Goal: Task Accomplishment & Management: Use online tool/utility

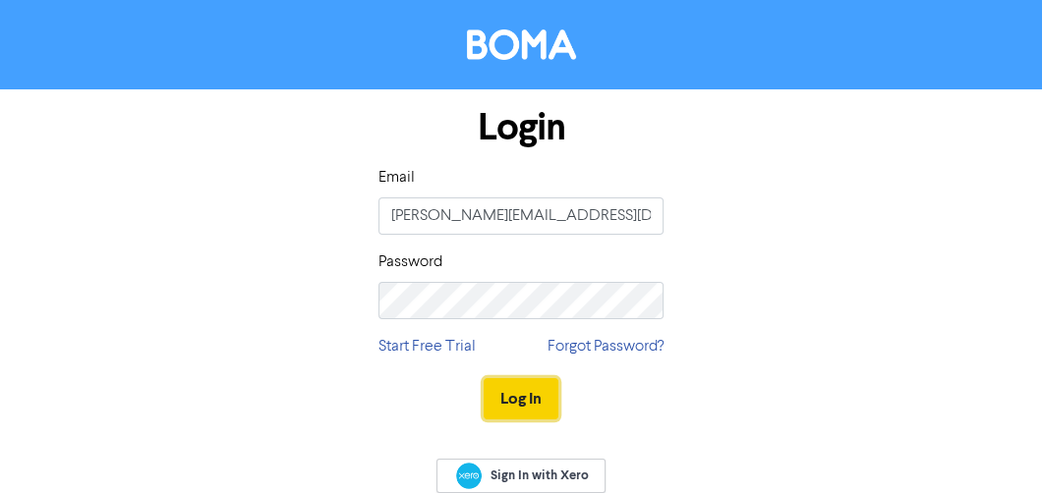
click at [532, 389] on button "Log In" at bounding box center [521, 398] width 75 height 41
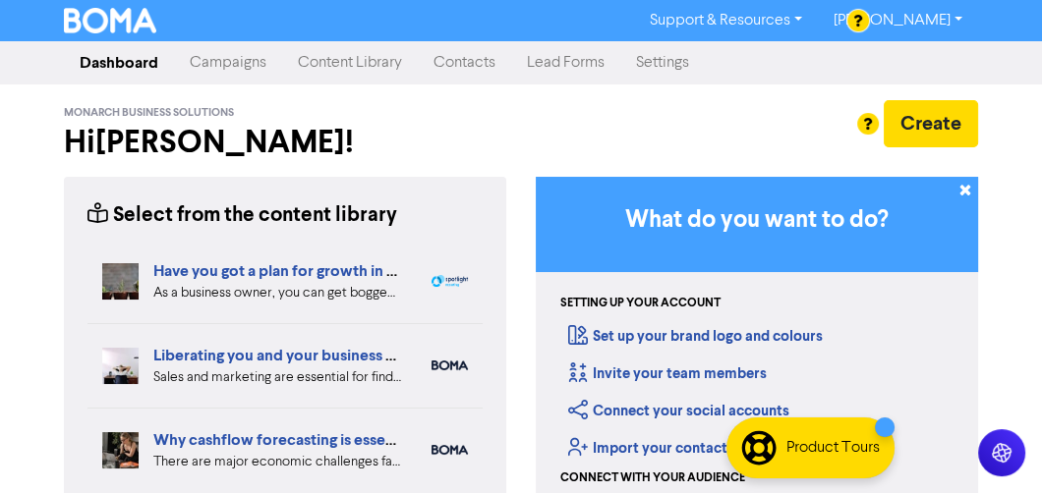
click at [248, 71] on link "Campaigns" at bounding box center [228, 62] width 108 height 39
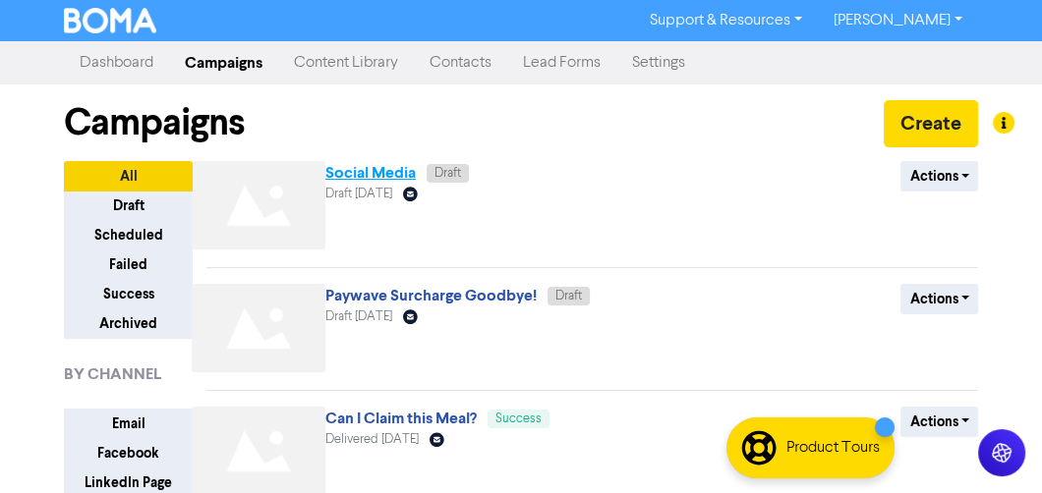
click at [358, 177] on link "Social Media" at bounding box center [370, 173] width 90 height 20
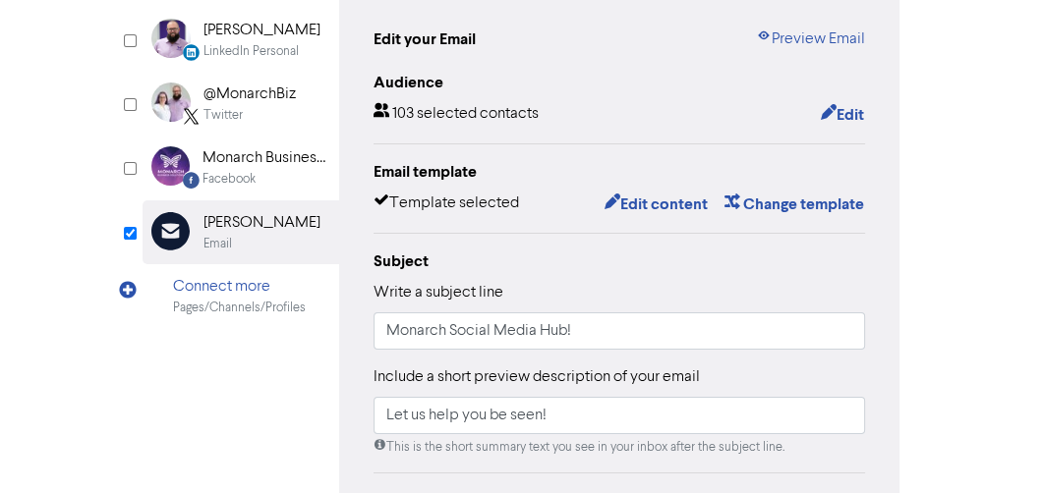
scroll to position [236, 0]
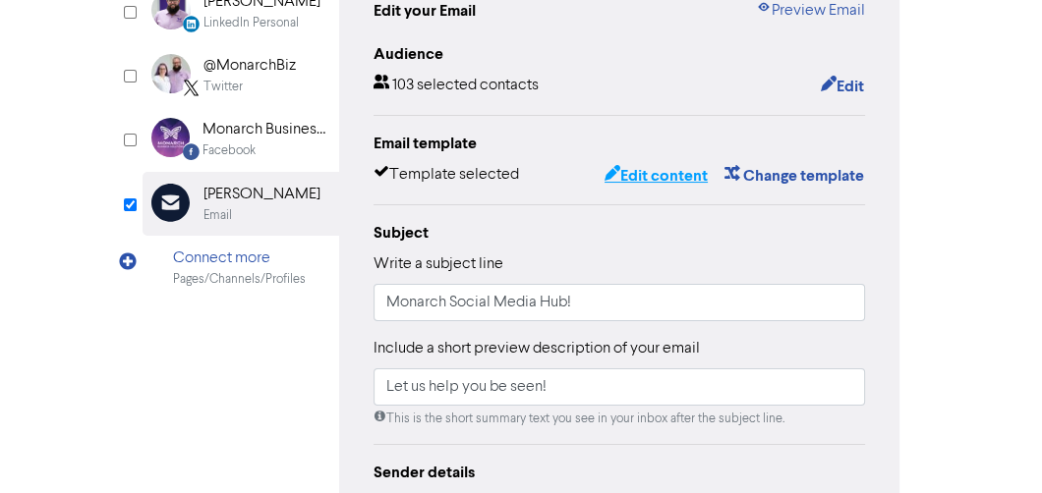
click at [650, 167] on button "Edit content" at bounding box center [655, 176] width 105 height 26
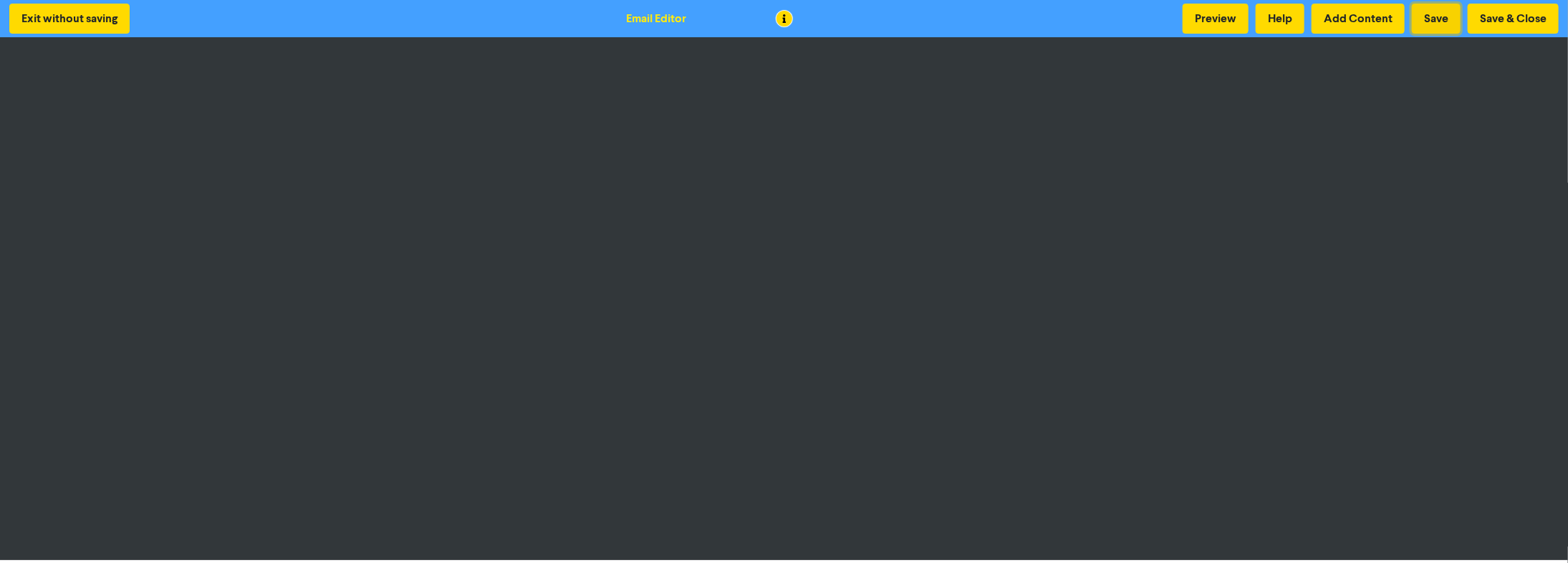
click at [758, 20] on button "Save" at bounding box center [1435, 18] width 49 height 30
click at [758, 16] on button "Save & Close" at bounding box center [1513, 18] width 91 height 30
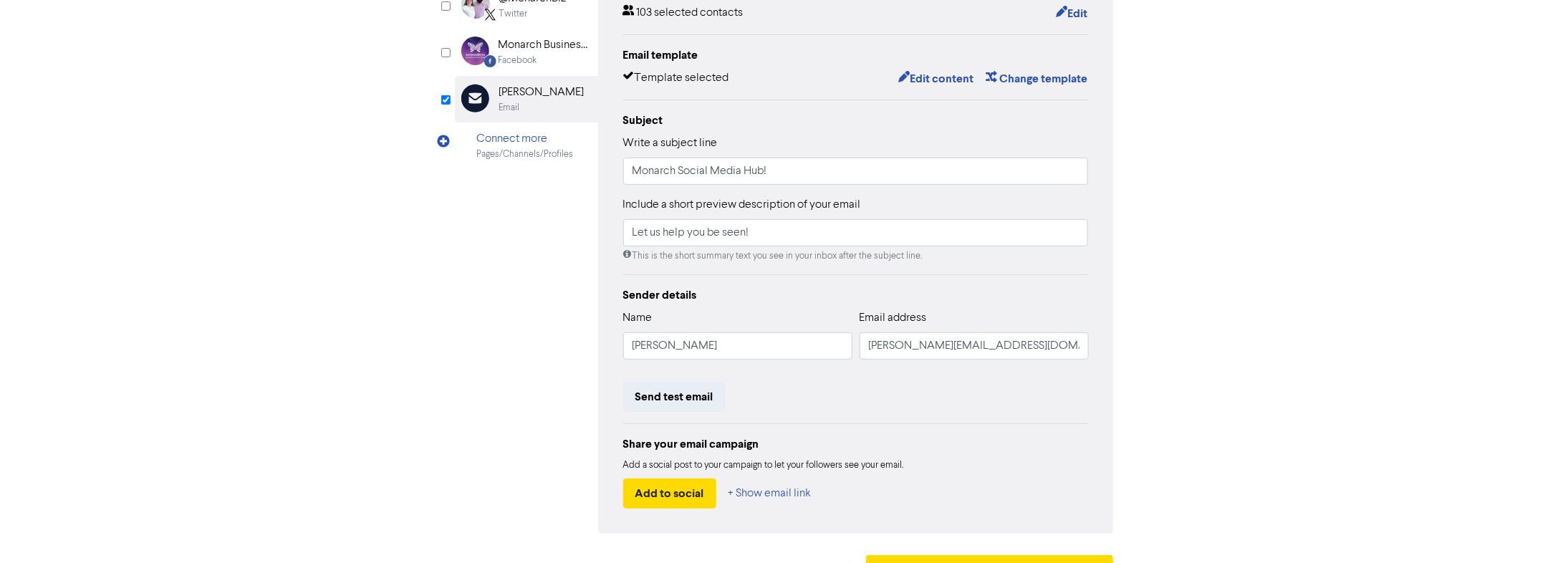
scroll to position [229, 0]
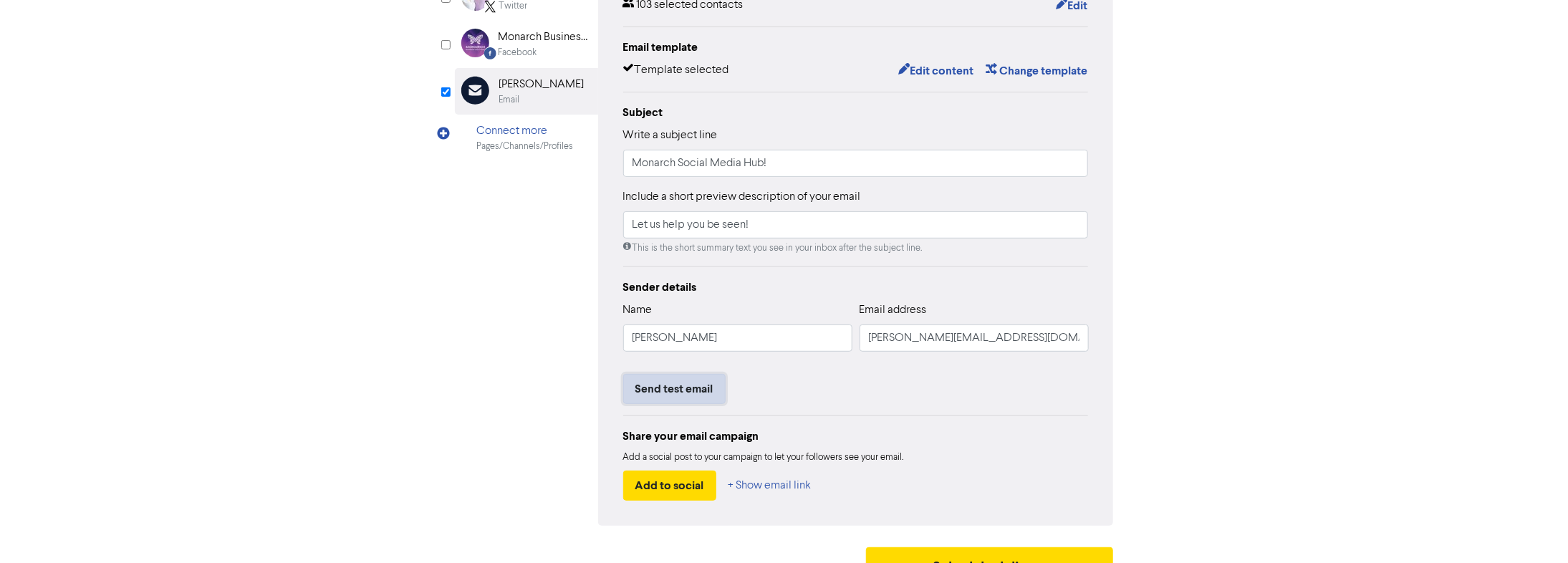
click at [690, 358] on button "Send test email" at bounding box center [674, 388] width 103 height 30
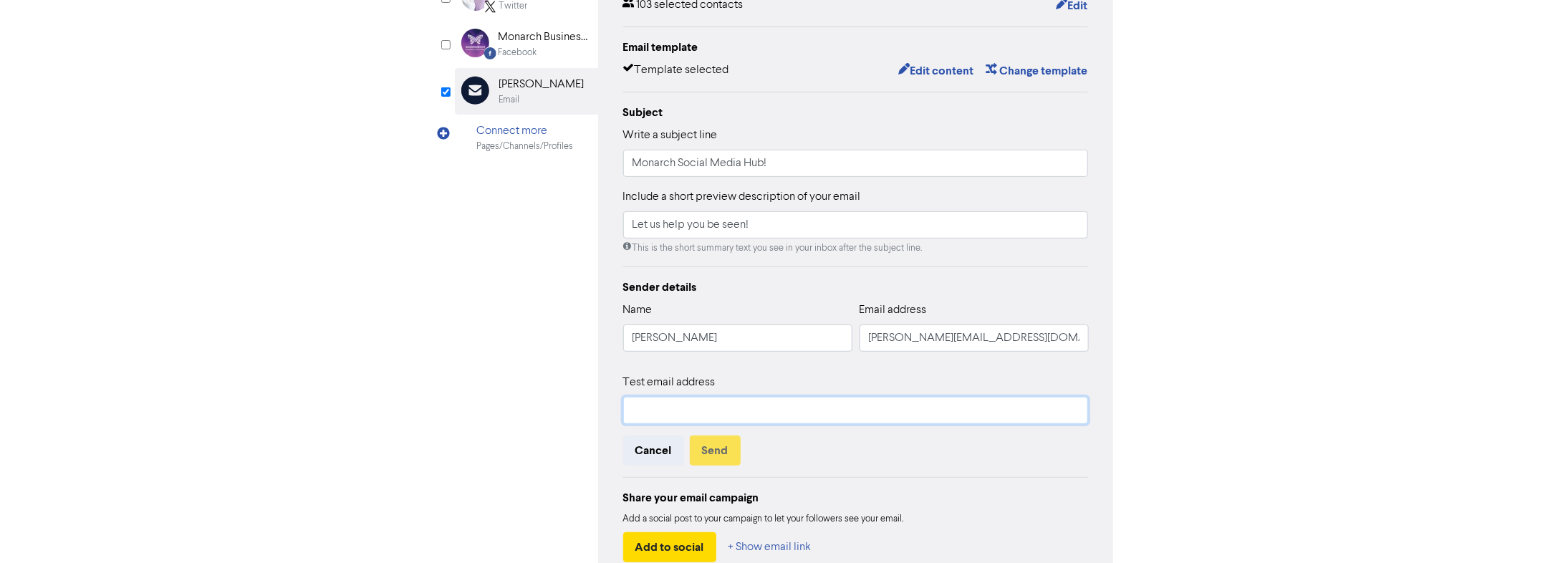
click at [716, 358] on input "text" at bounding box center [855, 410] width 466 height 27
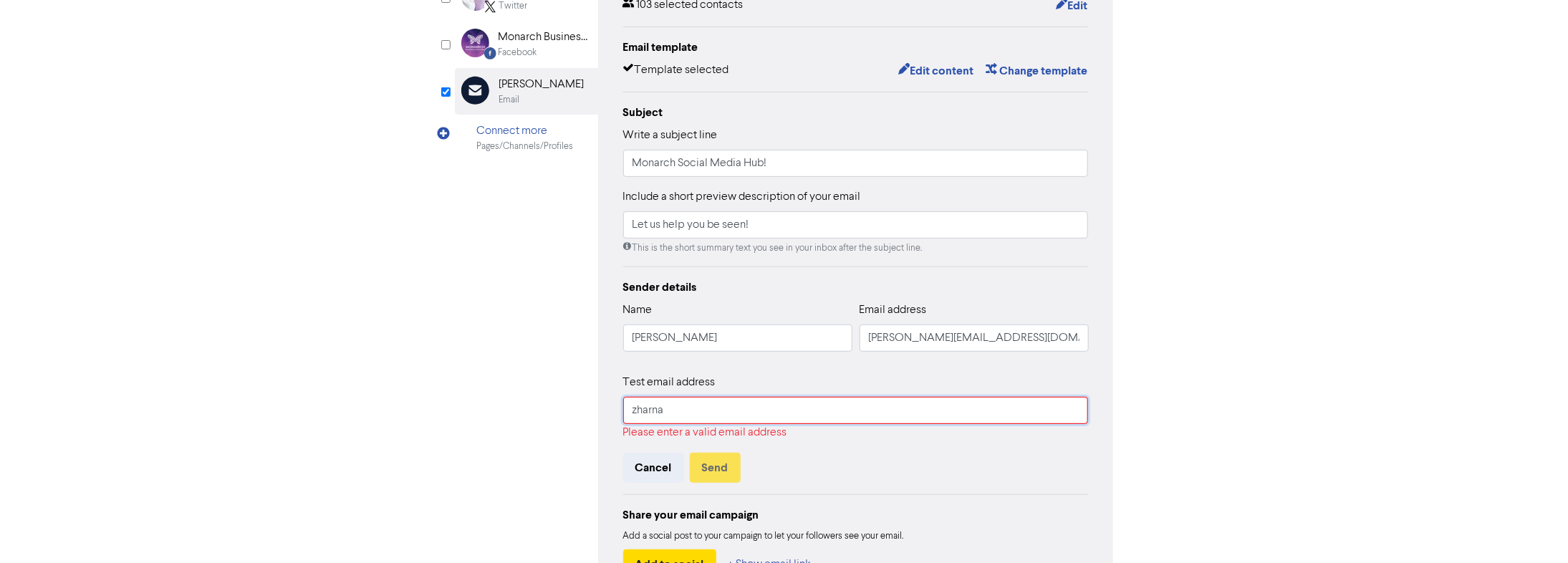
type input "[EMAIL_ADDRESS][DOMAIN_NAME]"
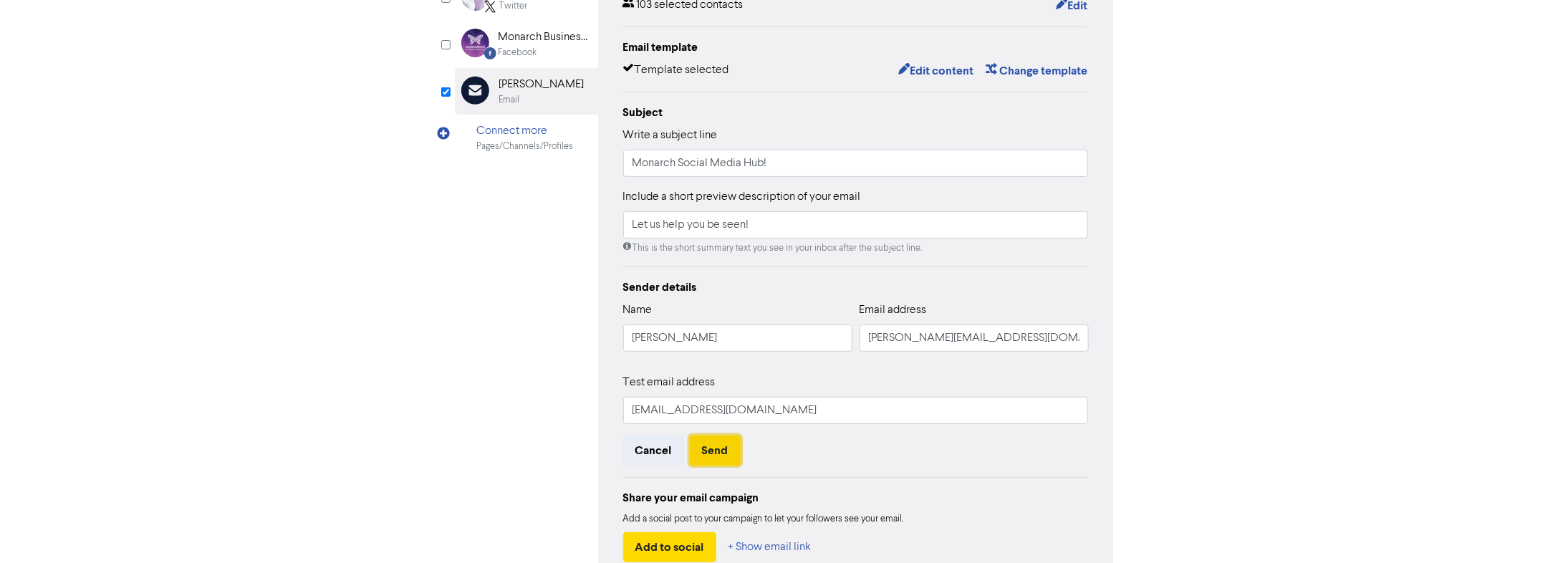
click at [716, 358] on button "Send" at bounding box center [716, 450] width 51 height 30
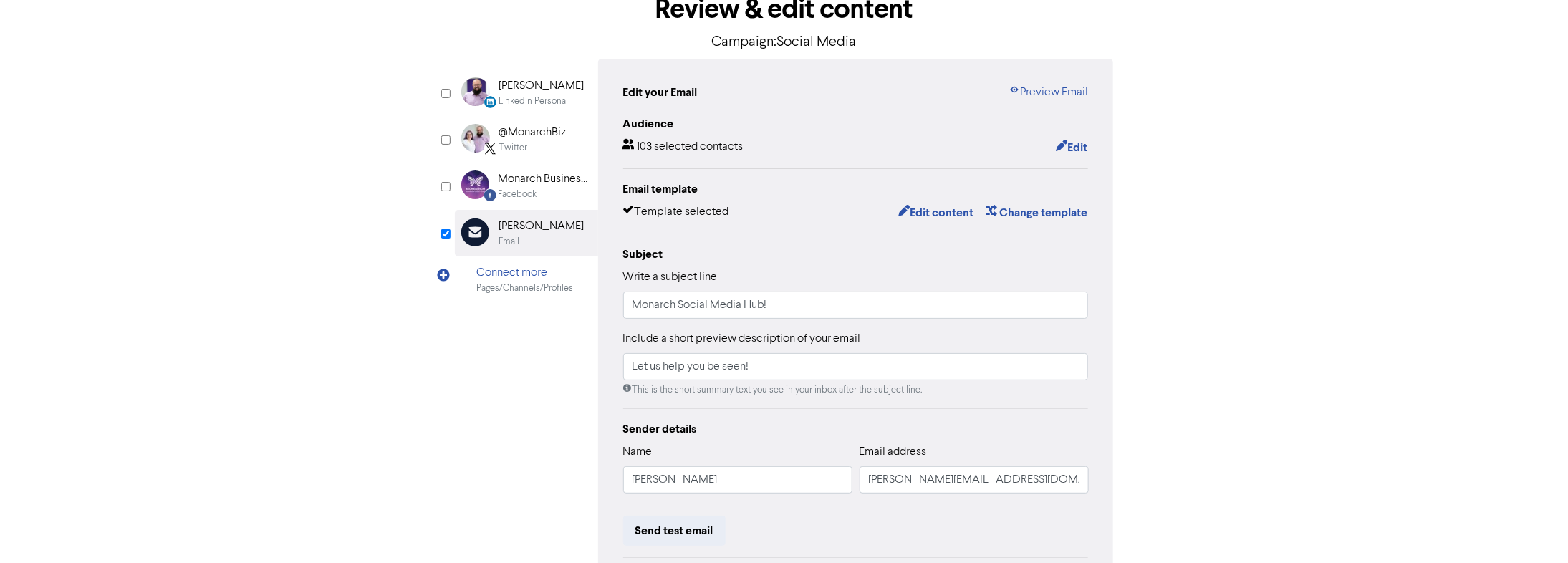
scroll to position [81, 0]
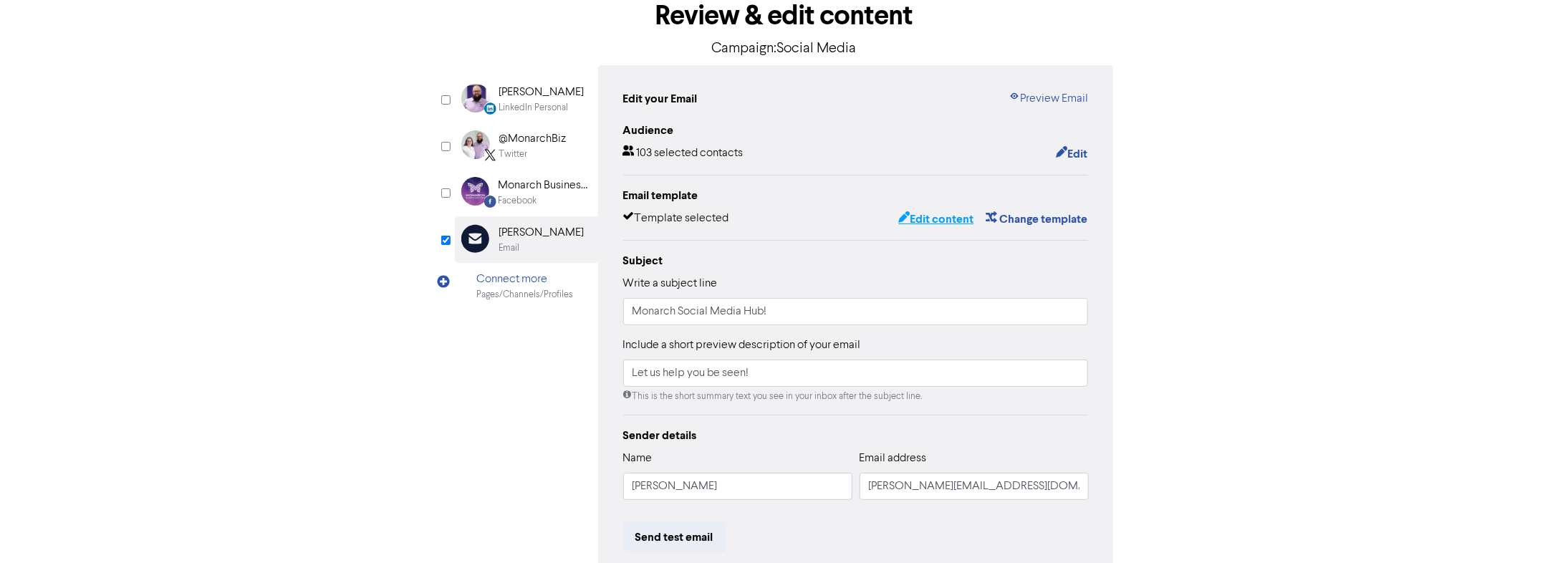
click at [758, 217] on button "Edit content" at bounding box center [936, 219] width 77 height 19
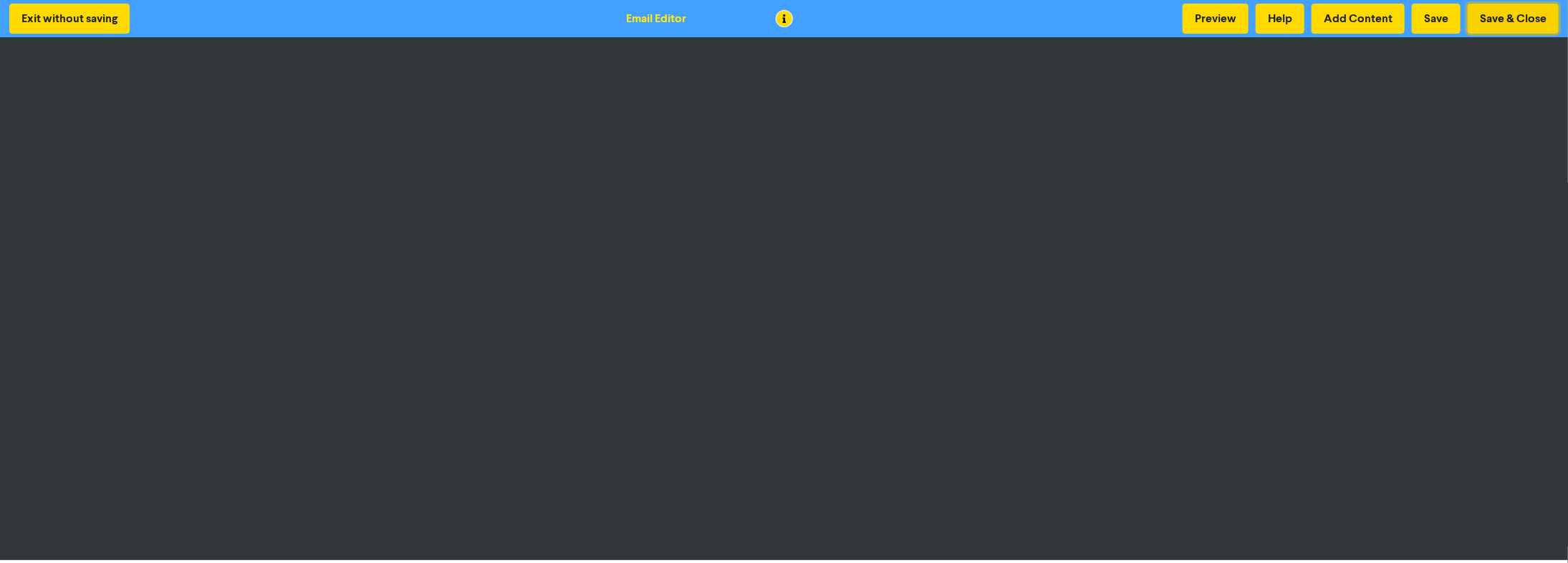
click at [758, 17] on button "Save & Close" at bounding box center [1513, 18] width 91 height 30
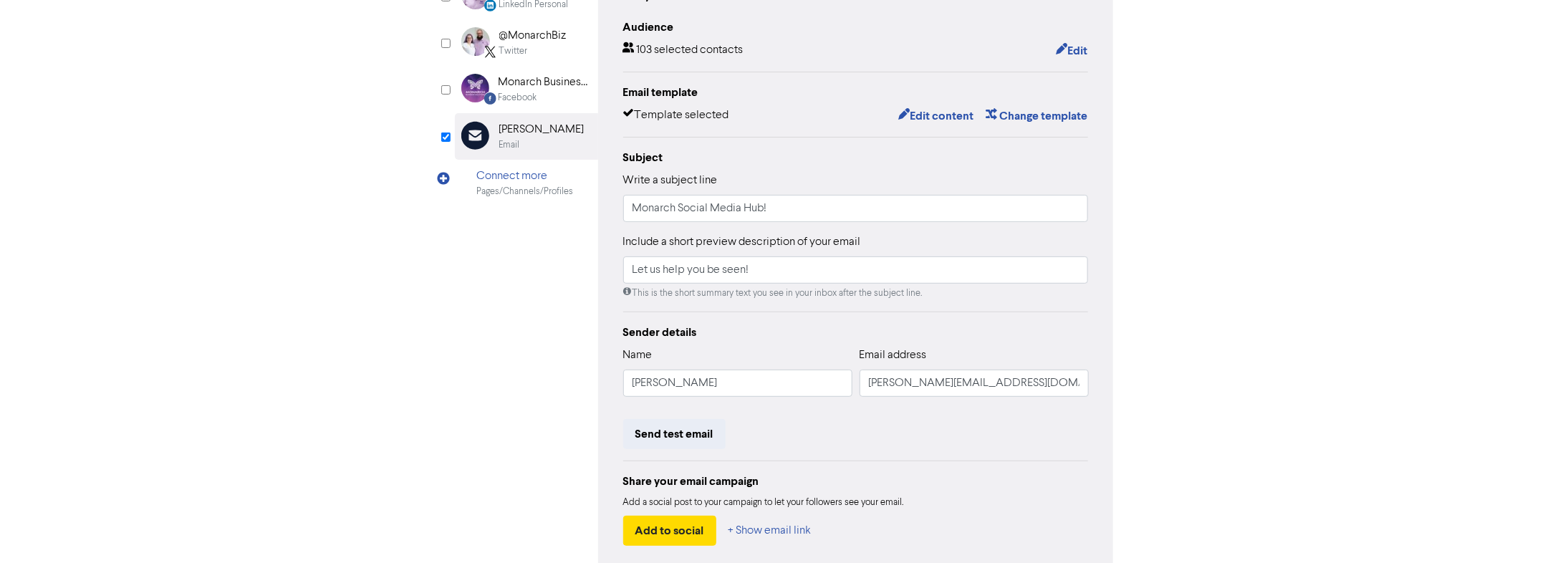
scroll to position [253, 0]
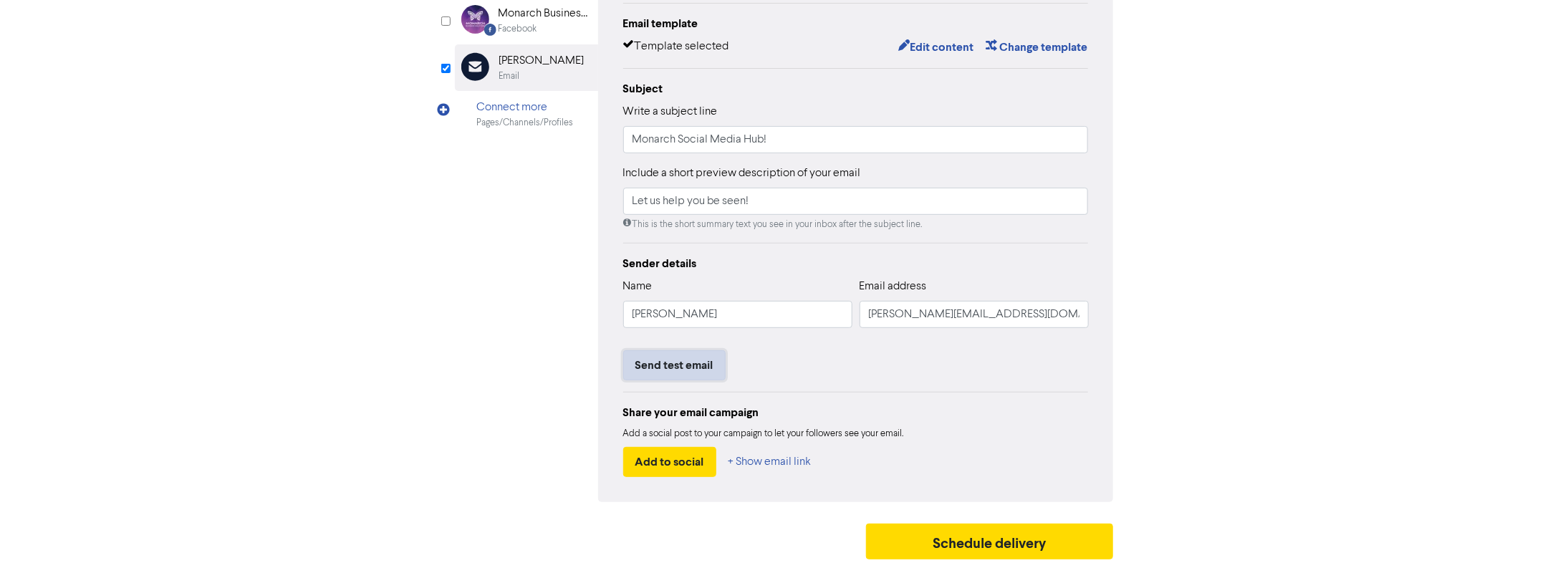
click at [685, 358] on button "Send test email" at bounding box center [674, 365] width 103 height 30
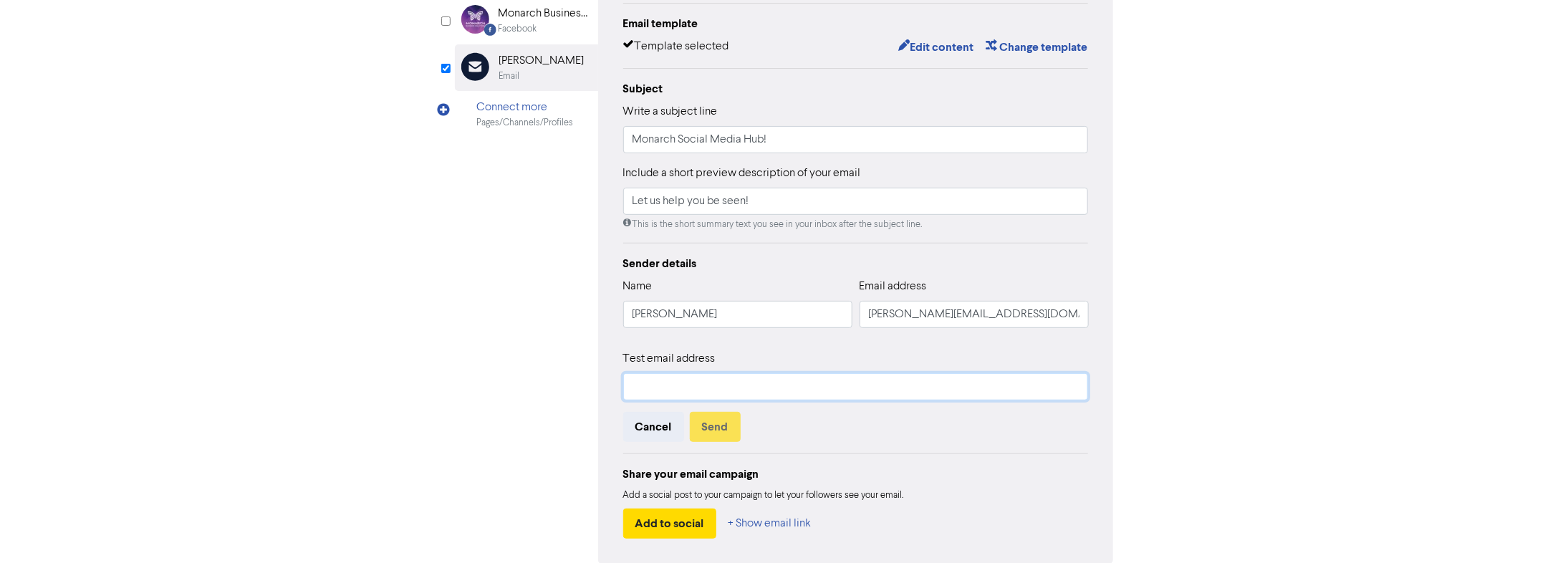
click at [709, 358] on input "text" at bounding box center [855, 386] width 466 height 27
type input "[PERSON_NAME][EMAIL_ADDRESS][DOMAIN_NAME]"
click at [716, 358] on button "Send" at bounding box center [716, 426] width 51 height 30
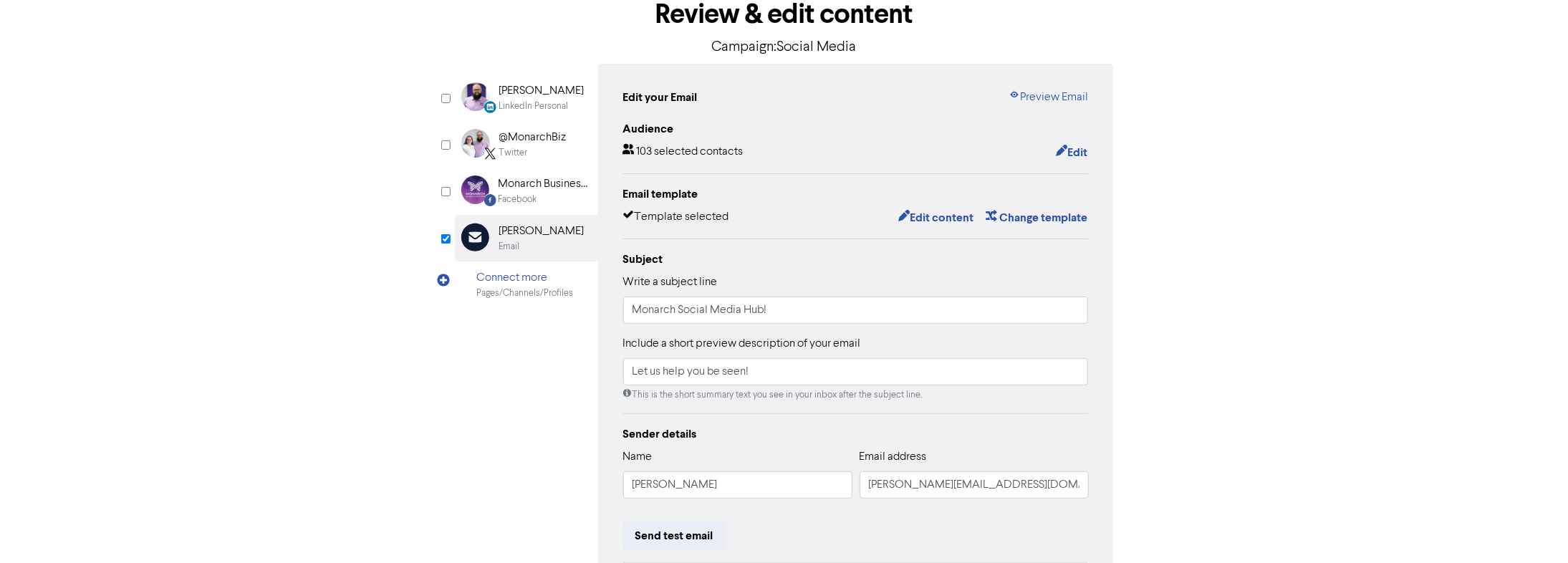
scroll to position [0, 0]
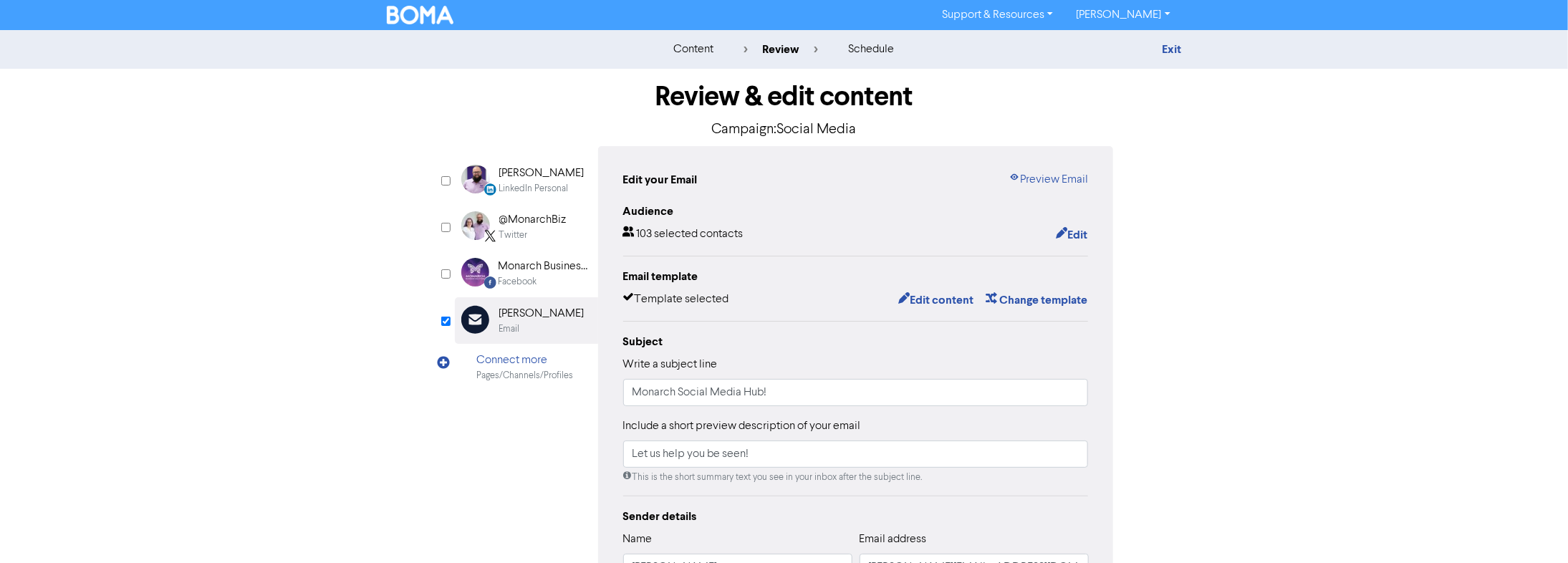
click at [701, 52] on div "content" at bounding box center [693, 50] width 40 height 17
click at [758, 52] on link "Exit" at bounding box center [1171, 50] width 20 height 15
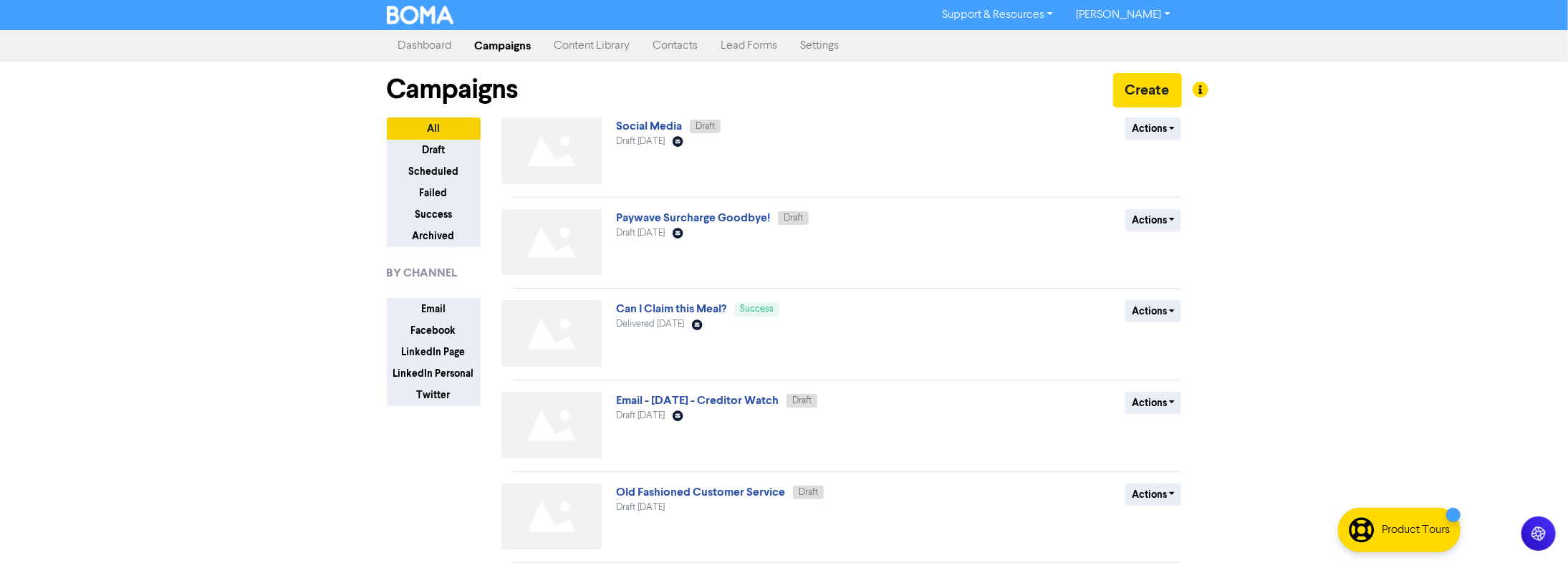
click at [670, 47] on link "Contacts" at bounding box center [675, 45] width 68 height 28
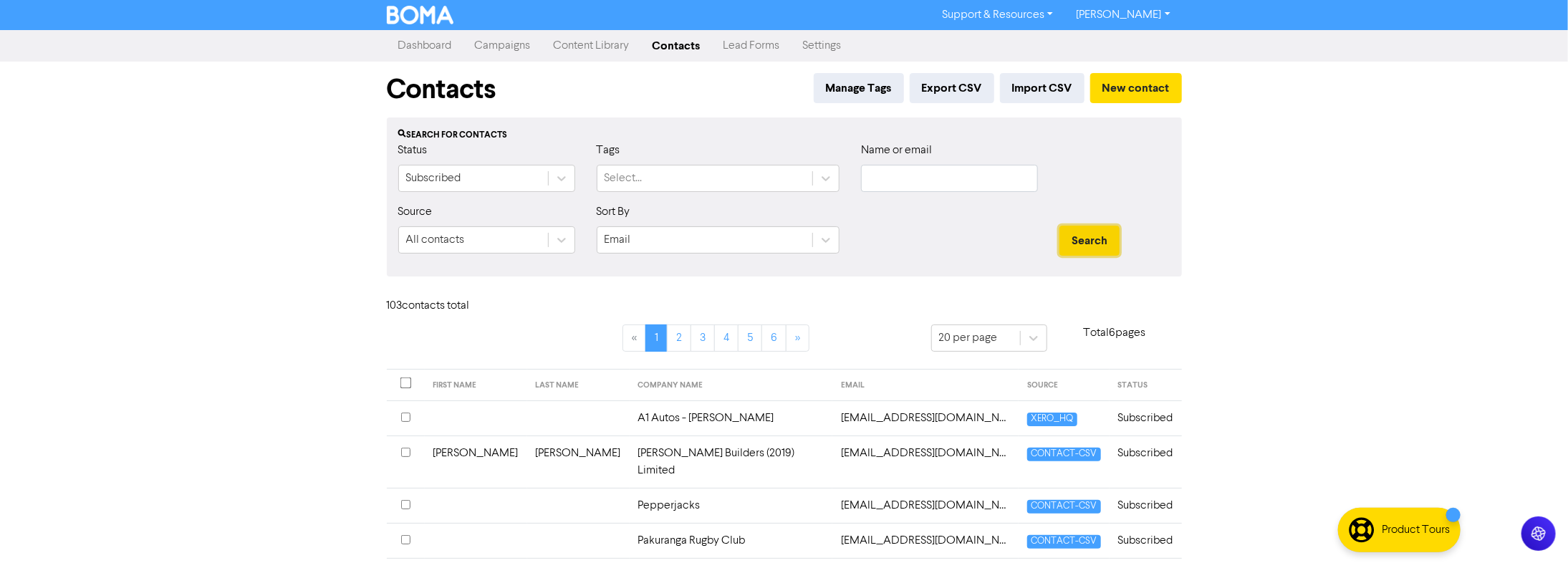
click at [758, 239] on button "Search" at bounding box center [1089, 240] width 60 height 30
click at [758, 238] on button "Search" at bounding box center [1089, 240] width 60 height 30
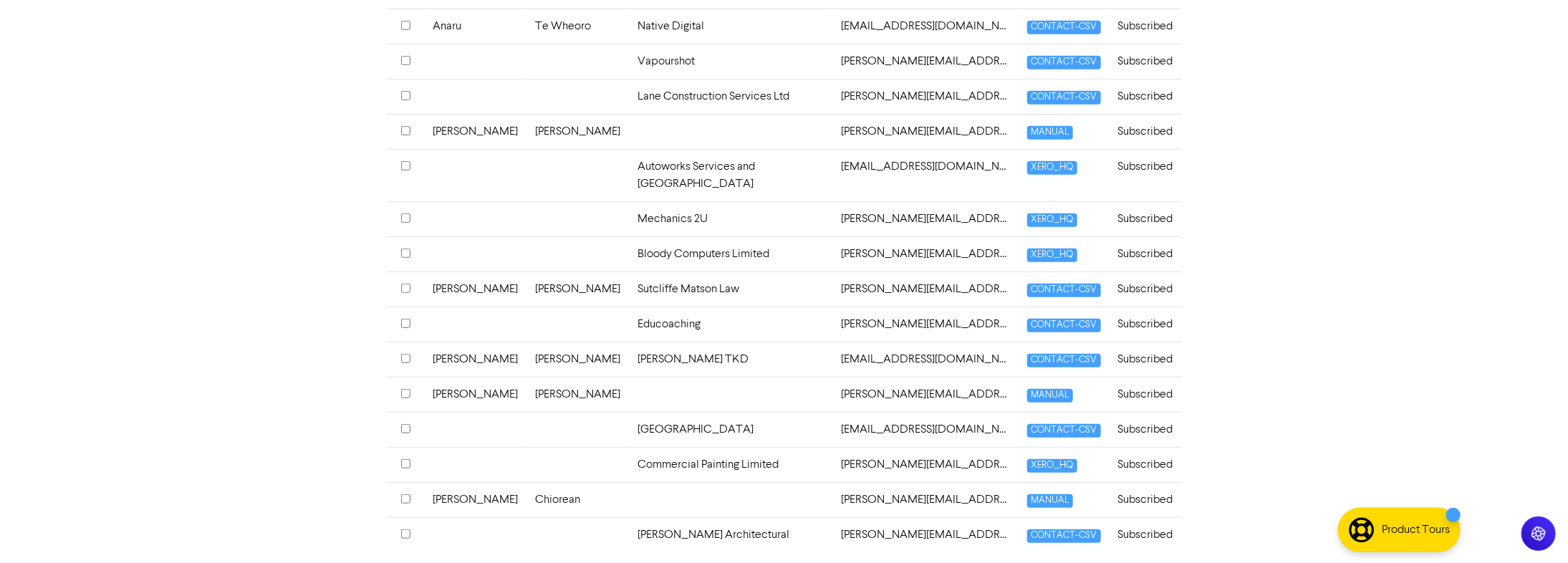
scroll to position [587, 0]
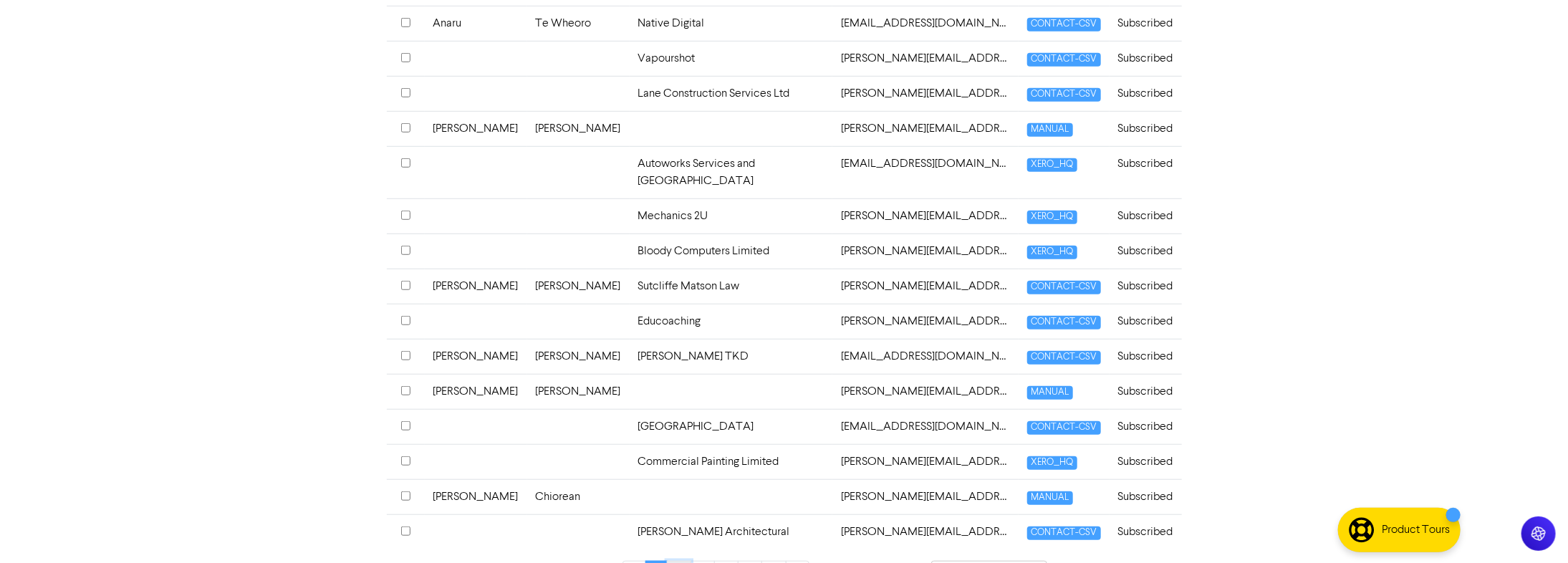
click at [686, 358] on link "2" at bounding box center [678, 574] width 24 height 27
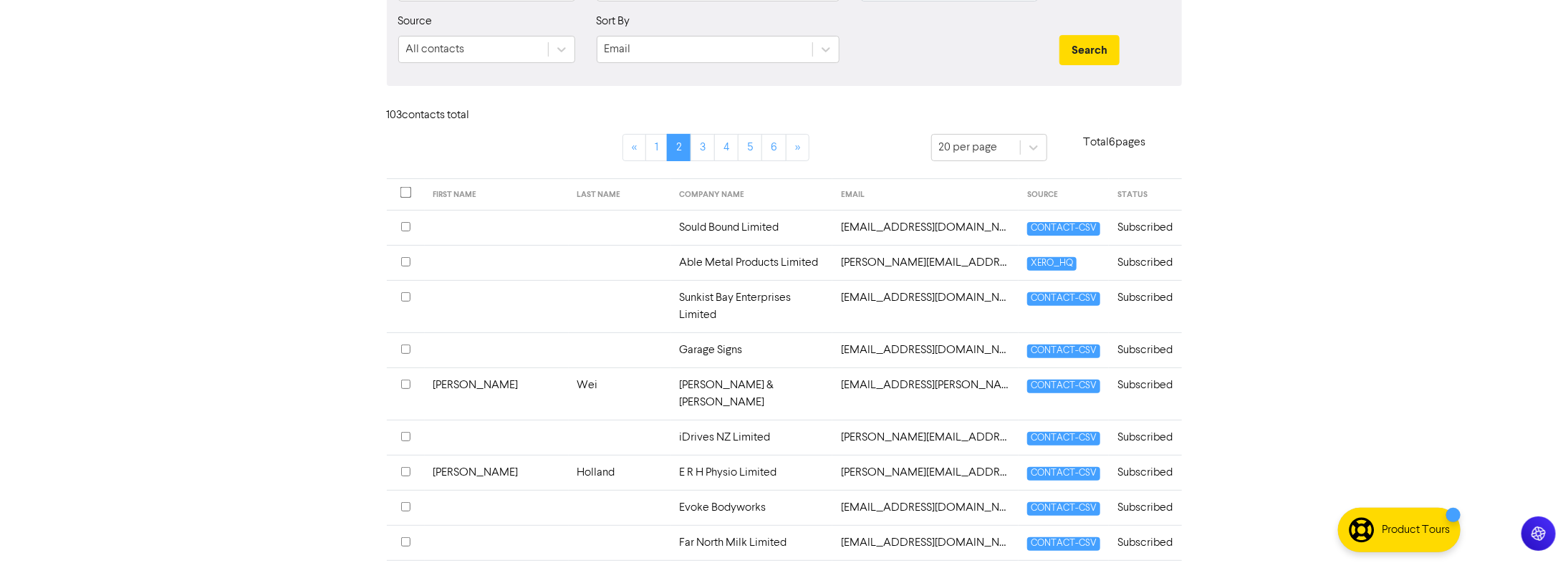
scroll to position [186, 0]
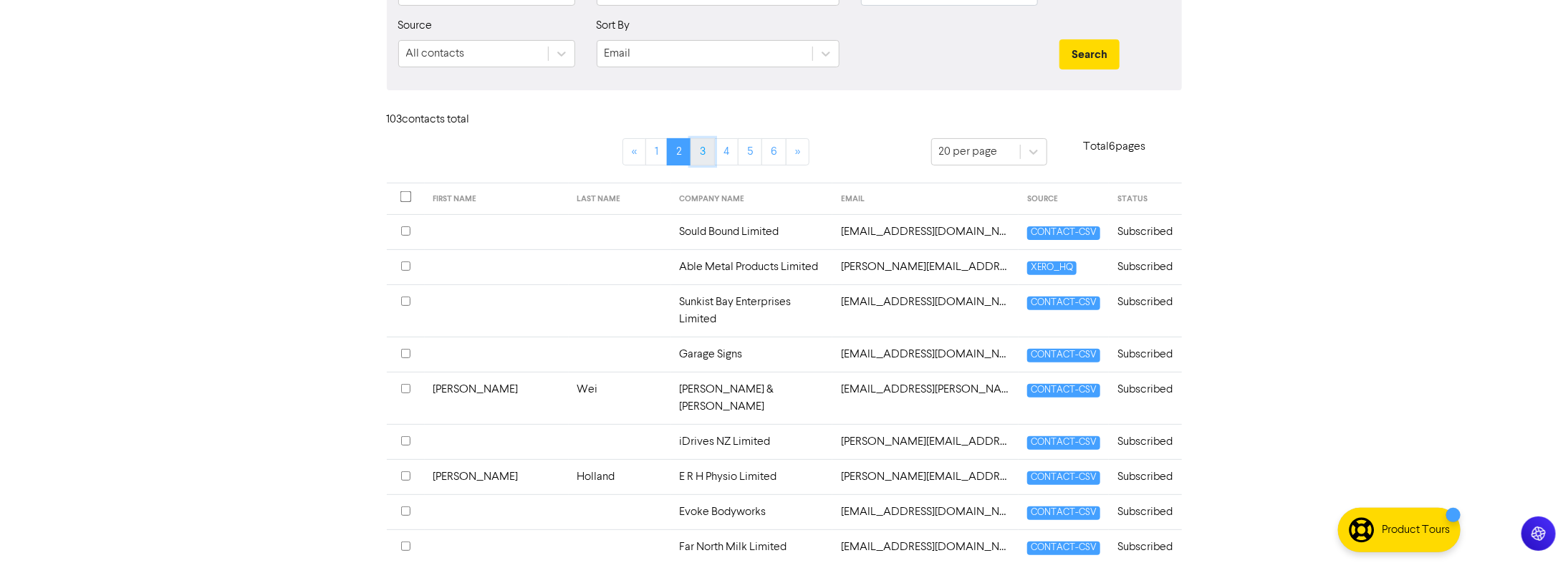
click at [704, 157] on link "3" at bounding box center [702, 151] width 24 height 27
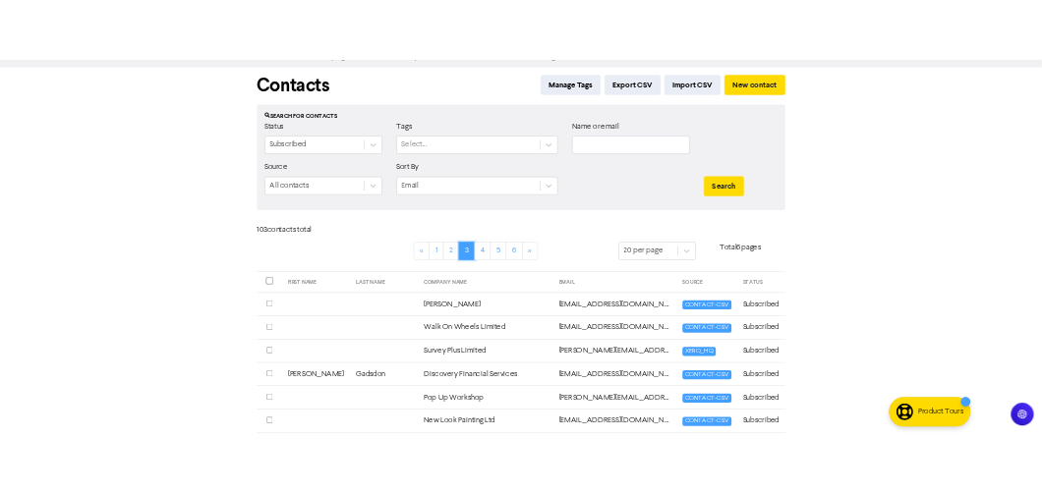
scroll to position [0, 0]
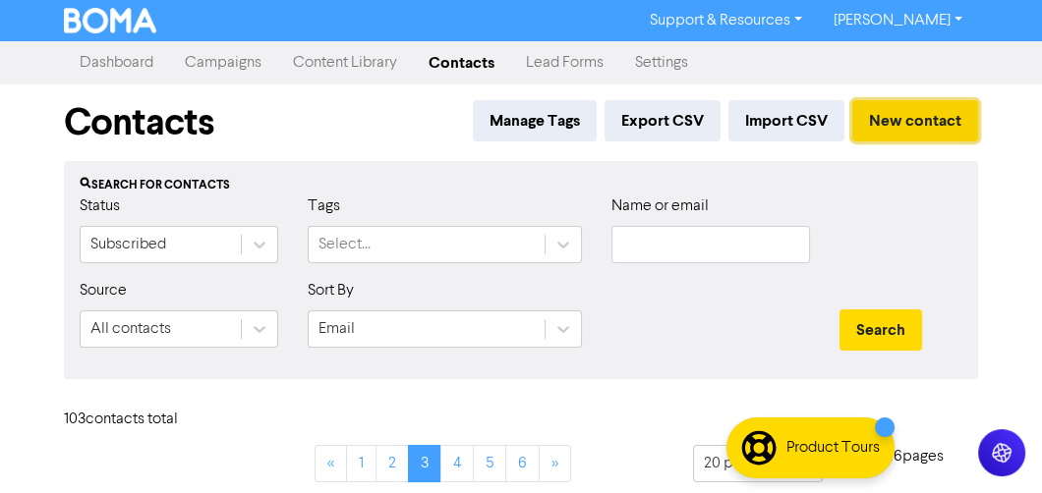
click at [897, 132] on button "New contact" at bounding box center [915, 120] width 126 height 41
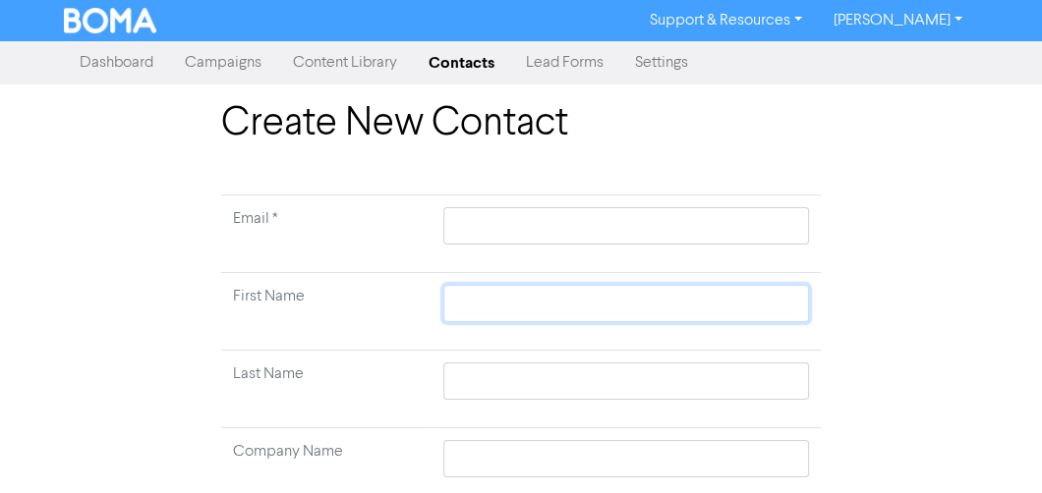
click at [484, 303] on input "text" at bounding box center [626, 303] width 366 height 37
type input "J"
type input "[PERSON_NAME]"
type input "Jash"
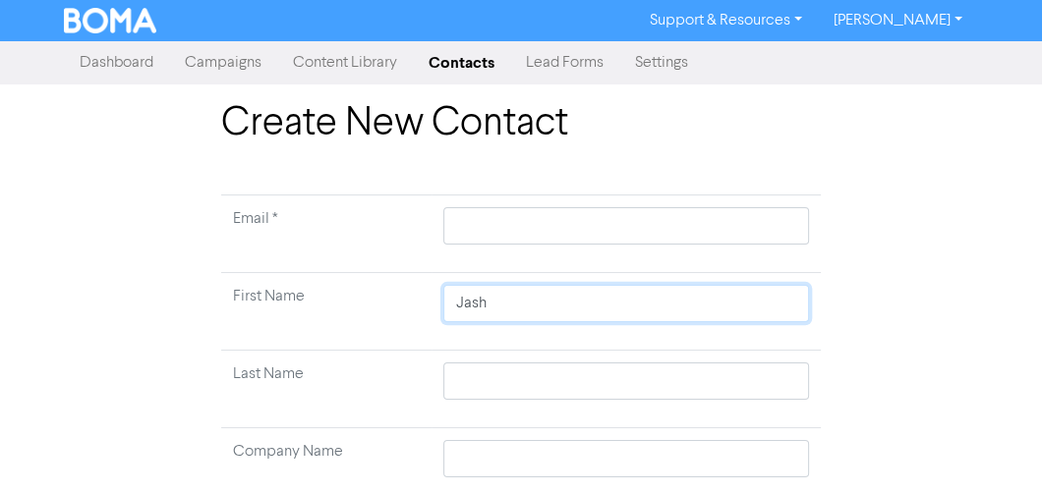
type input "Jash"
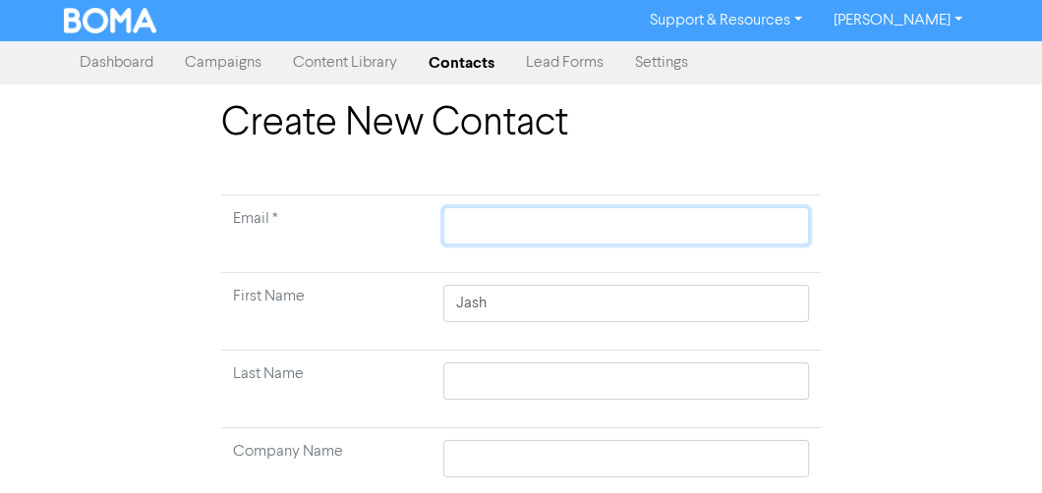
click at [520, 214] on input "text" at bounding box center [626, 225] width 366 height 37
paste input "[EMAIL_ADDRESS][DOMAIN_NAME]"
type input "[EMAIL_ADDRESS][DOMAIN_NAME]"
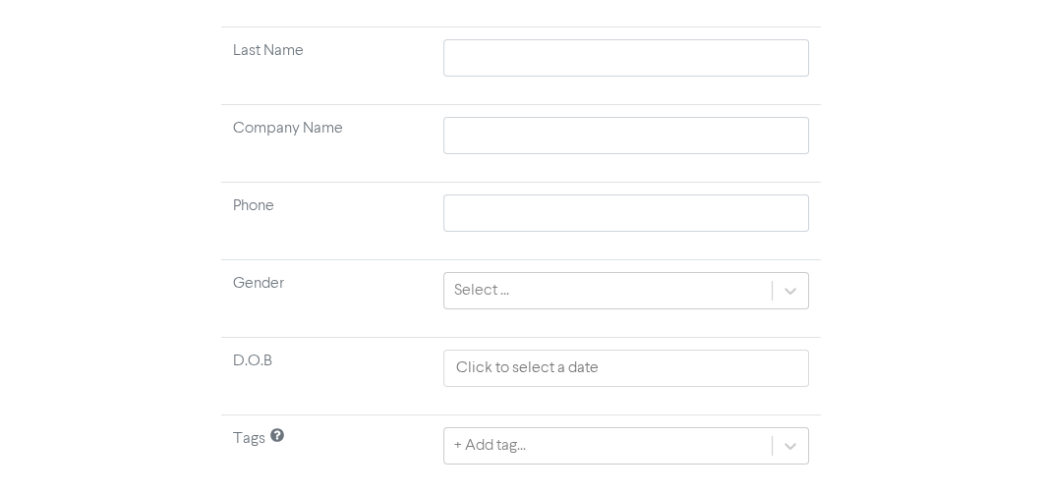
scroll to position [375, 0]
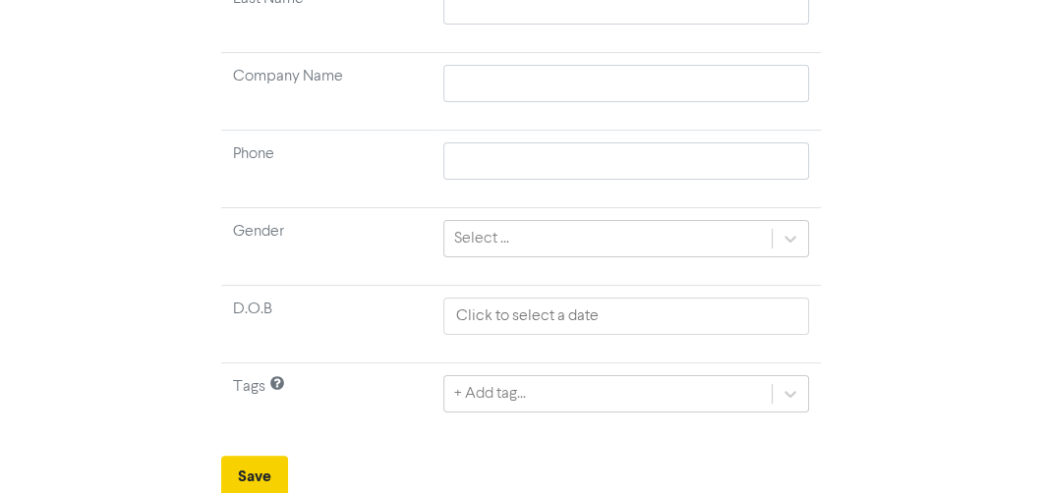
type input "[EMAIL_ADDRESS][DOMAIN_NAME]"
click at [269, 467] on button "Save" at bounding box center [254, 476] width 67 height 41
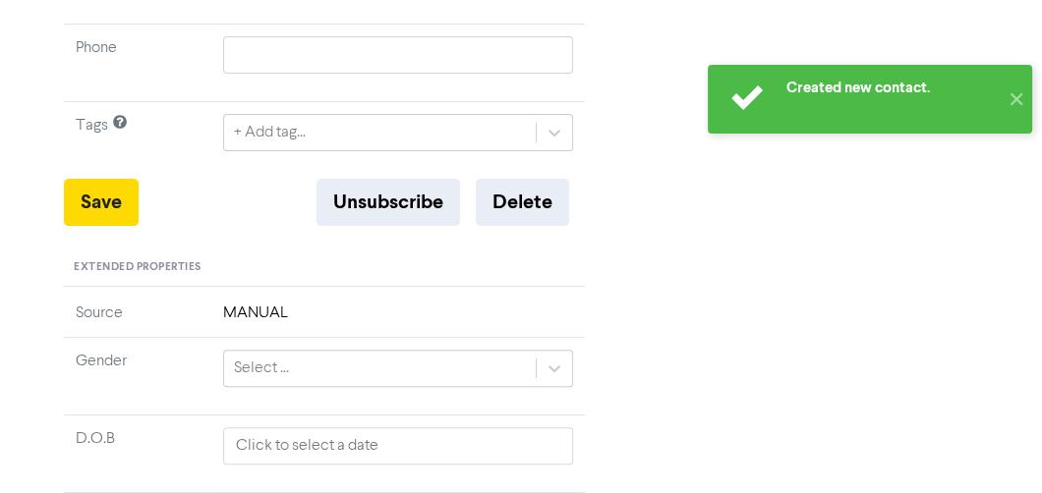
scroll to position [550, 0]
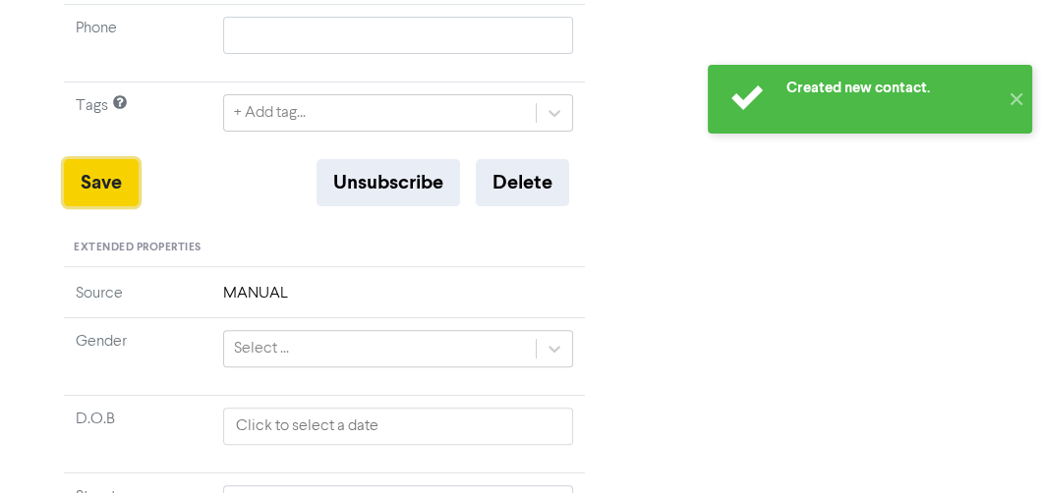
click at [113, 186] on button "Save" at bounding box center [101, 182] width 75 height 47
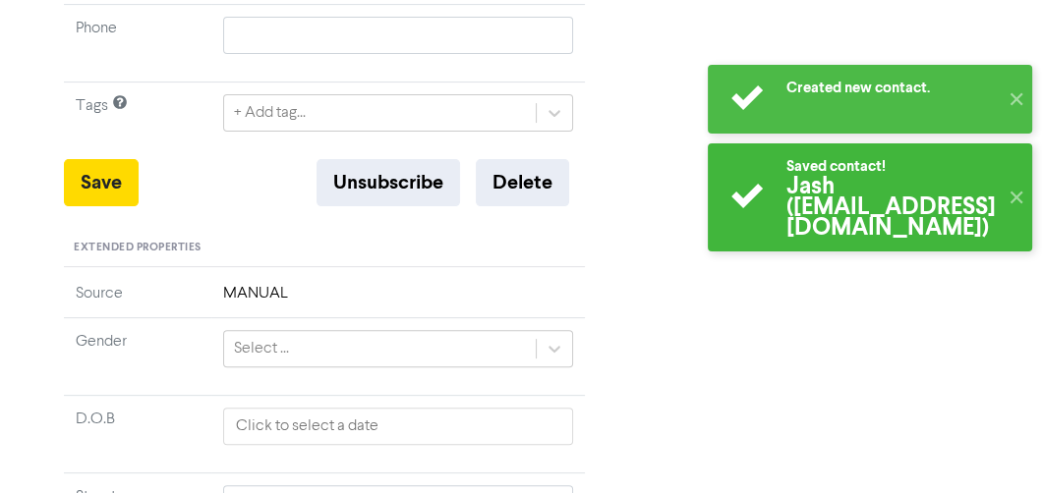
scroll to position [0, 0]
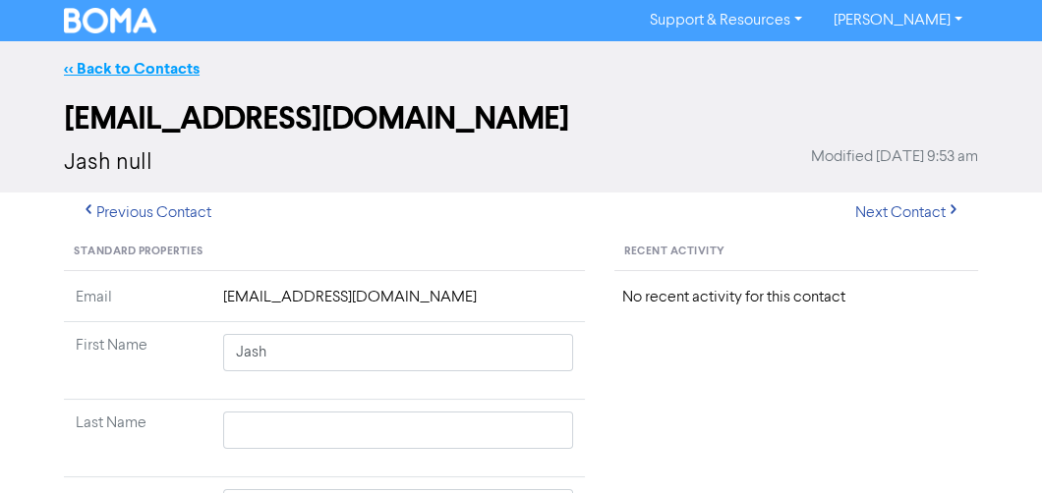
click at [88, 61] on link "<< Back to Contacts" at bounding box center [132, 69] width 136 height 20
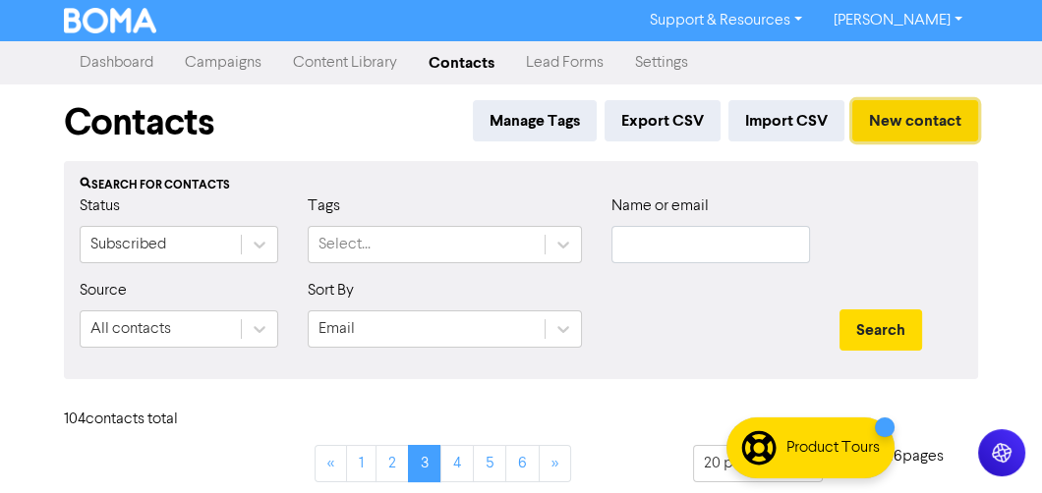
click at [952, 126] on button "New contact" at bounding box center [915, 120] width 126 height 41
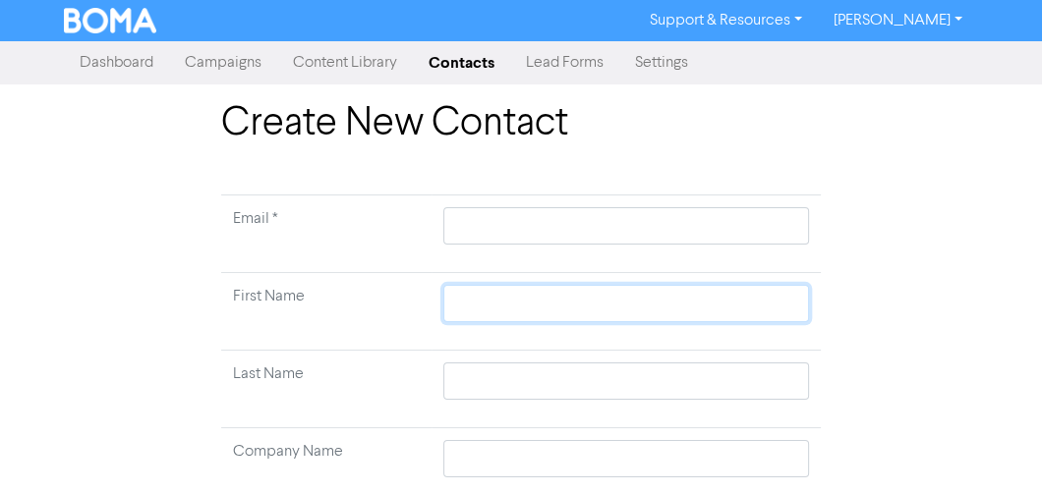
click at [474, 307] on input "text" at bounding box center [626, 303] width 366 height 37
type input "A"
type input "Am"
type input "Amb"
type input "Ambr"
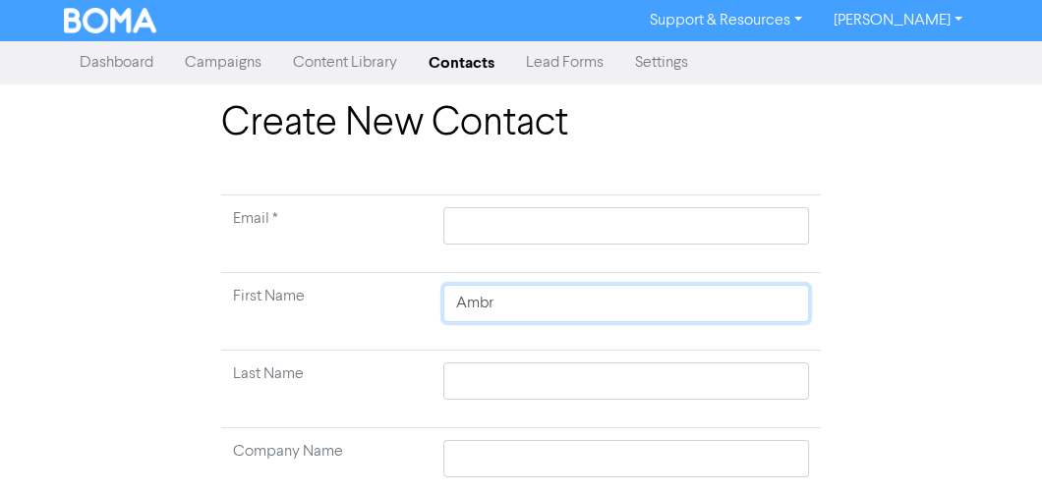
type input "Ambro"
type input "Ambros"
type input "[PERSON_NAME]"
type input "Ambrosia"
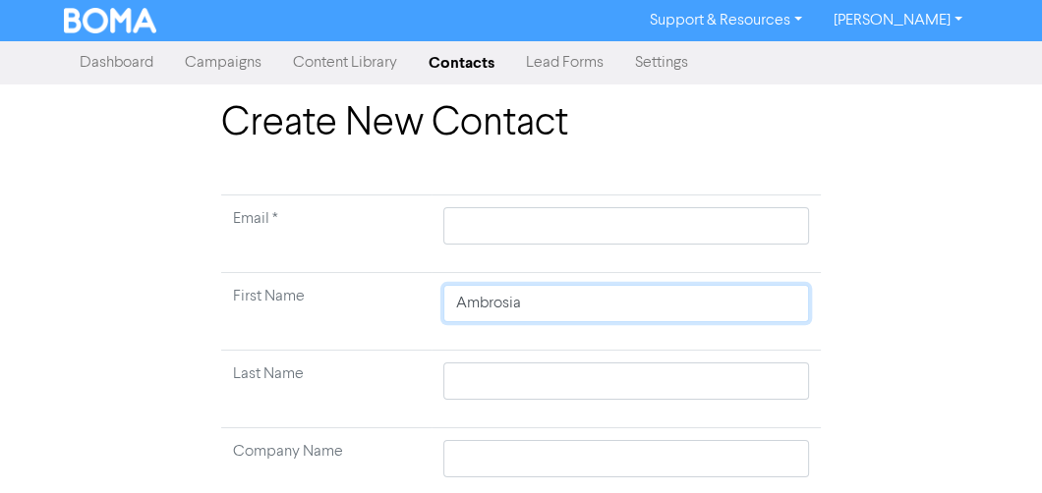
type input "Ambrosia B"
type input "Ambrosia Be"
type input "[PERSON_NAME]"
type input "Ambrosia Beac"
type input "[GEOGRAPHIC_DATA]"
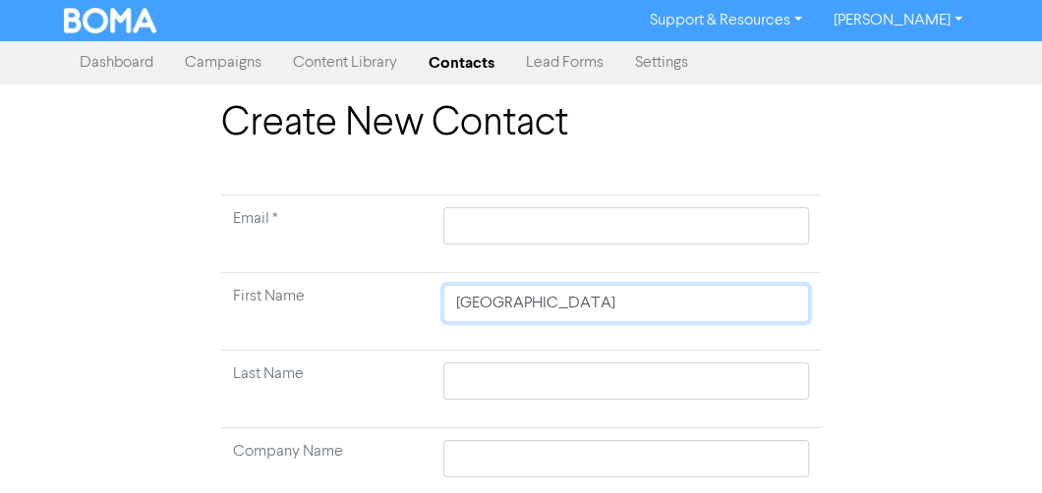
type input "Ambrosia Beachl"
type input "Ambrosia Beachla"
type input "Ambrosia Beachlan"
type input "Ambrosia Beachland"
type input "Ambrosia Beachlands"
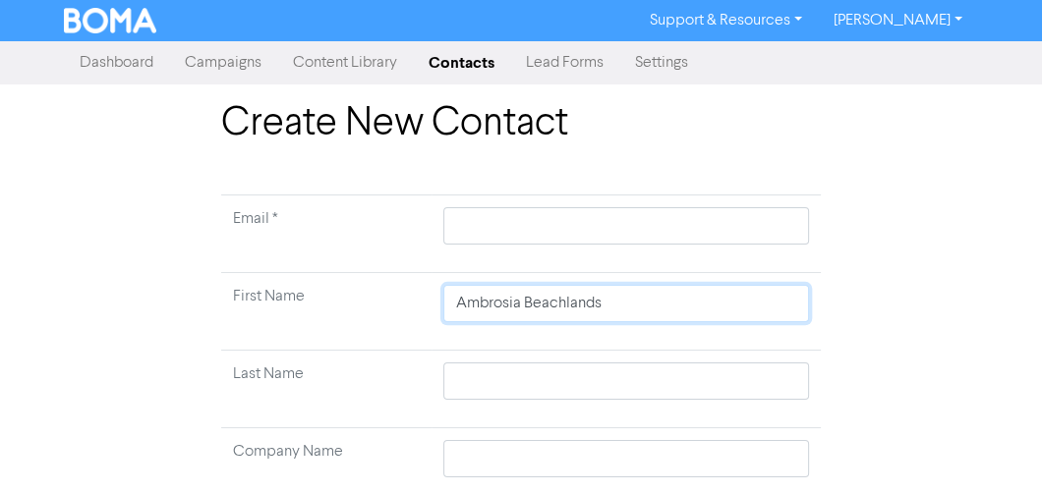
type input "Ambrosia Beachlands"
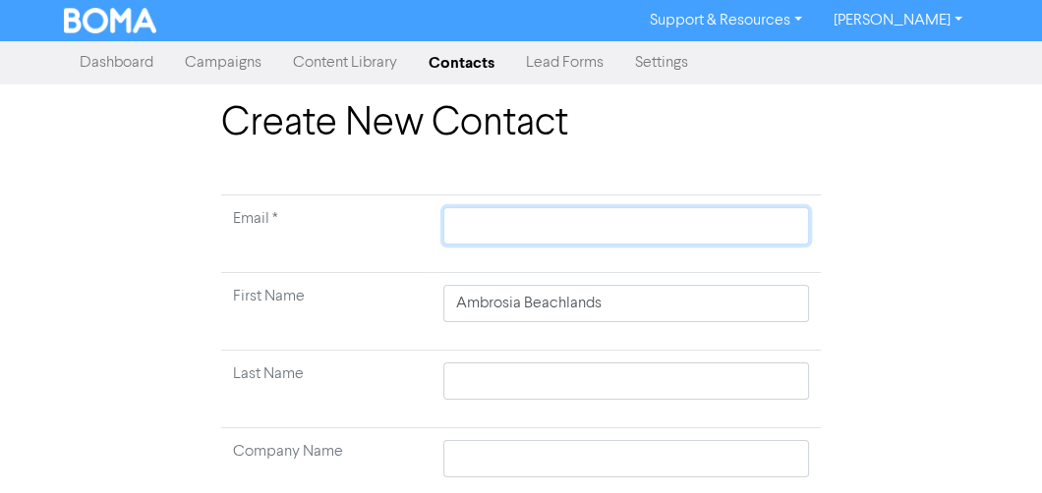
click at [500, 213] on input "text" at bounding box center [626, 225] width 366 height 37
paste input "[EMAIL_ADDRESS][DOMAIN_NAME]"
type input "[EMAIL_ADDRESS][DOMAIN_NAME]"
drag, startPoint x: 697, startPoint y: 230, endPoint x: 205, endPoint y: 208, distance: 491.9
click at [197, 196] on div "Create New Contact Email * [EMAIL_ADDRESS][DOMAIN_NAME] First Name Ambrosia Bea…" at bounding box center [521, 486] width 944 height 773
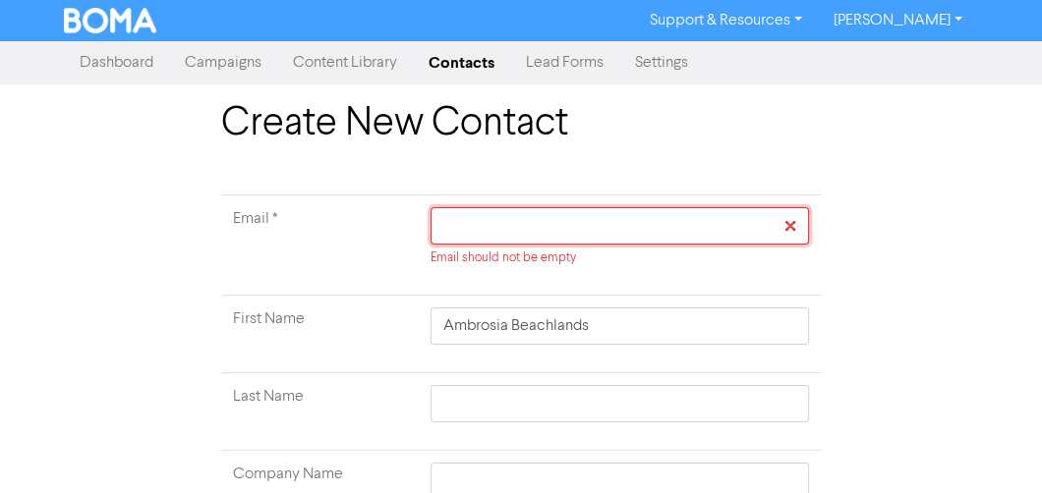
click at [511, 227] on input "text" at bounding box center [619, 225] width 378 height 37
paste input "[EMAIL_ADDRESS][DOMAIN_NAME]"
type input "[EMAIL_ADDRESS][DOMAIN_NAME]"
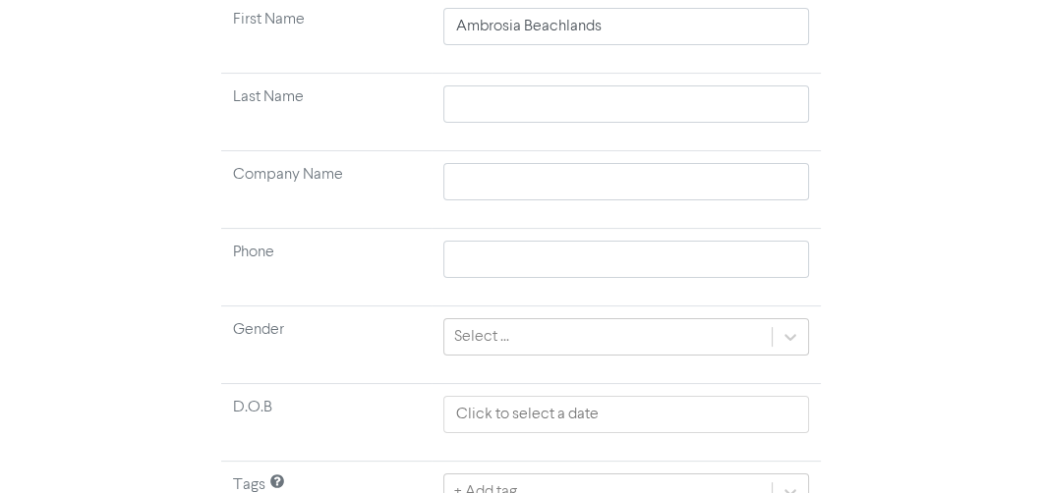
scroll to position [375, 0]
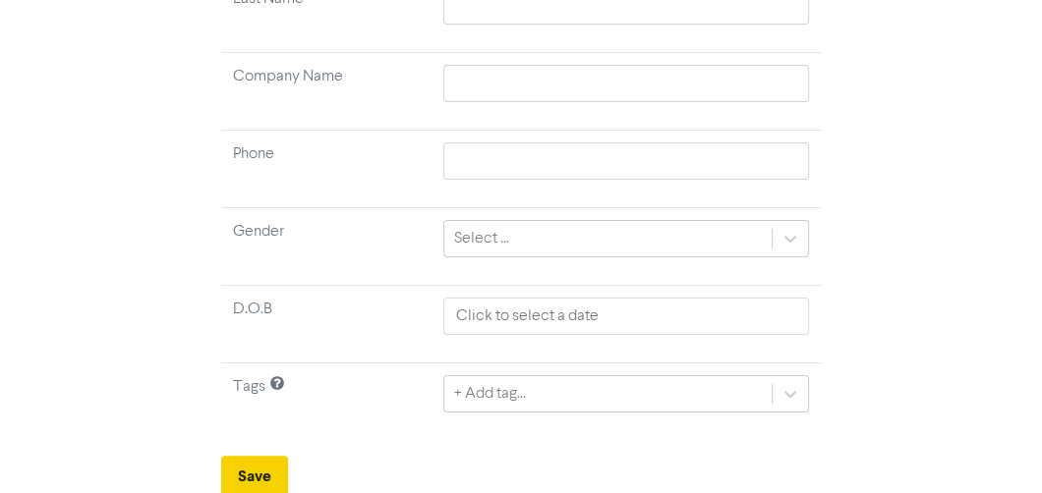
type input "[EMAIL_ADDRESS][DOMAIN_NAME]"
click at [259, 473] on button "Save" at bounding box center [254, 476] width 67 height 41
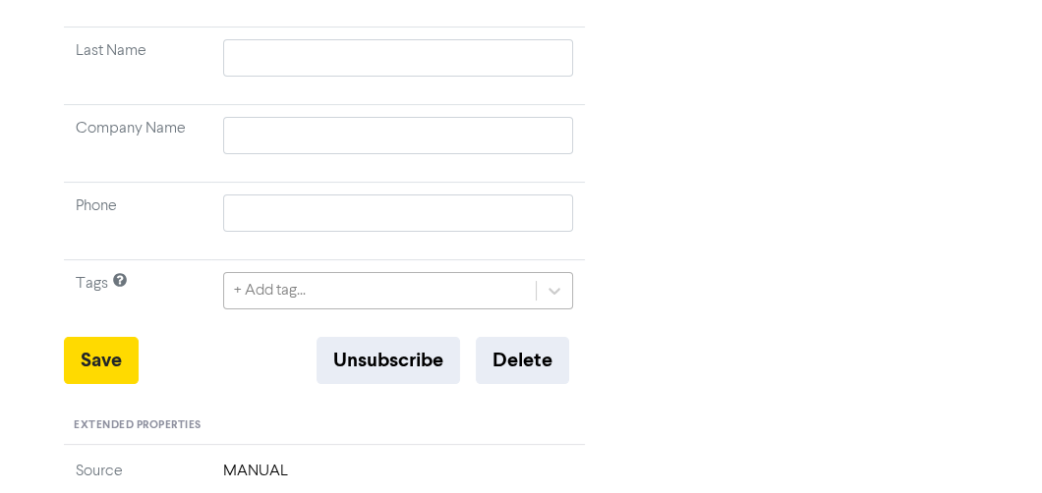
scroll to position [472, 0]
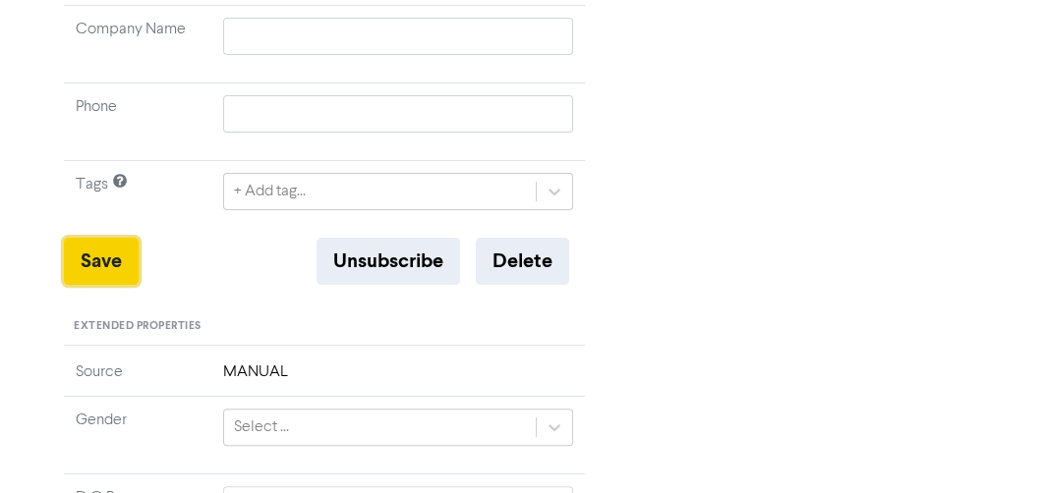
click at [97, 266] on button "Save" at bounding box center [101, 261] width 75 height 47
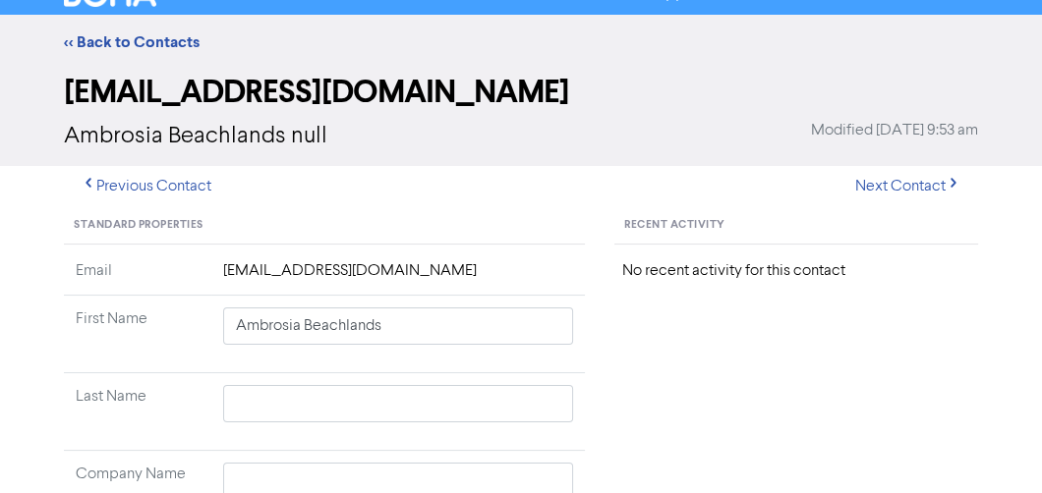
scroll to position [0, 0]
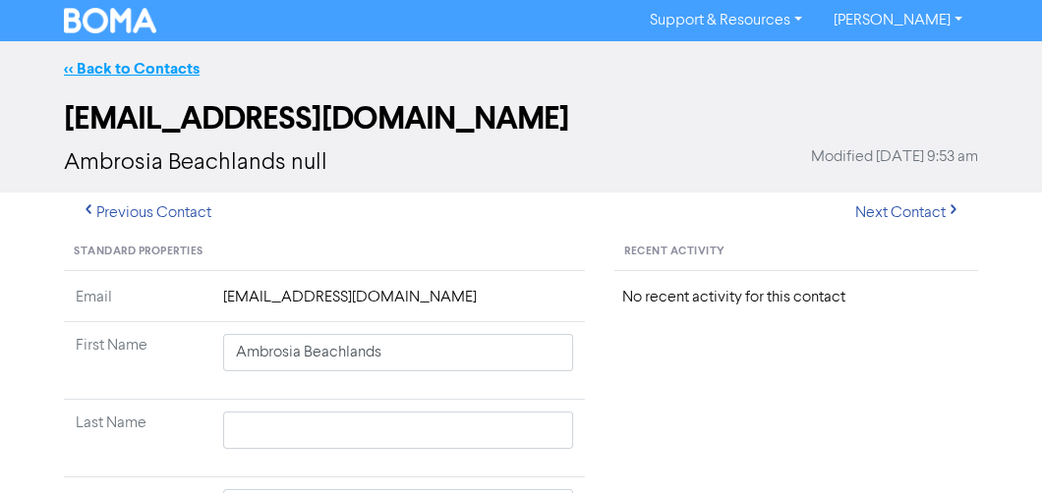
click at [127, 73] on link "<< Back to Contacts" at bounding box center [132, 69] width 136 height 20
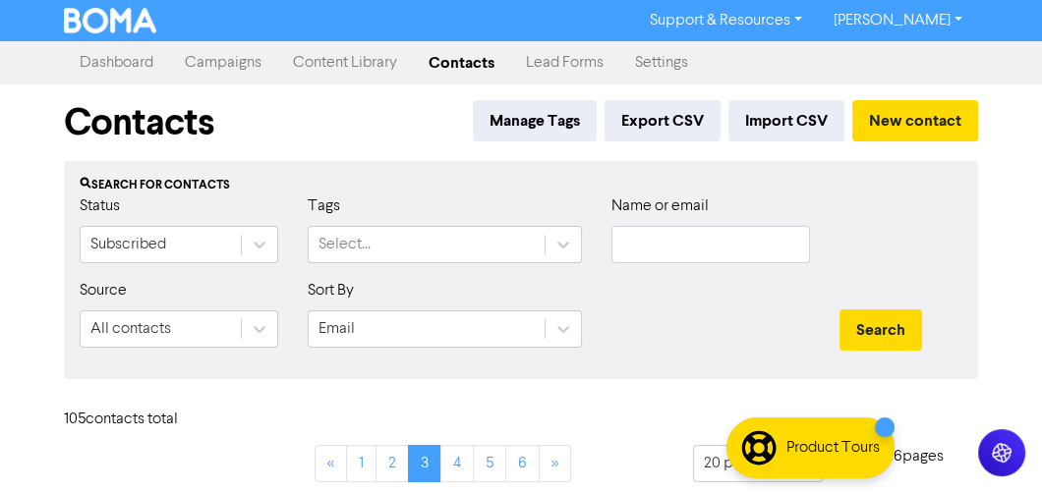
click at [457, 64] on link "Contacts" at bounding box center [461, 62] width 97 height 39
click at [659, 246] on input "text" at bounding box center [710, 244] width 199 height 37
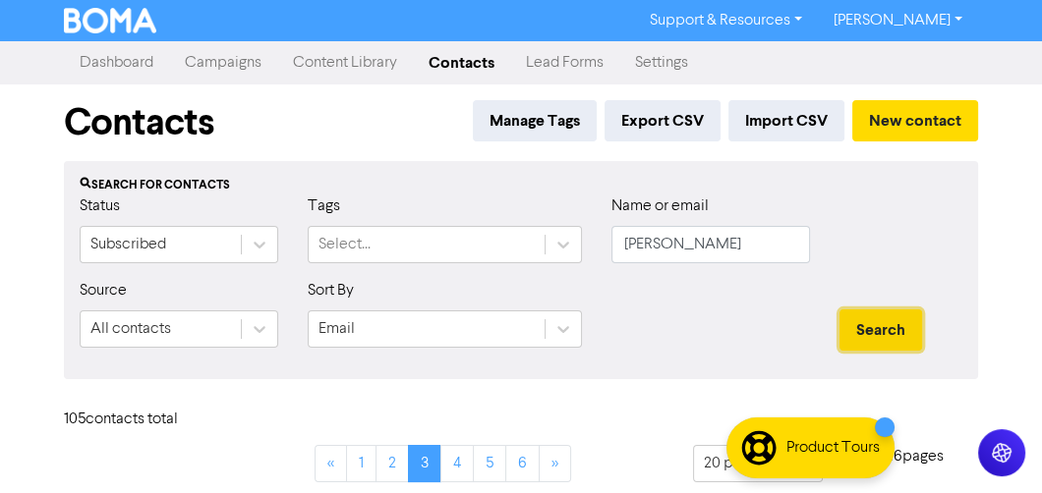
click at [895, 325] on button "Search" at bounding box center [880, 330] width 83 height 41
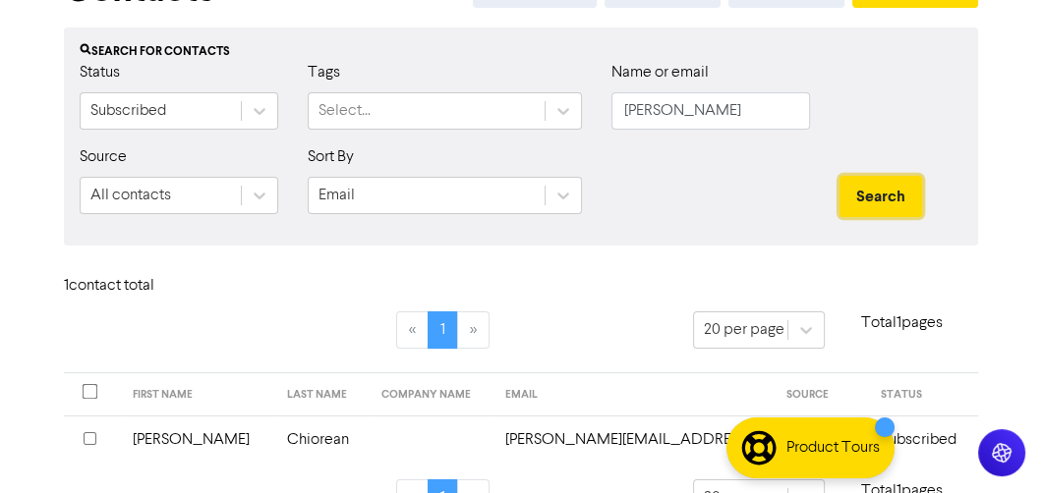
scroll to position [178, 0]
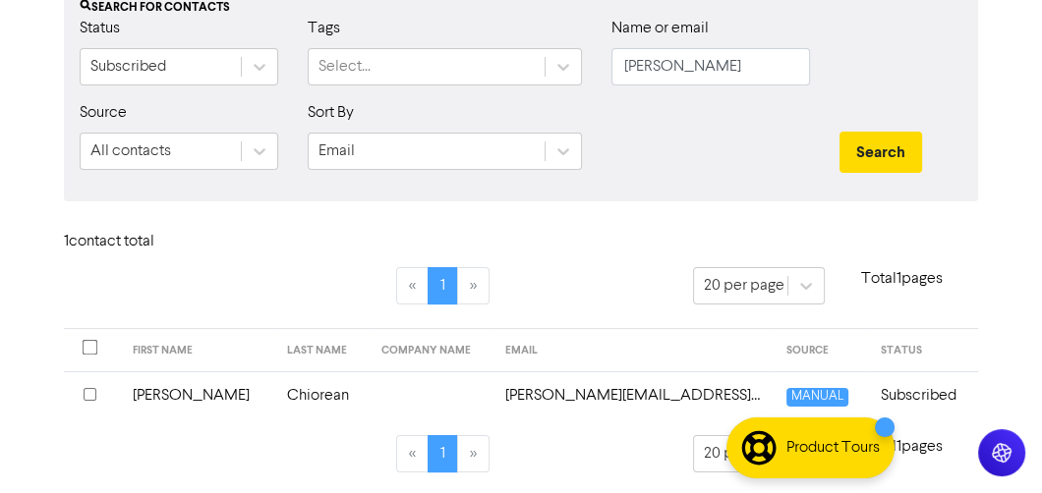
click at [620, 246] on div "1 contact total" at bounding box center [521, 246] width 944 height 42
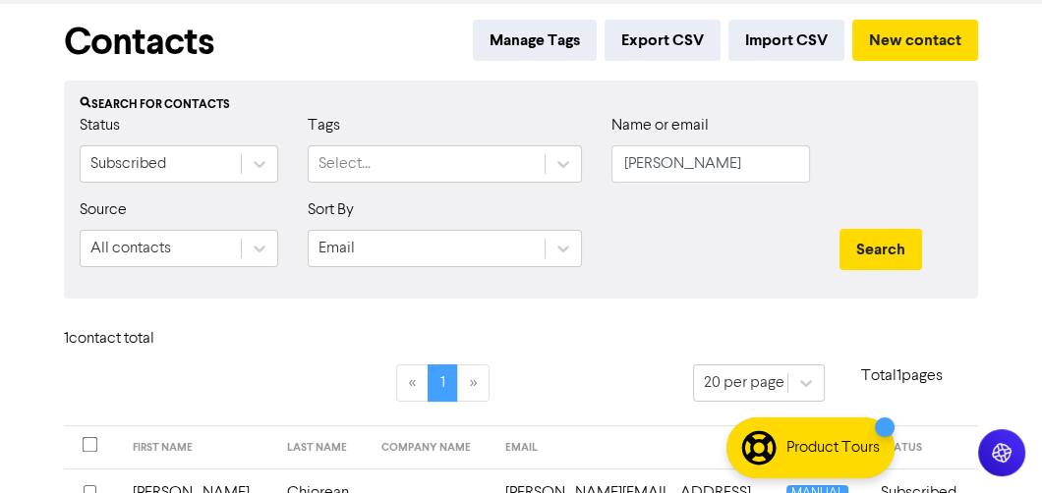
scroll to position [0, 0]
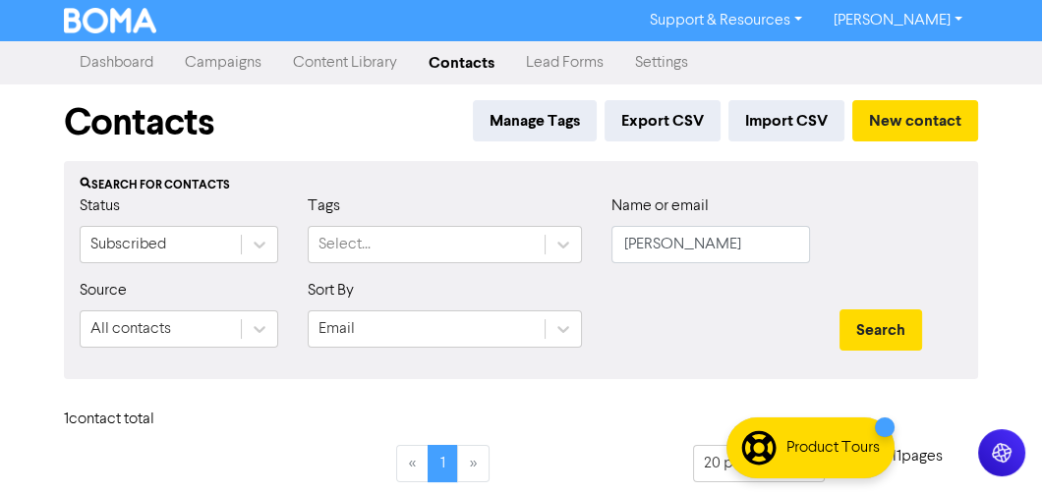
click at [222, 51] on link "Campaigns" at bounding box center [223, 62] width 108 height 39
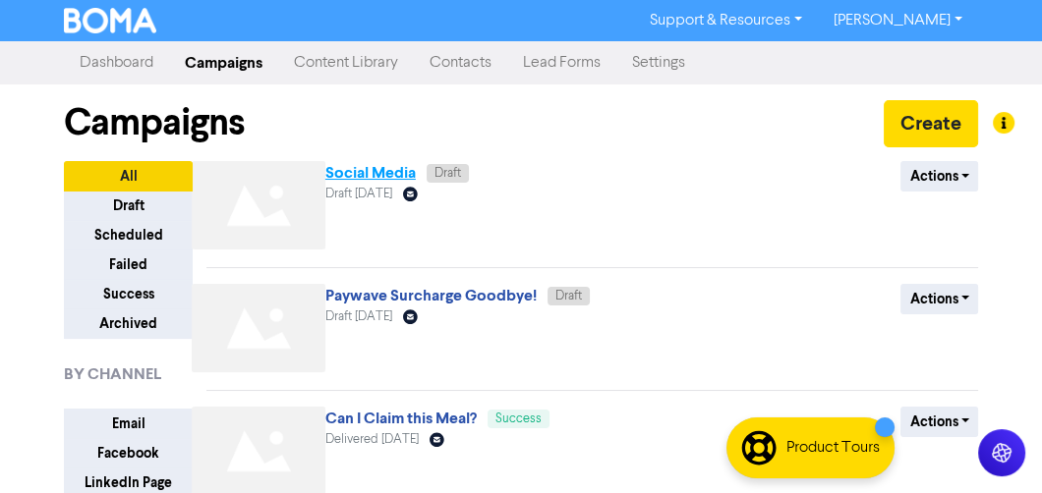
click at [390, 174] on link "Social Media" at bounding box center [370, 173] width 90 height 20
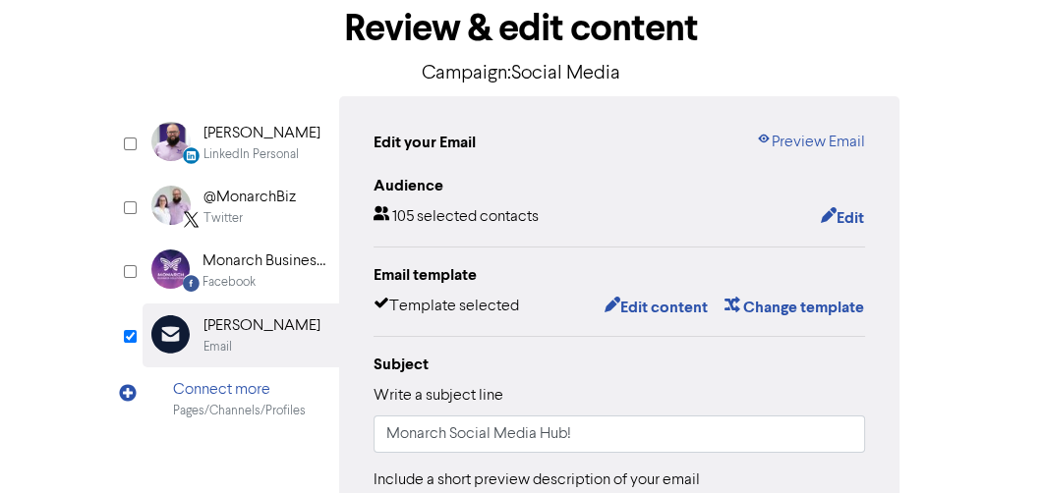
scroll to position [315, 0]
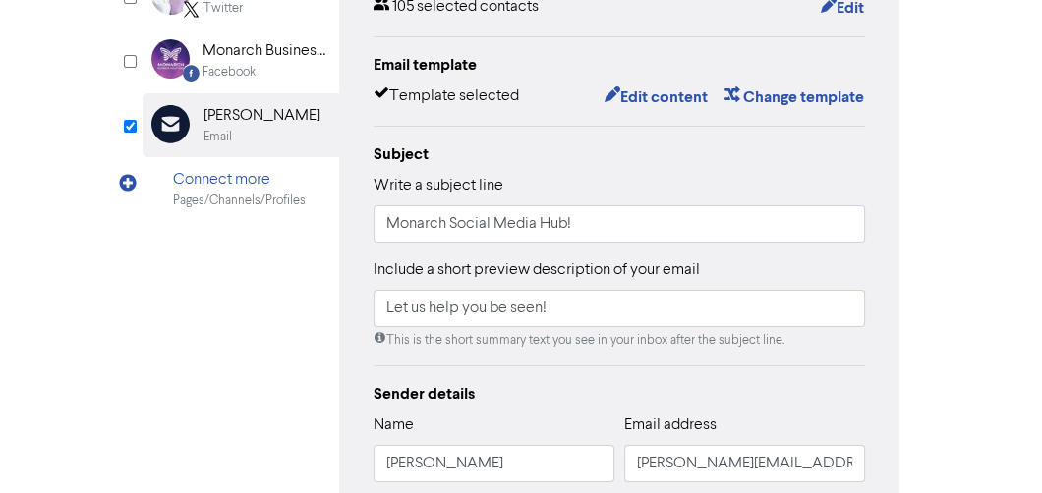
click at [637, 200] on div "Write a subject line Monarch Social Media Hub!" at bounding box center [618, 208] width 491 height 69
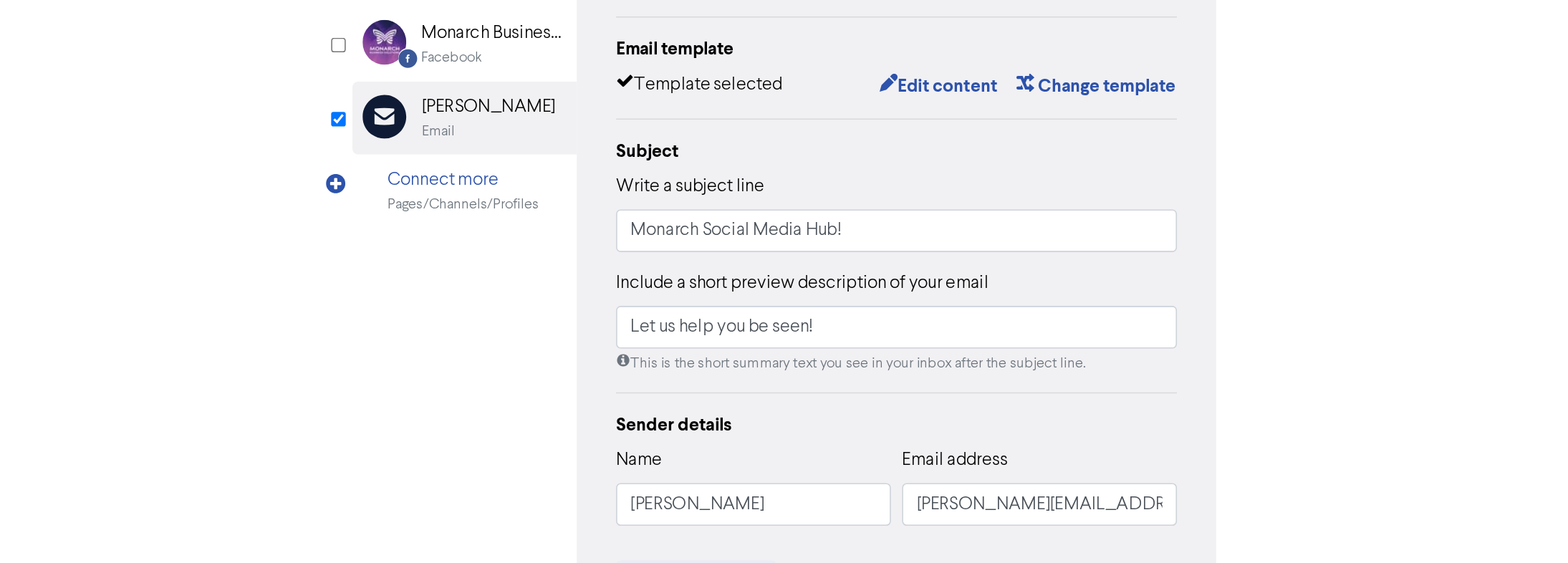
scroll to position [56, 0]
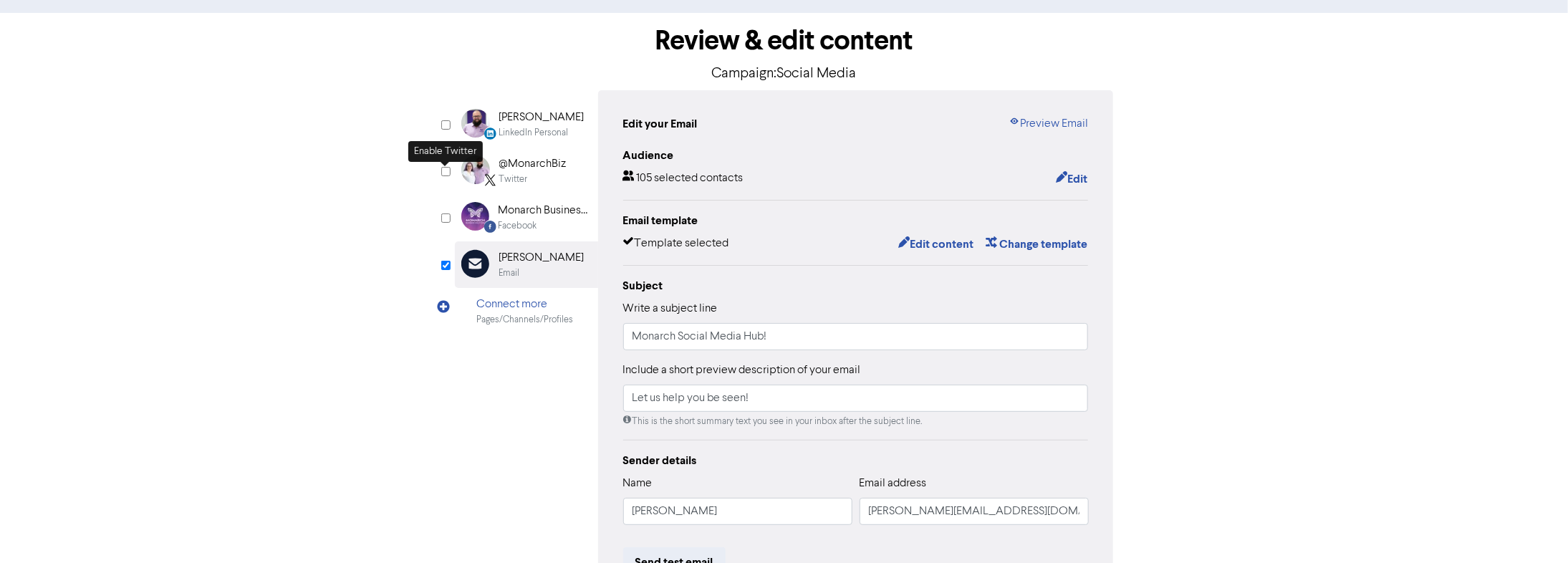
click at [445, 171] on input "checkbox" at bounding box center [445, 171] width 9 height 9
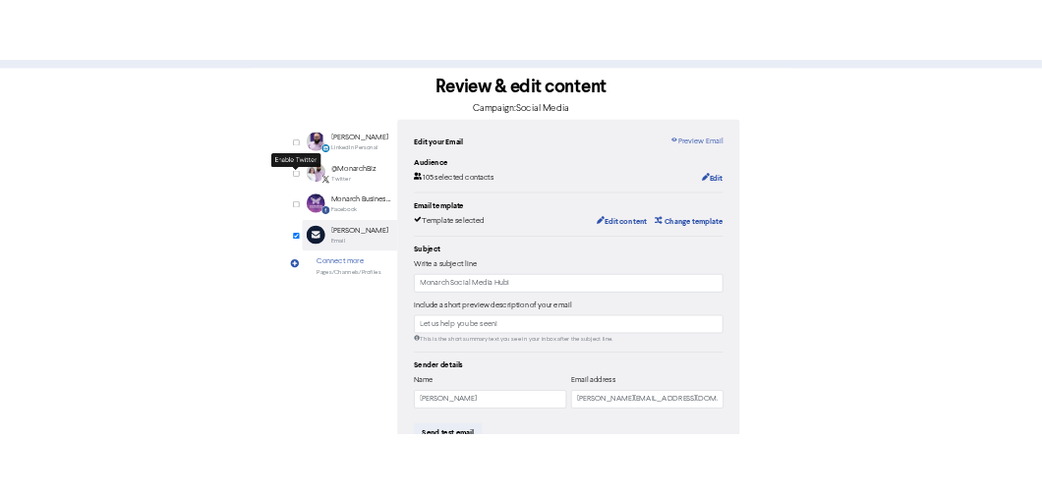
scroll to position [0, 0]
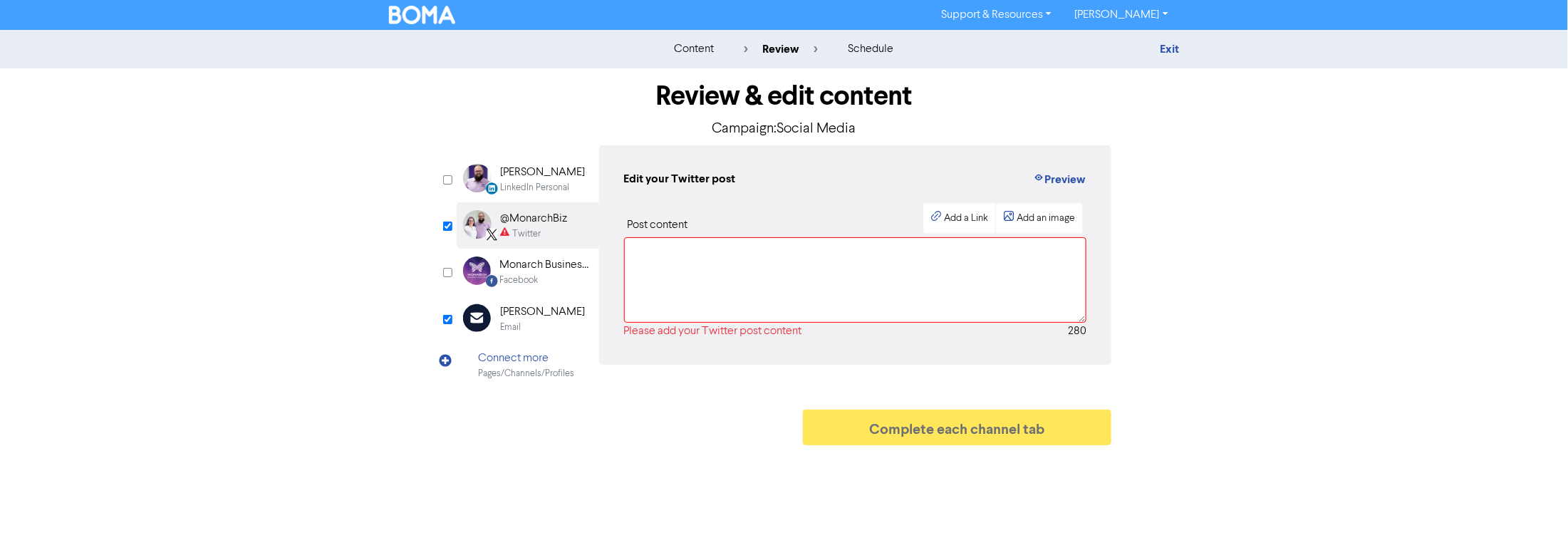
click at [452, 181] on div "Review & edit content Campaign: Social Media LinkedIn Personal Created with Ske…" at bounding box center [784, 260] width 677 height 384
click at [449, 181] on input "checkbox" at bounding box center [447, 180] width 9 height 9
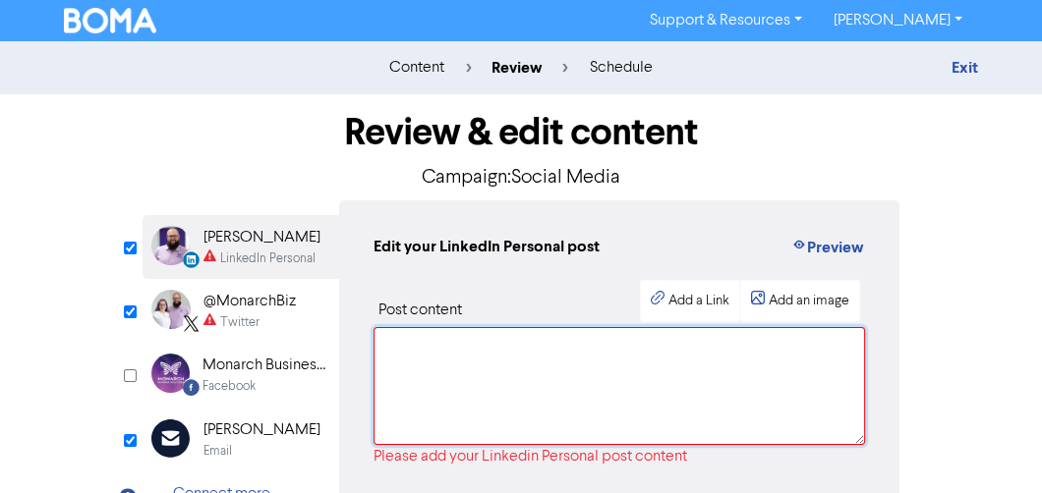
click at [434, 343] on textarea at bounding box center [618, 386] width 491 height 118
paste textarea "Lo’ip dolor si ametco adi elits-doe tempori — Utlabor Etdolo Magna Ali. Enim ad…"
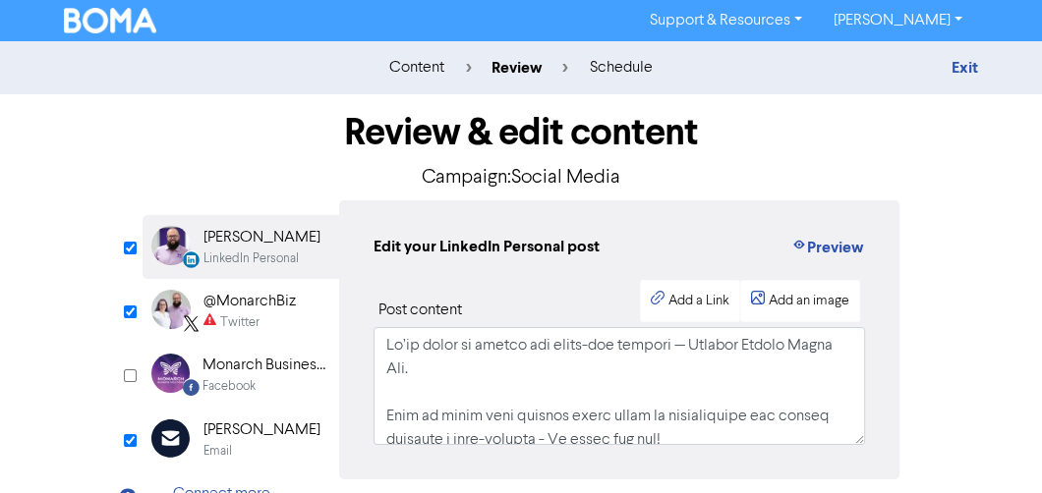
click at [268, 303] on div "@MonarchBiz" at bounding box center [249, 302] width 92 height 24
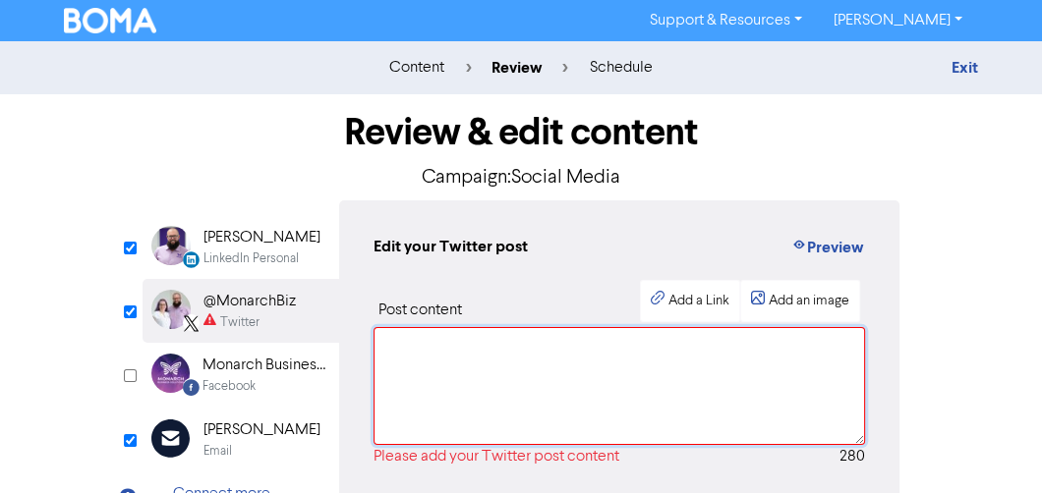
click at [480, 376] on textarea at bounding box center [618, 386] width 491 height 118
paste textarea "Lo’ip dolor si ametco adi elits-doe tempori — Utlabor Etdolo Magna Ali. Enim ad…"
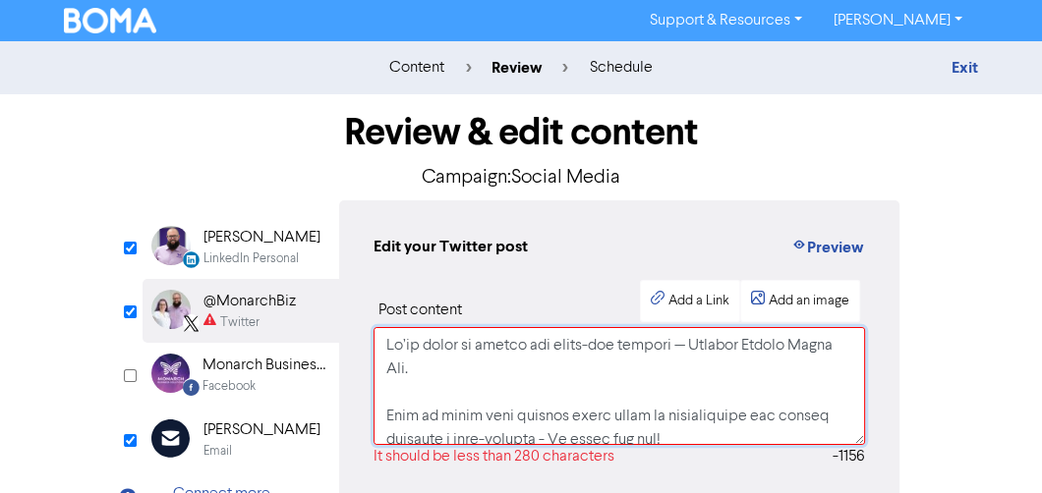
click at [711, 345] on textarea at bounding box center [618, 386] width 491 height 118
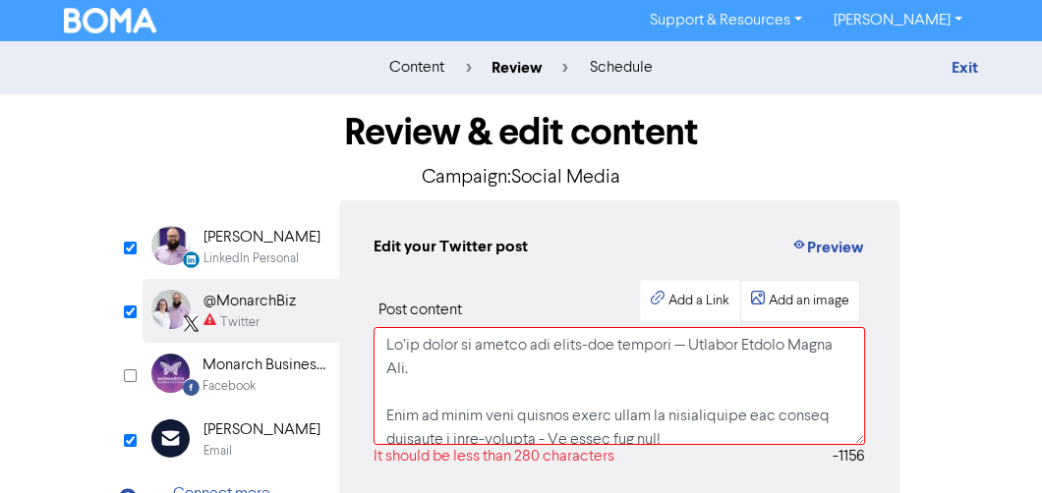
click at [813, 298] on div "Add an image" at bounding box center [809, 301] width 81 height 21
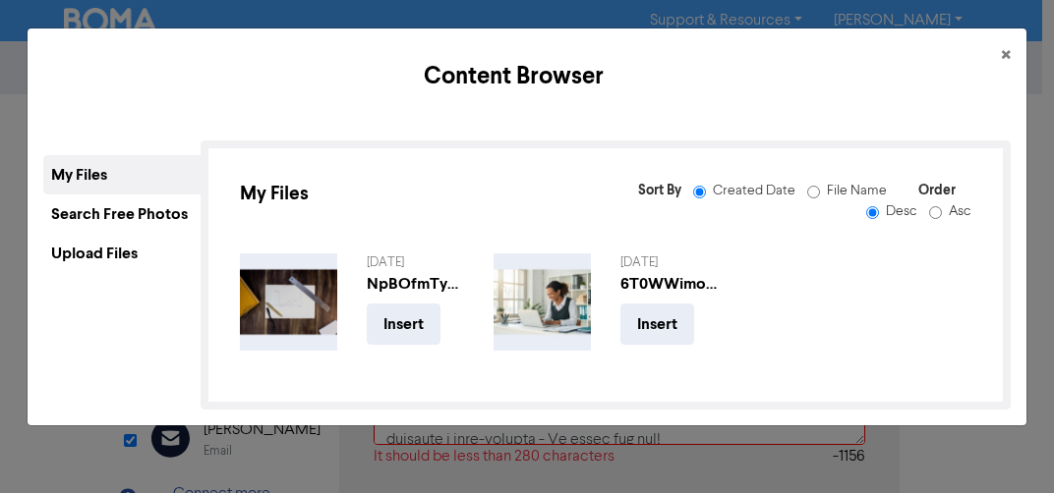
click at [110, 256] on div "Upload Files" at bounding box center [121, 253] width 157 height 39
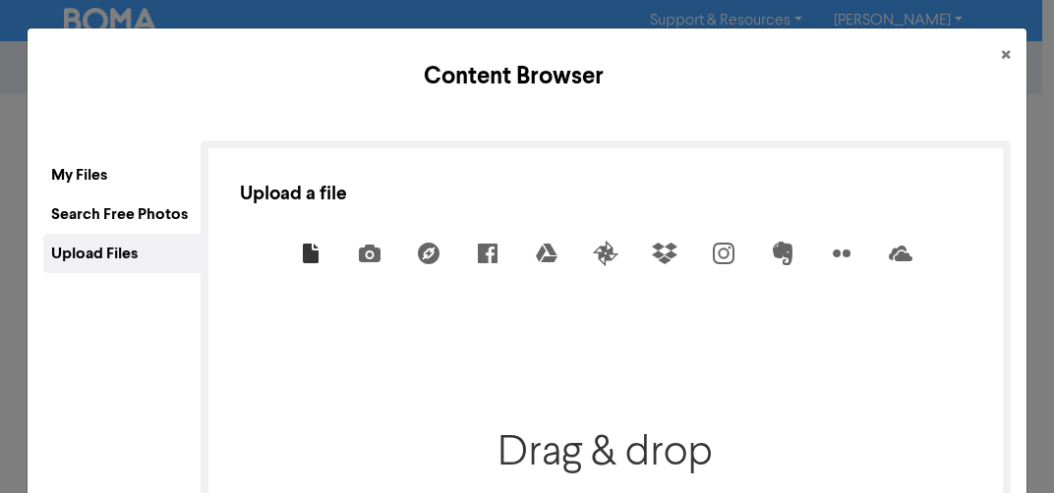
click at [150, 207] on div "Search Free Photos" at bounding box center [121, 214] width 157 height 39
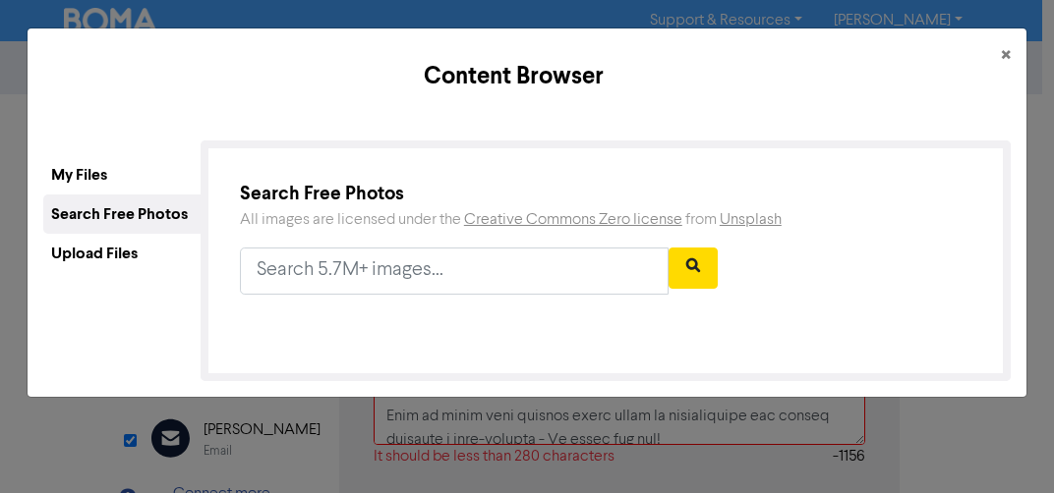
click at [79, 171] on div "My Files" at bounding box center [121, 174] width 157 height 39
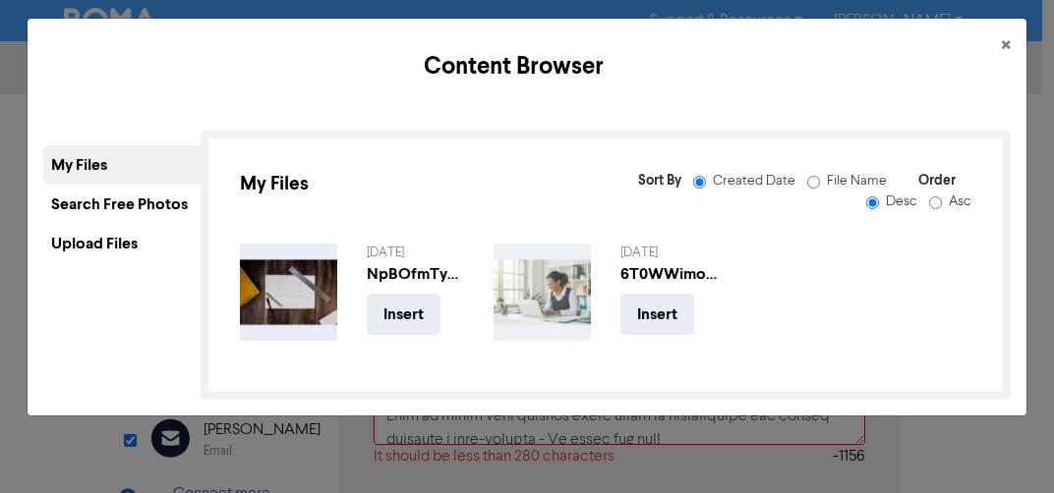
scroll to position [29, 0]
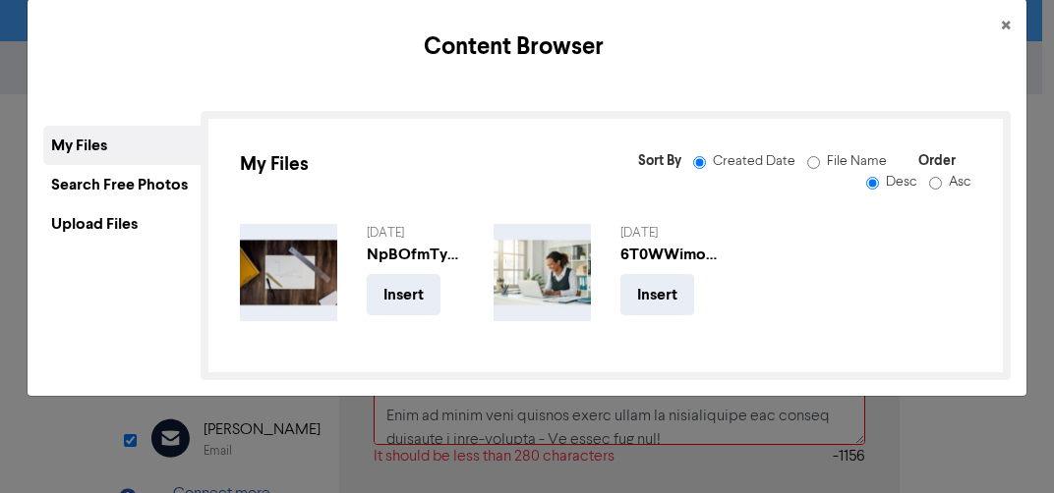
click at [107, 217] on div "Upload Files" at bounding box center [121, 223] width 157 height 39
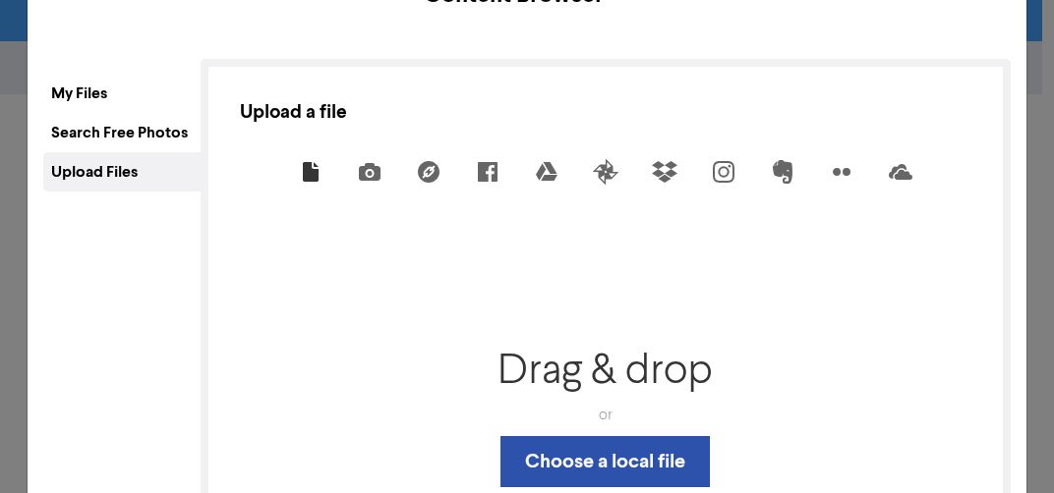
scroll to position [265, 0]
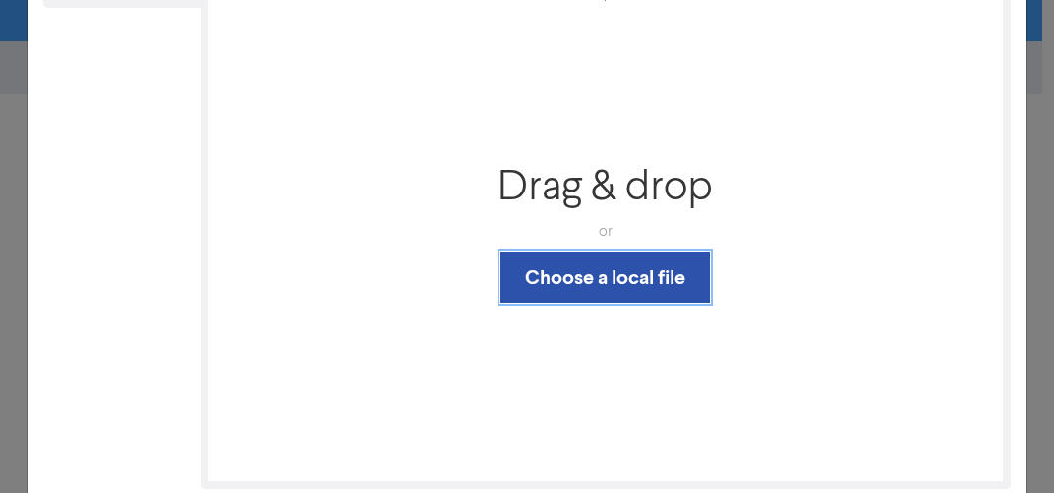
click at [596, 286] on button "Choose a local file" at bounding box center [604, 278] width 209 height 51
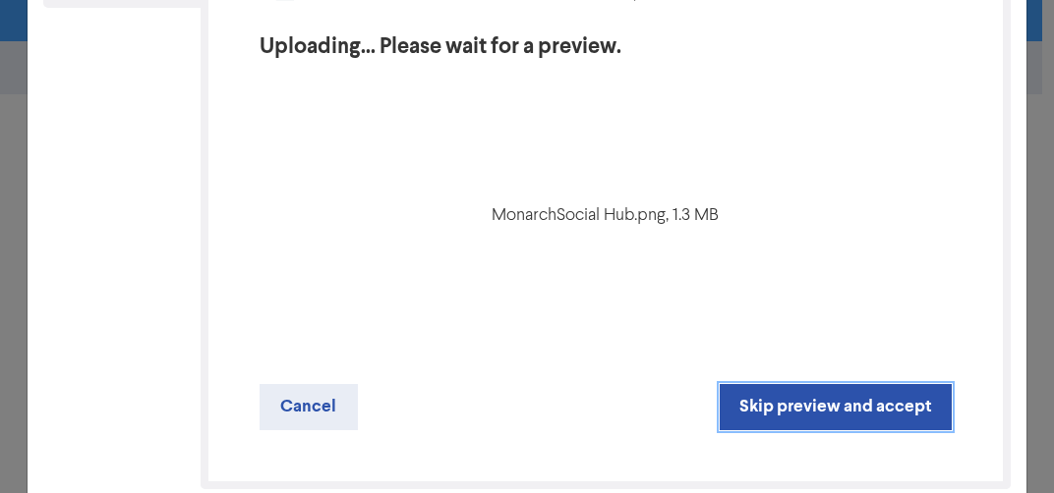
click at [763, 410] on button "Skip preview and accept" at bounding box center [835, 407] width 232 height 46
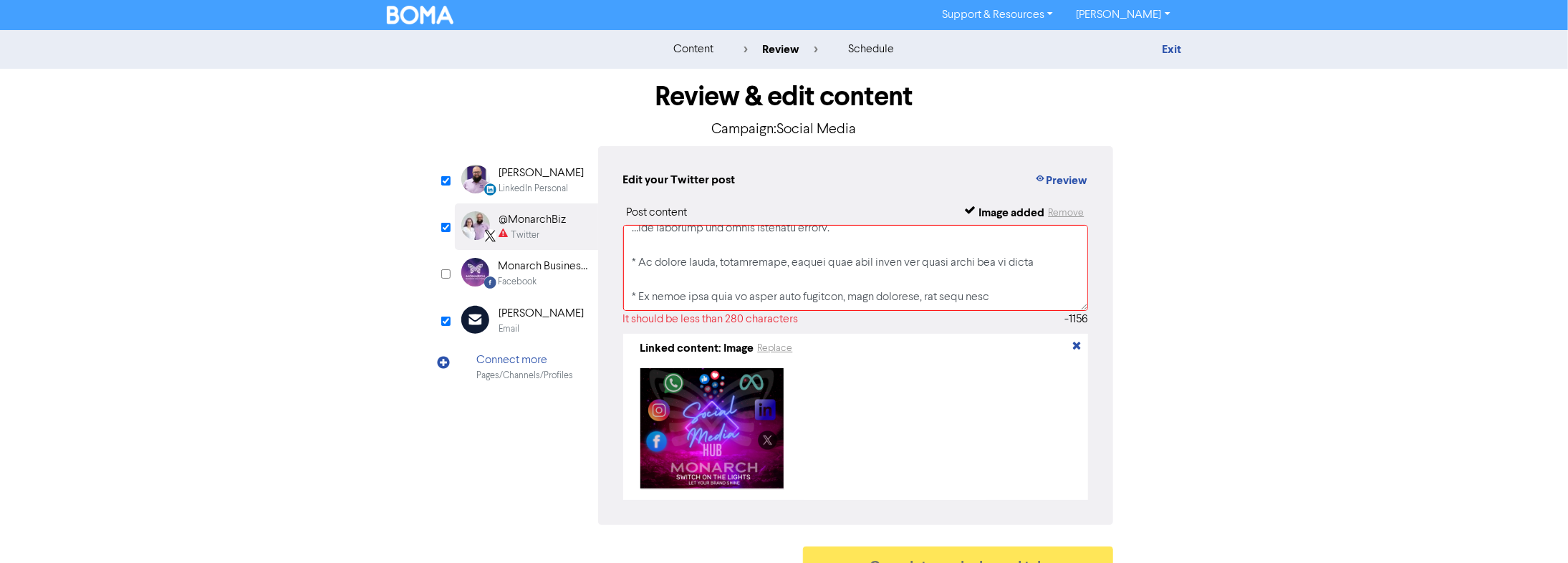
scroll to position [154, 0]
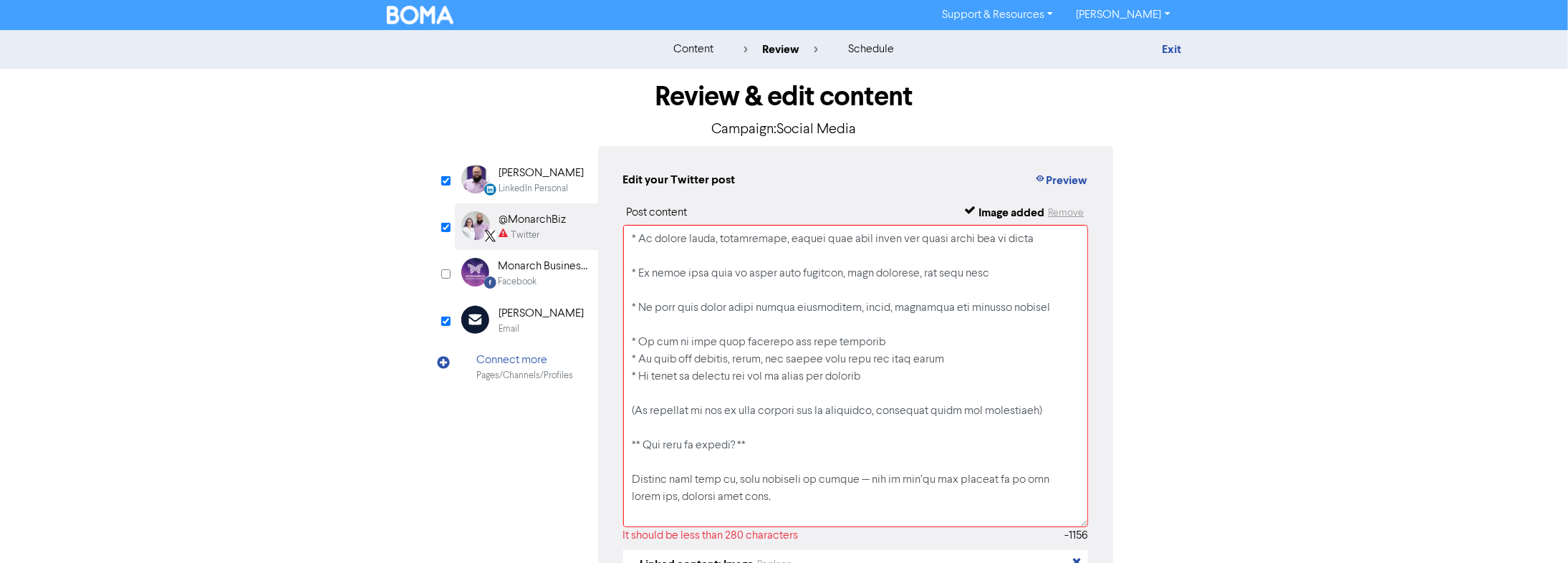
drag, startPoint x: 1086, startPoint y: 307, endPoint x: 1066, endPoint y: 522, distance: 215.9
click at [758, 358] on textarea at bounding box center [855, 376] width 466 height 302
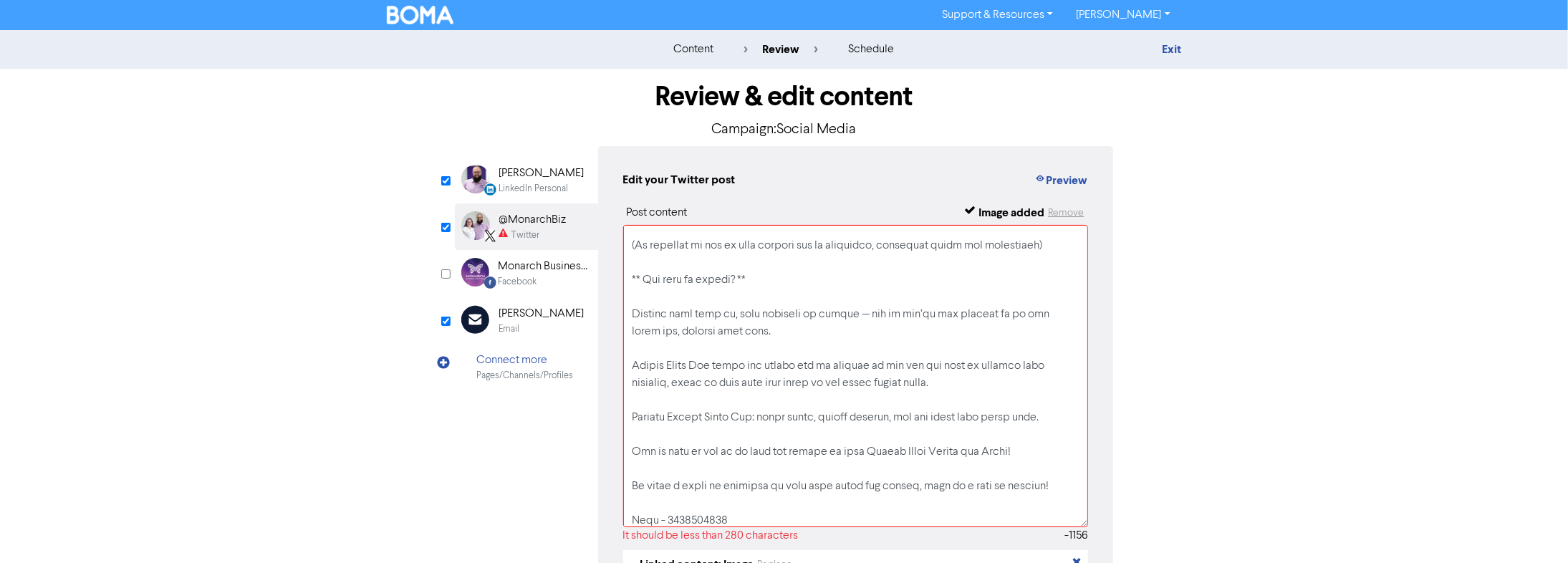
scroll to position [377, 0]
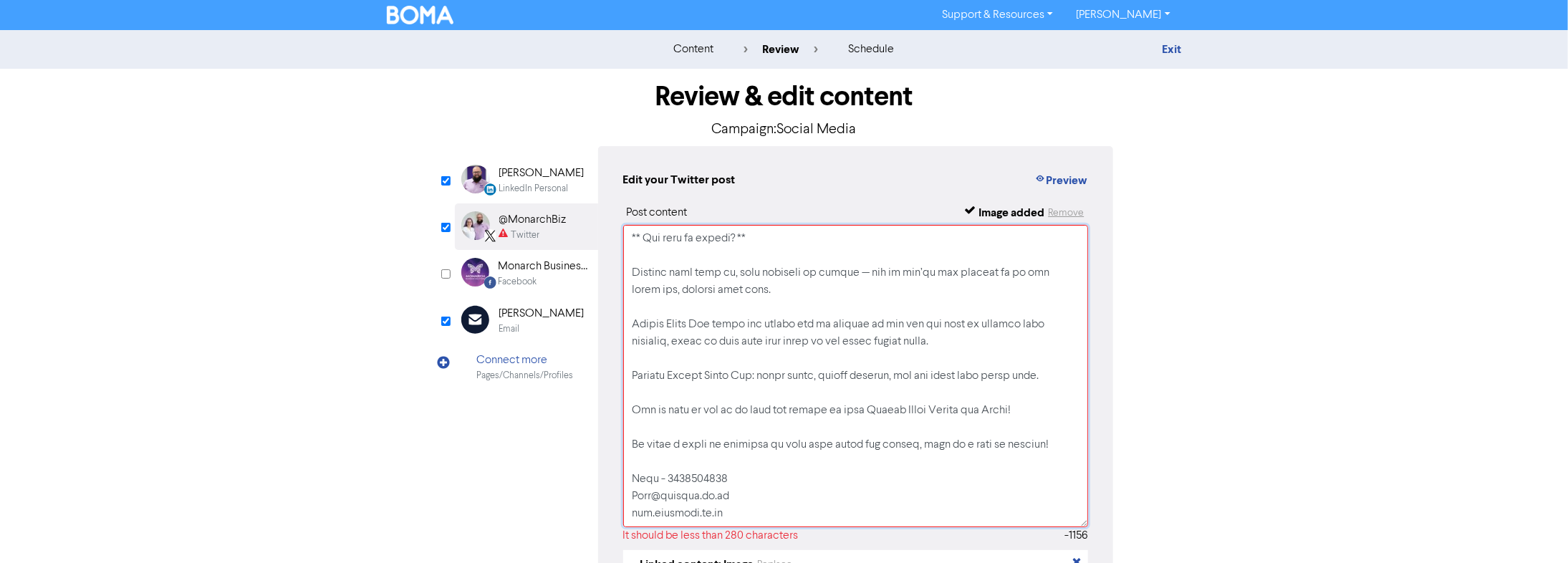
drag, startPoint x: 1048, startPoint y: 444, endPoint x: 601, endPoint y: 328, distance: 461.8
click at [601, 328] on div "Edit your Twitter post Preview Post content Image added Remove It should be les…" at bounding box center [856, 444] width 516 height 595
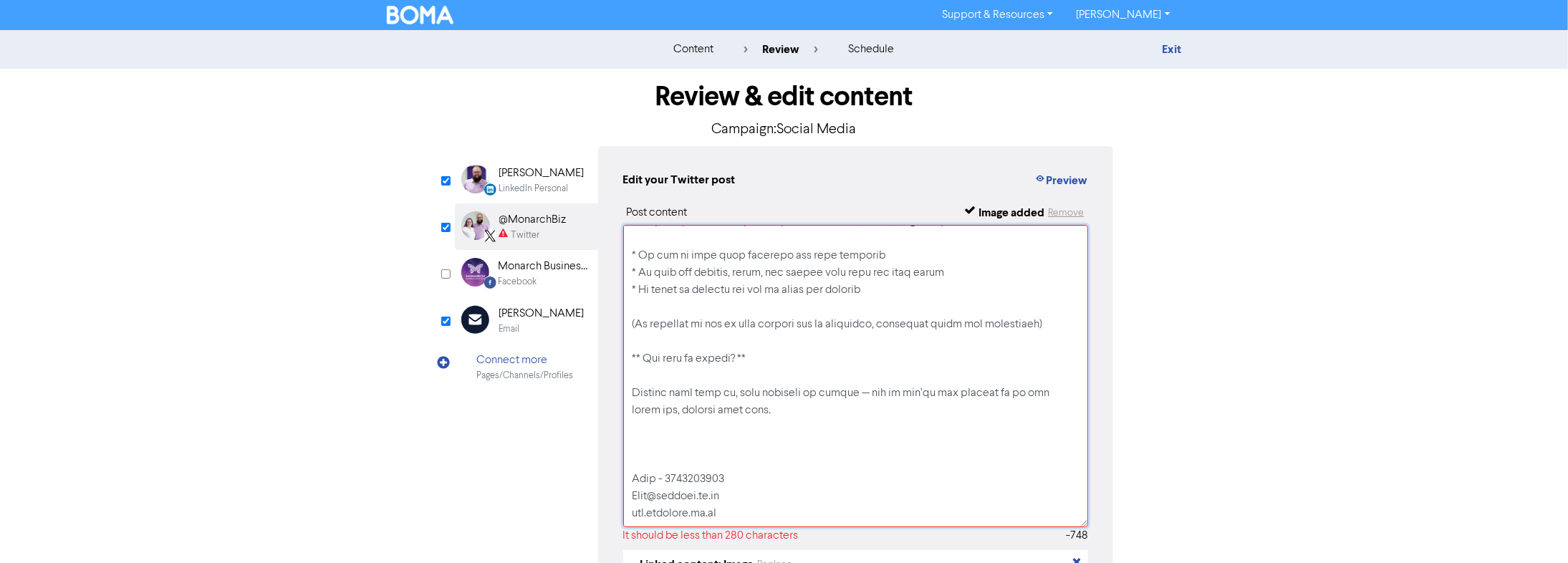
scroll to position [257, 0]
drag, startPoint x: 761, startPoint y: 414, endPoint x: 735, endPoint y: 430, distance: 30.5
click at [735, 358] on textarea at bounding box center [855, 376] width 466 height 302
drag, startPoint x: 764, startPoint y: 360, endPoint x: 636, endPoint y: 351, distance: 128.3
click at [636, 351] on textarea at bounding box center [855, 376] width 466 height 302
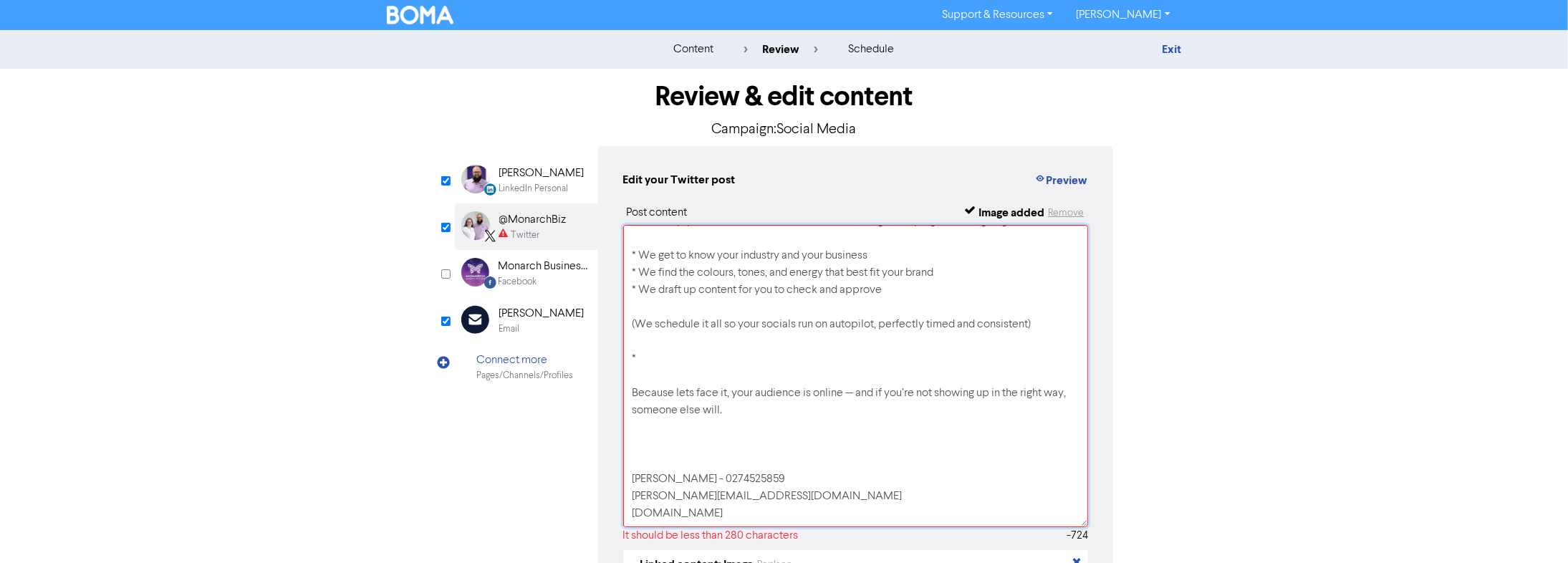
drag, startPoint x: 1050, startPoint y: 325, endPoint x: 619, endPoint y: 328, distance: 431.0
click at [619, 328] on div "Edit your Twitter post Preview Post content Image added Remove It should be les…" at bounding box center [856, 444] width 516 height 595
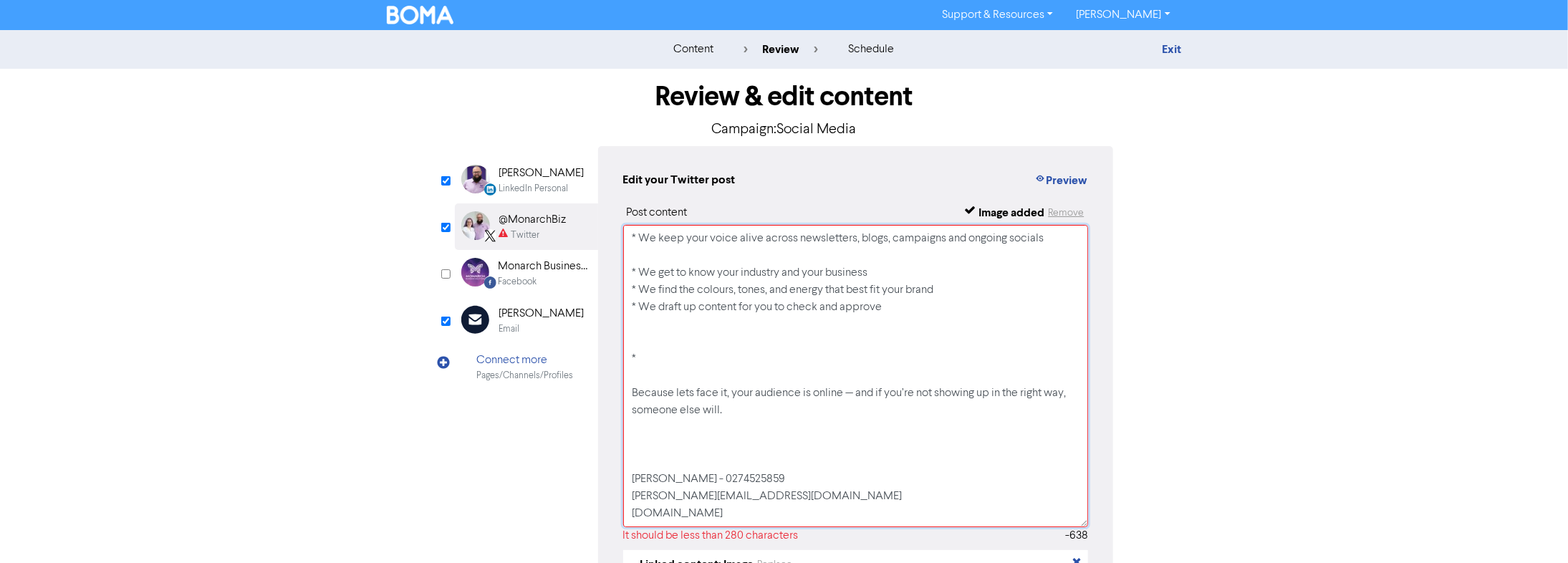
click at [656, 357] on textarea "We’re proud to launch our brand-new service — Monarch Social Media Hub. This is…" at bounding box center [855, 376] width 466 height 302
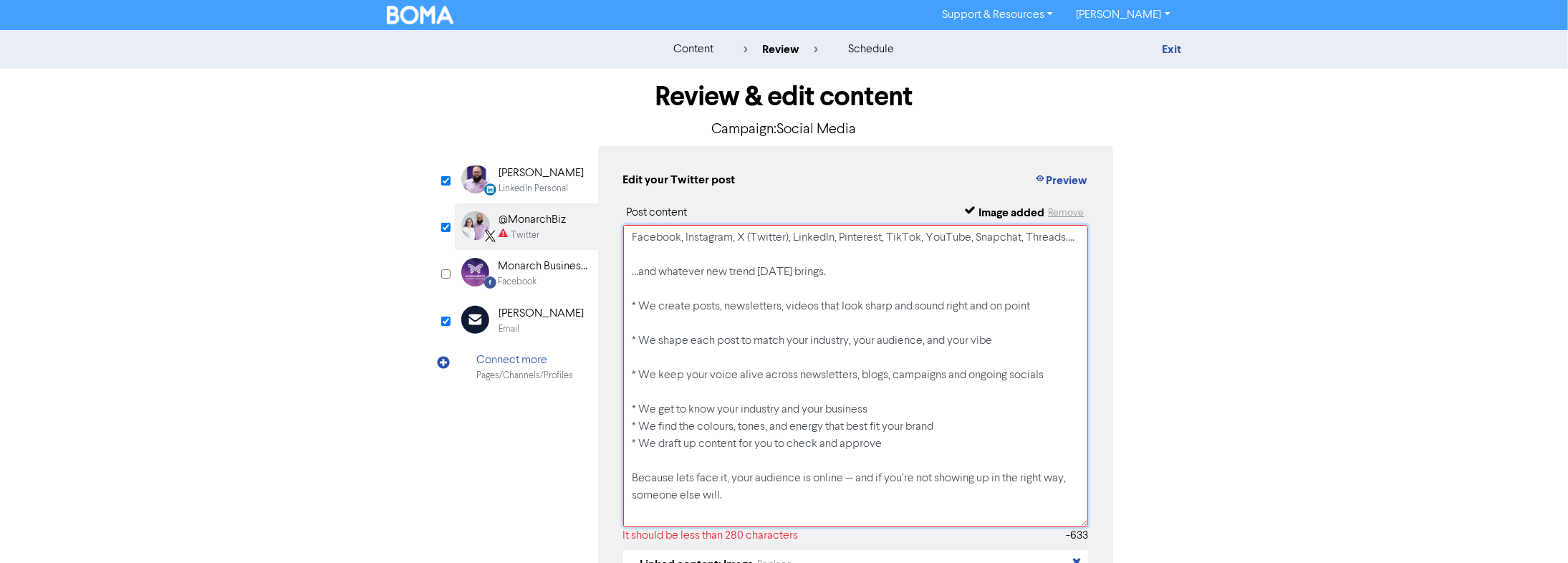
scroll to position [74, 0]
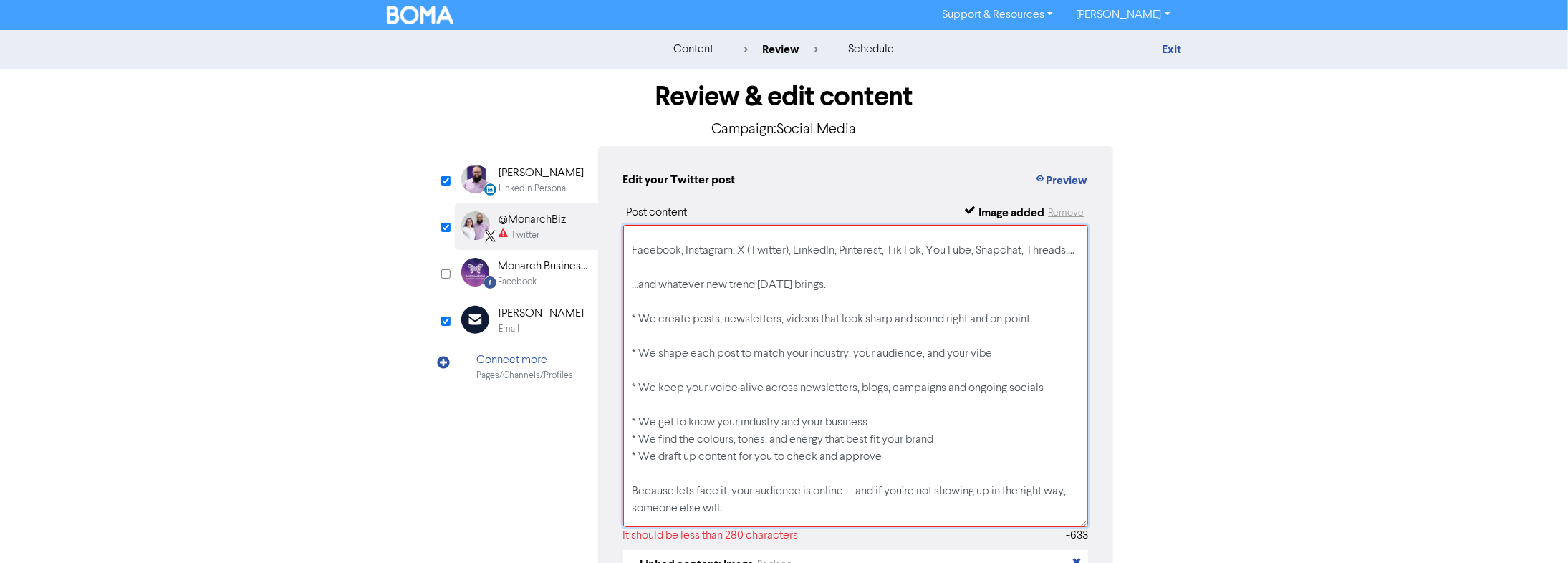
drag, startPoint x: 1058, startPoint y: 405, endPoint x: 626, endPoint y: 304, distance: 443.6
click at [626, 304] on textarea "We’re proud to launch our brand-new service — Monarch Social Media Hub. This is…" at bounding box center [855, 376] width 466 height 302
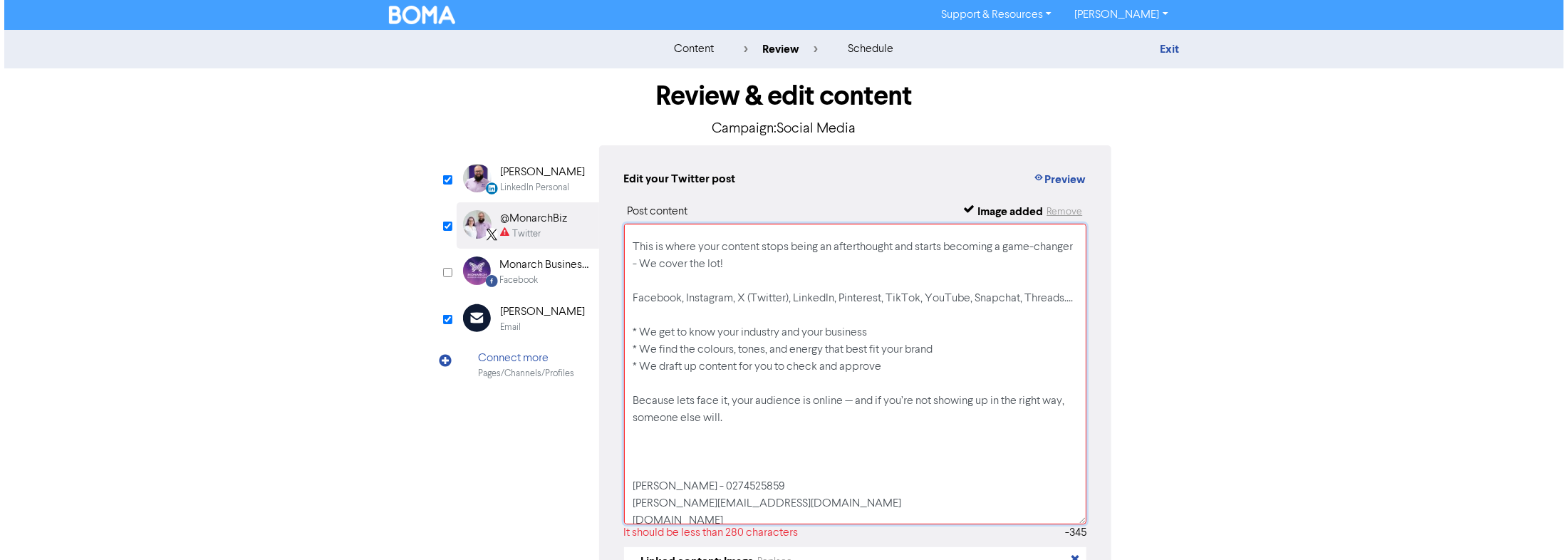
scroll to position [0, 0]
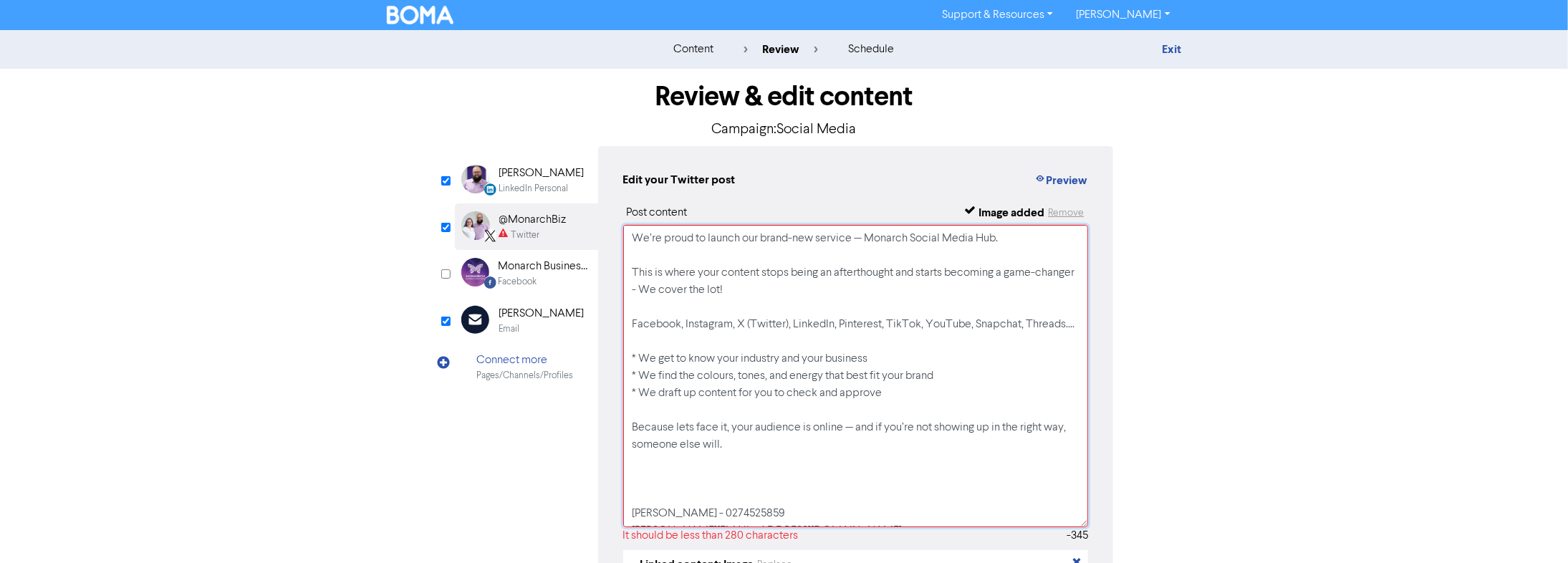
drag, startPoint x: 905, startPoint y: 417, endPoint x: 635, endPoint y: 359, distance: 276.2
click at [635, 358] on textarea "We’re proud to launch our brand-new service — Monarch Social Media Hub. This is…" at bounding box center [855, 376] width 466 height 302
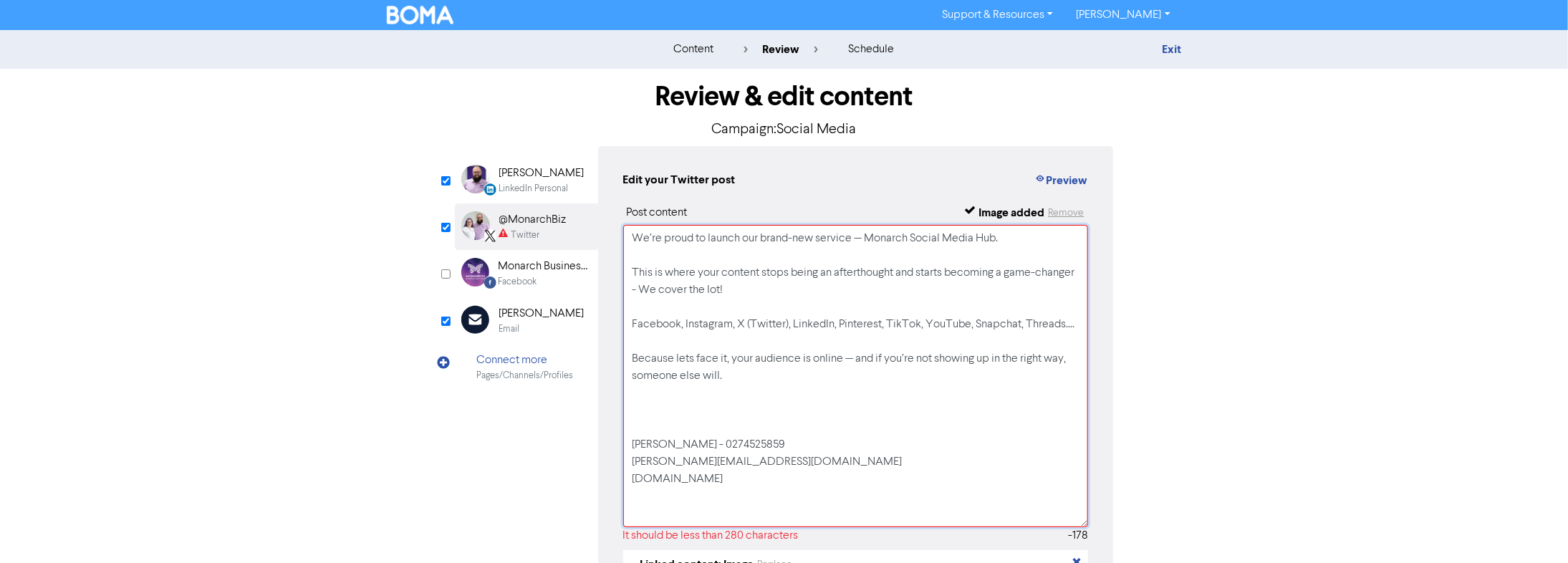
click at [649, 304] on textarea "We’re proud to launch our brand-new service — Monarch Social Media Hub. This is…" at bounding box center [855, 376] width 466 height 302
click at [664, 358] on textarea "We’re proud to launch our brand-new service — Monarch Social Media Hub. This is…" at bounding box center [855, 376] width 466 height 302
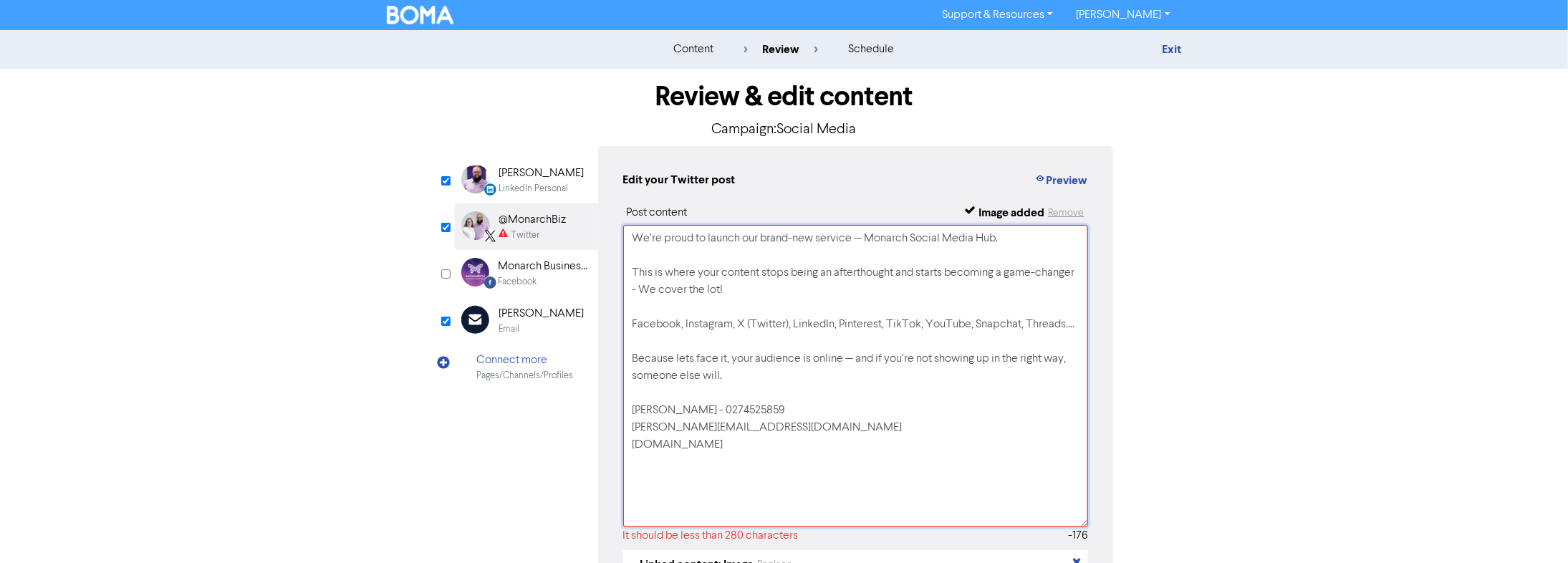
click at [631, 358] on textarea "We’re proud to launch our brand-new service — Monarch Social Media Hub. This is…" at bounding box center [855, 376] width 466 height 302
click at [734, 358] on textarea "We’re proud to launch our brand-new service — Monarch Social Media Hub. This is…" at bounding box center [855, 376] width 466 height 302
drag, startPoint x: 819, startPoint y: 294, endPoint x: 593, endPoint y: 259, distance: 228.7
click at [593, 259] on div "LinkedIn Personal Created with Sketch. [PERSON_NAME] LinkedIn Personal @Monarch…" at bounding box center [784, 444] width 659 height 595
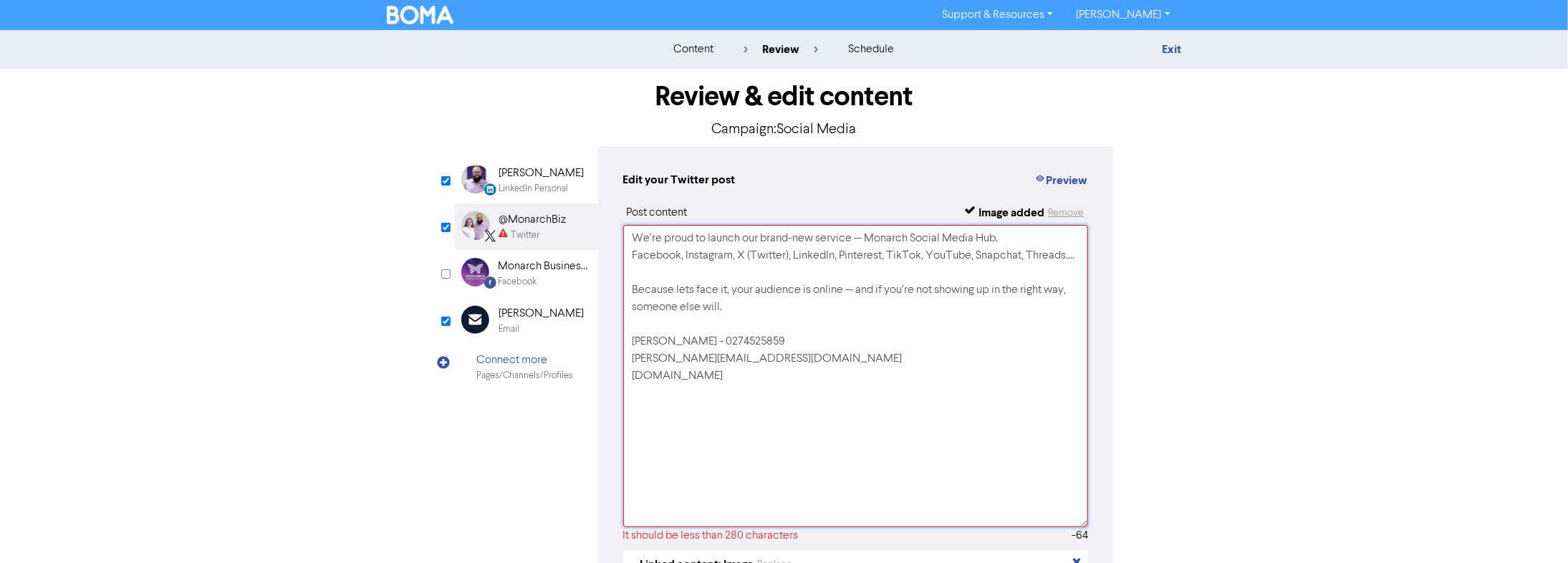
click at [758, 234] on textarea "We’re proud to launch our brand-new service — Monarch Social Media Hub. Faceboo…" at bounding box center [855, 376] width 466 height 302
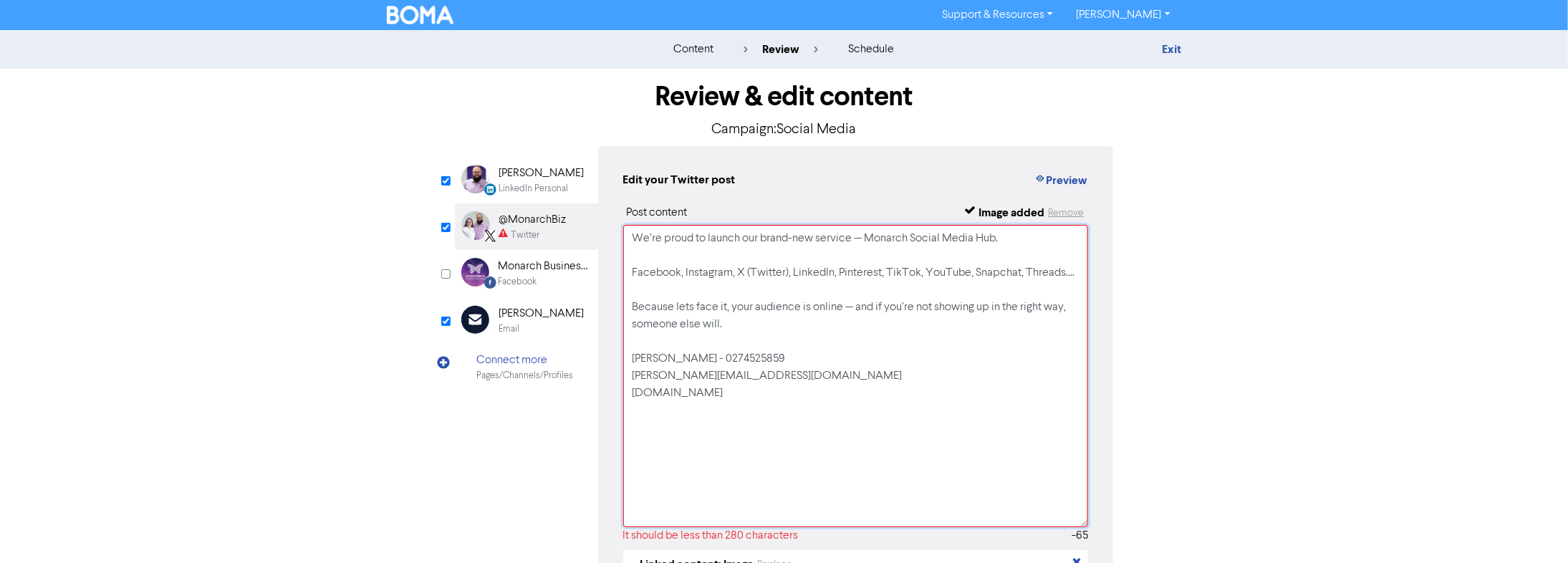
drag, startPoint x: 737, startPoint y: 323, endPoint x: 573, endPoint y: 302, distance: 165.3
click at [573, 302] on div "LinkedIn Personal Created with Sketch. [PERSON_NAME] LinkedIn Personal @Monarch…" at bounding box center [784, 444] width 659 height 595
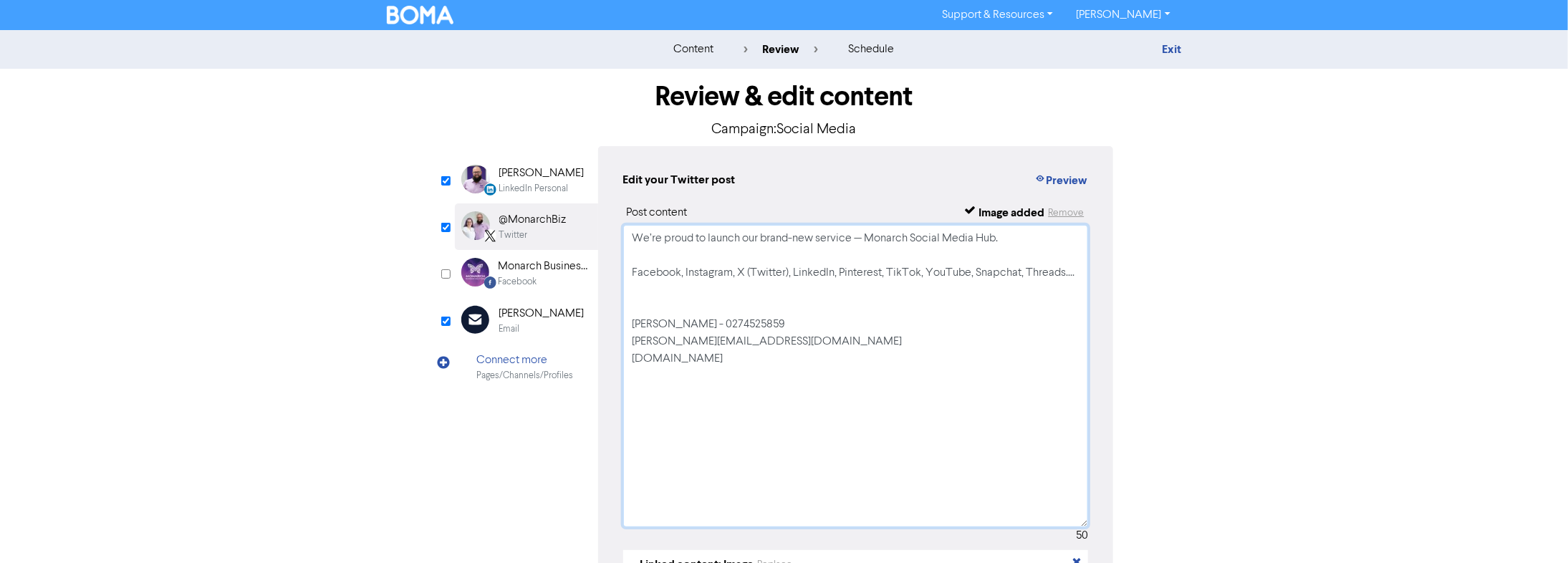
drag, startPoint x: 1078, startPoint y: 272, endPoint x: 619, endPoint y: 269, distance: 459.0
click at [619, 269] on div "Edit your Twitter post Preview Post content Image added Remove We’re proud to l…" at bounding box center [856, 444] width 516 height 595
click at [758, 180] on button "Preview" at bounding box center [1060, 181] width 55 height 19
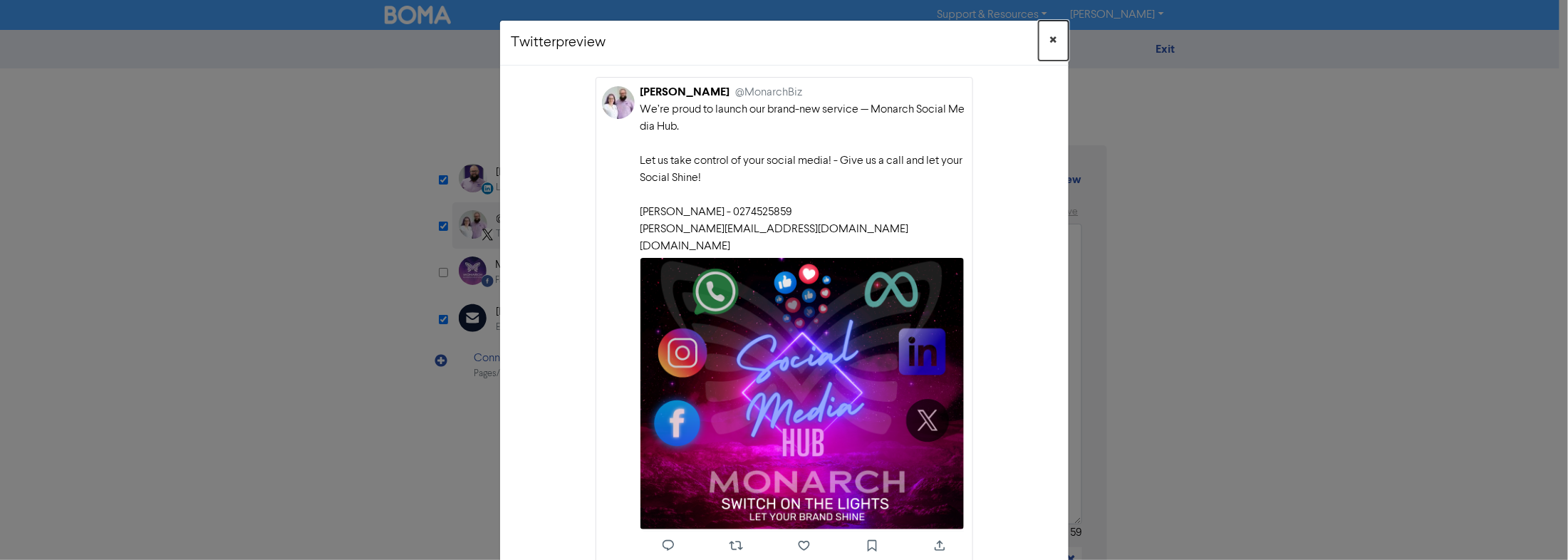
click at [755, 37] on span "×" at bounding box center [1054, 40] width 7 height 21
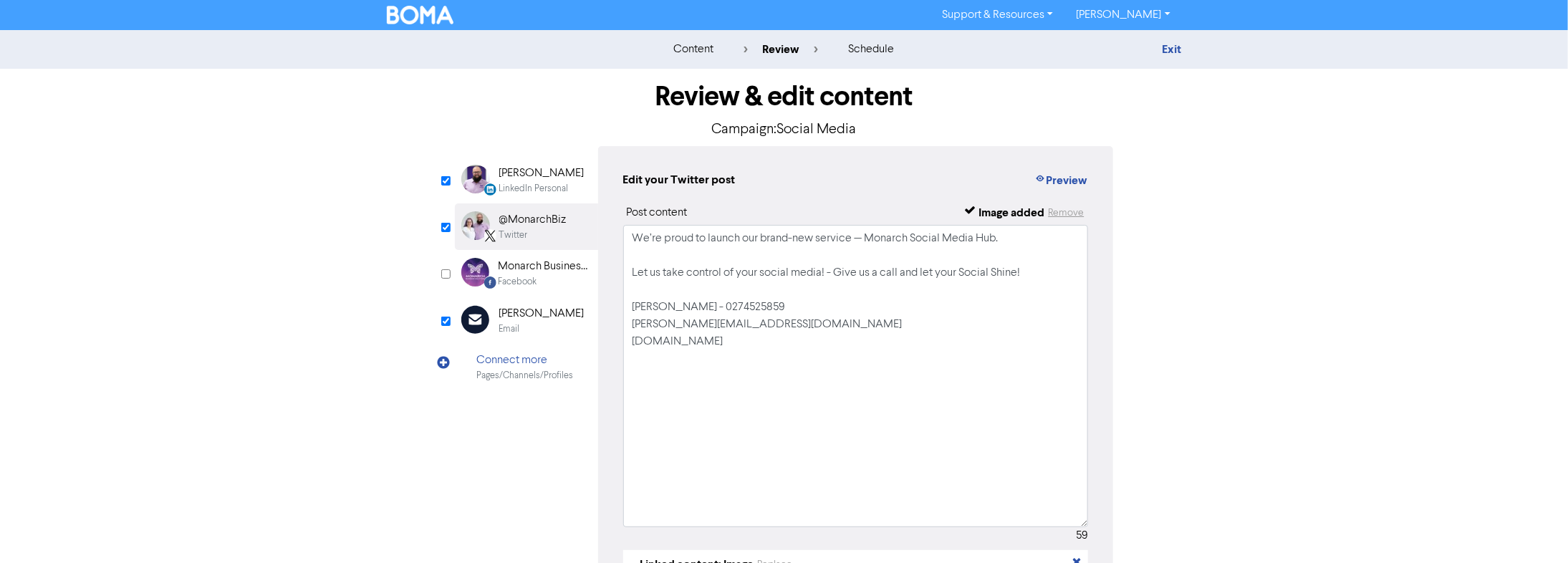
click at [540, 181] on div "[PERSON_NAME]" at bounding box center [541, 173] width 85 height 17
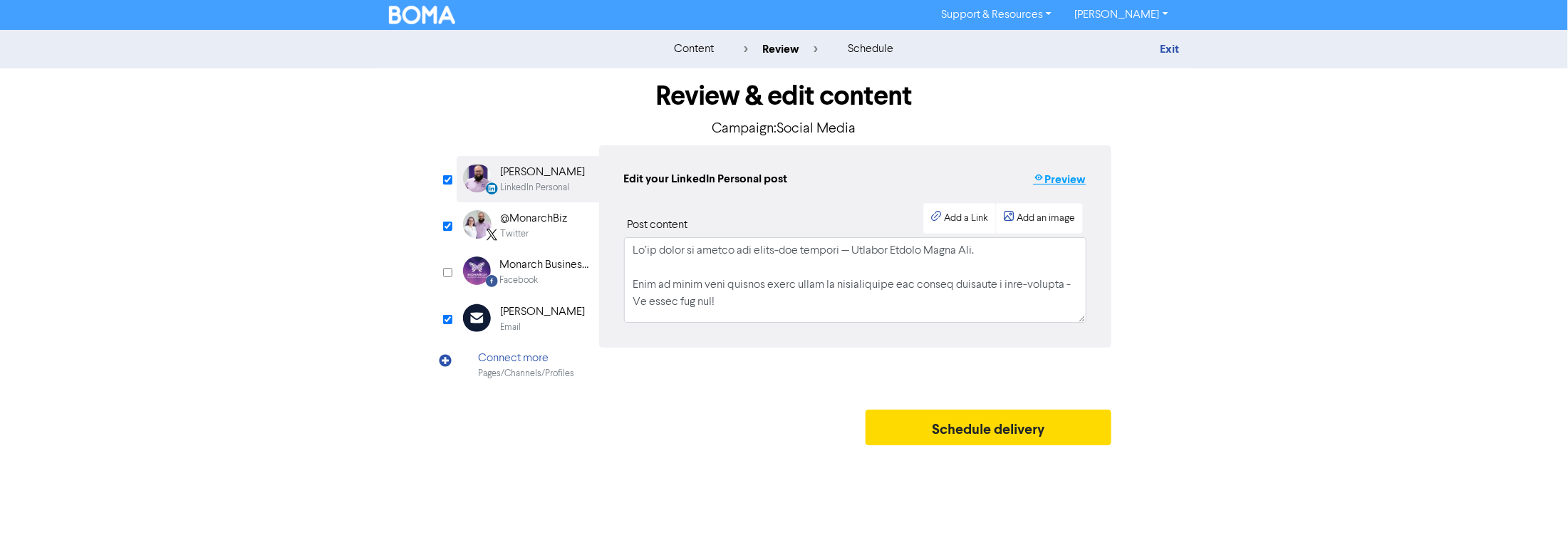
click at [755, 185] on button "Preview" at bounding box center [1059, 180] width 54 height 19
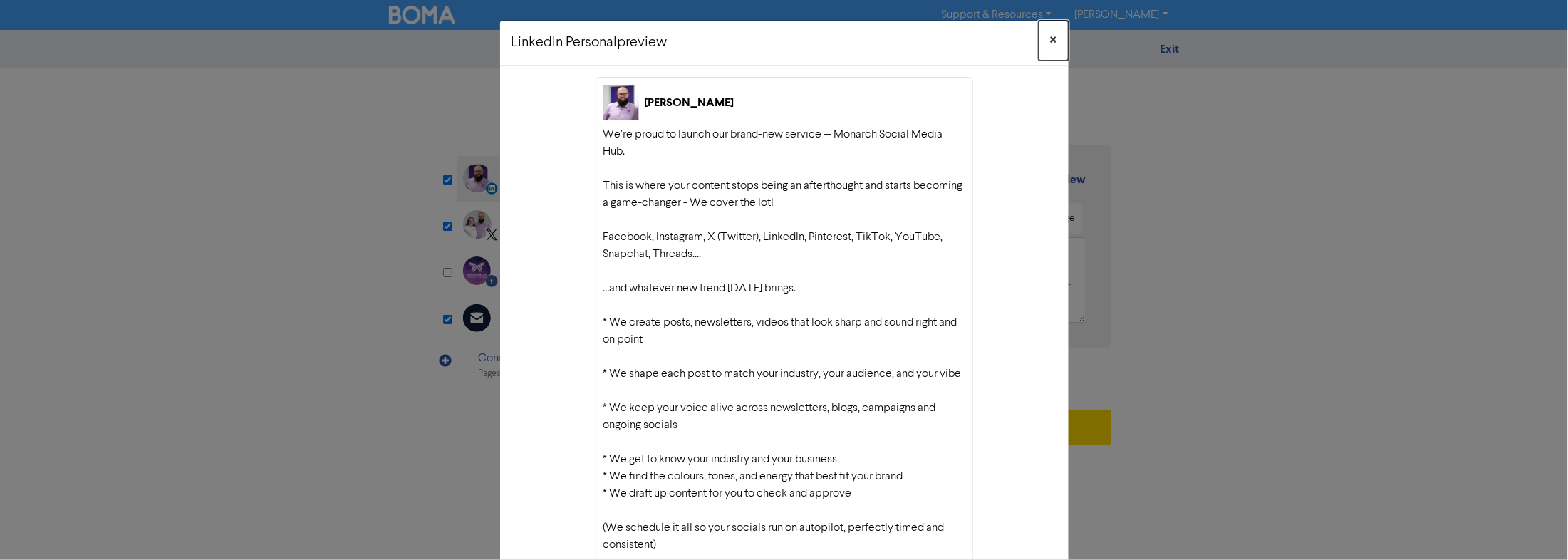
click at [755, 41] on button "×" at bounding box center [1053, 41] width 30 height 40
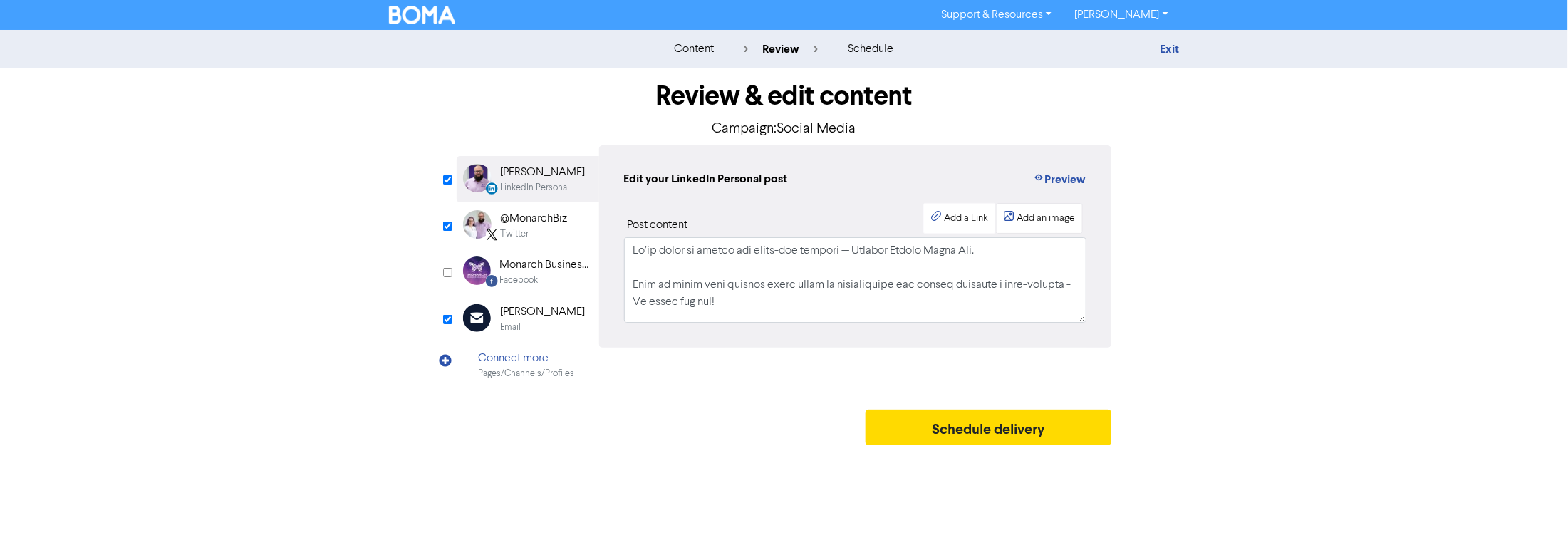
click at [755, 221] on div "Add an image" at bounding box center [1046, 218] width 59 height 15
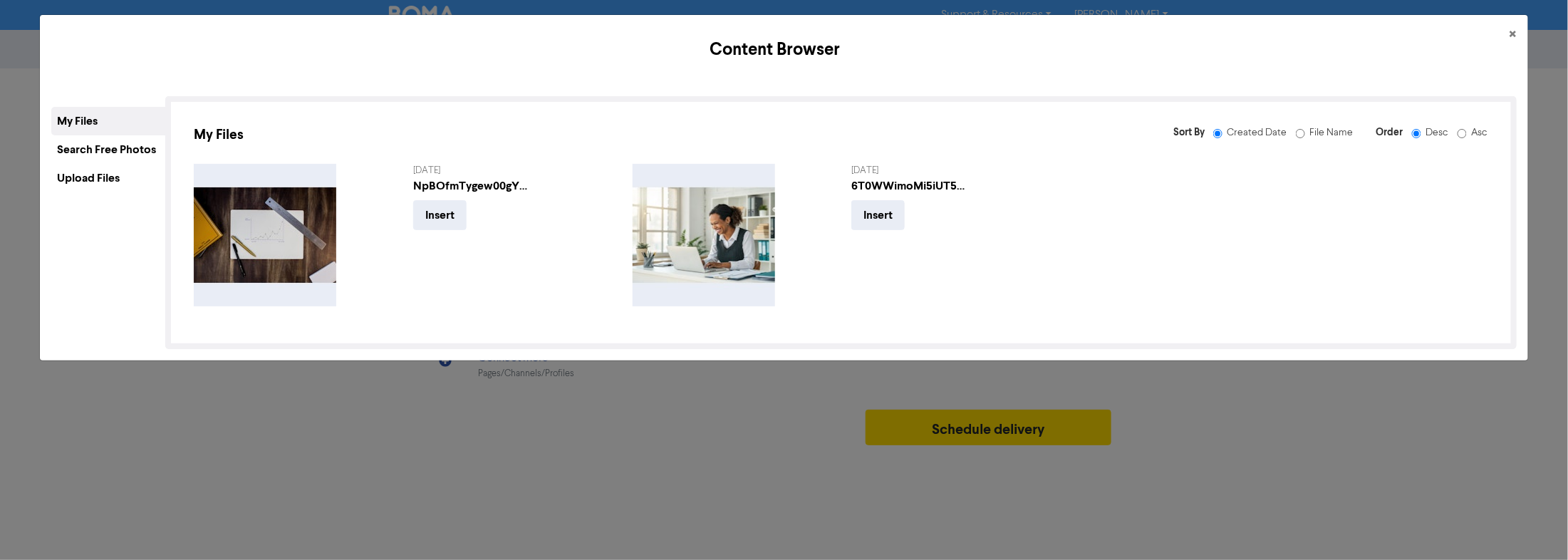
scroll to position [12, 0]
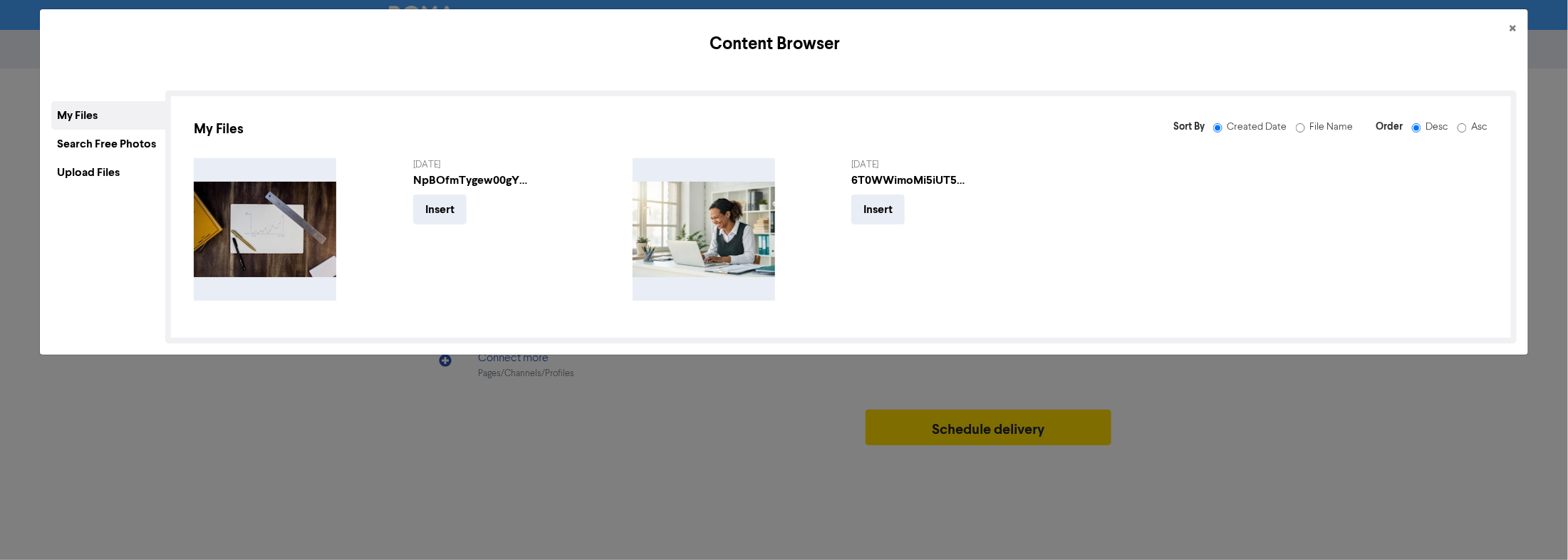
click at [86, 180] on div "Upload Files" at bounding box center [108, 172] width 114 height 28
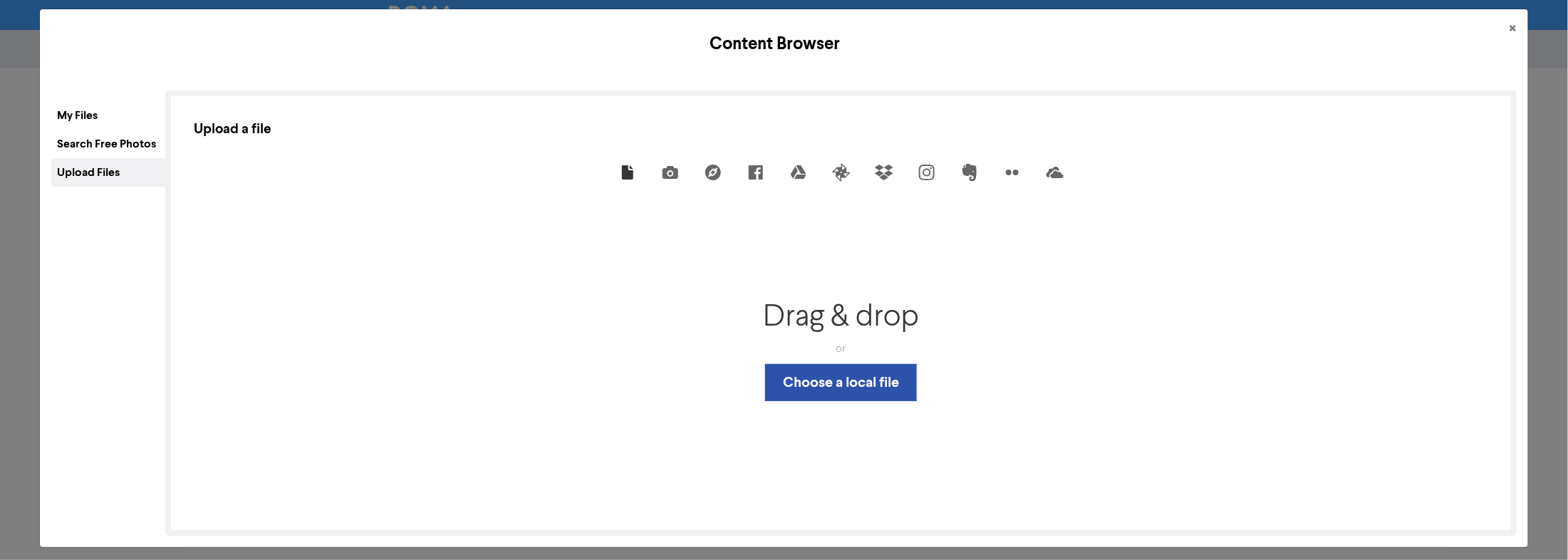
click at [101, 144] on div "Search Free Photos" at bounding box center [108, 143] width 114 height 28
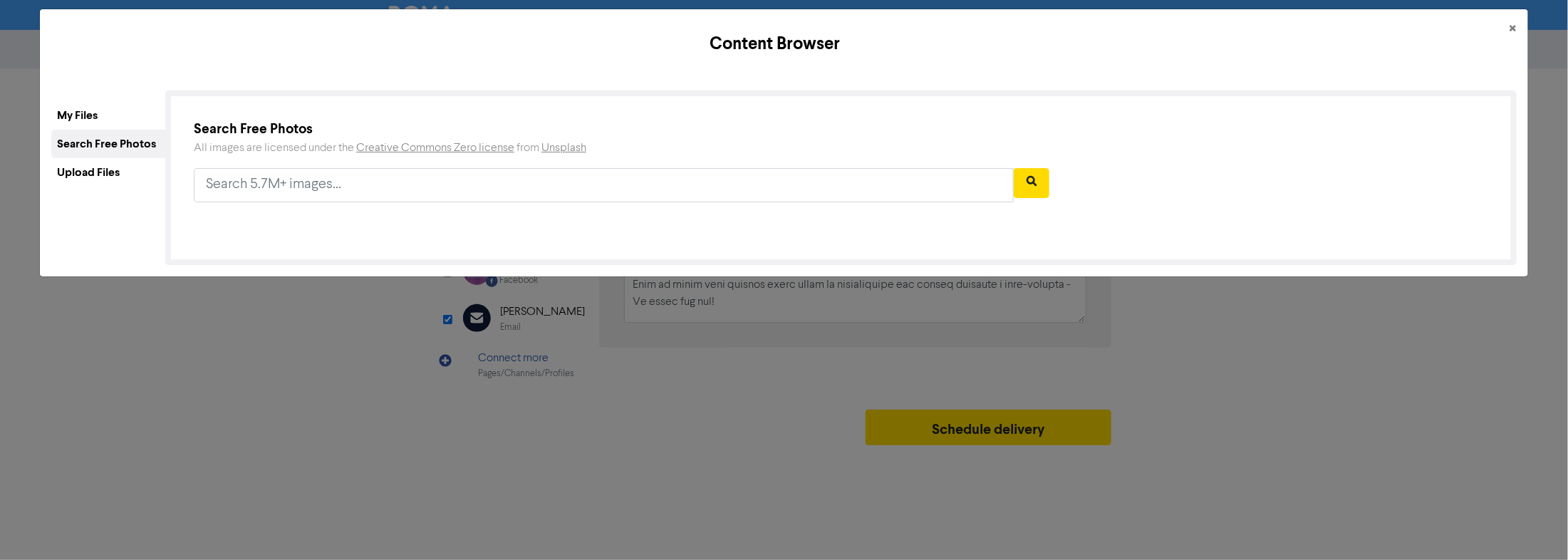
click at [93, 178] on div "Upload Files" at bounding box center [108, 172] width 114 height 28
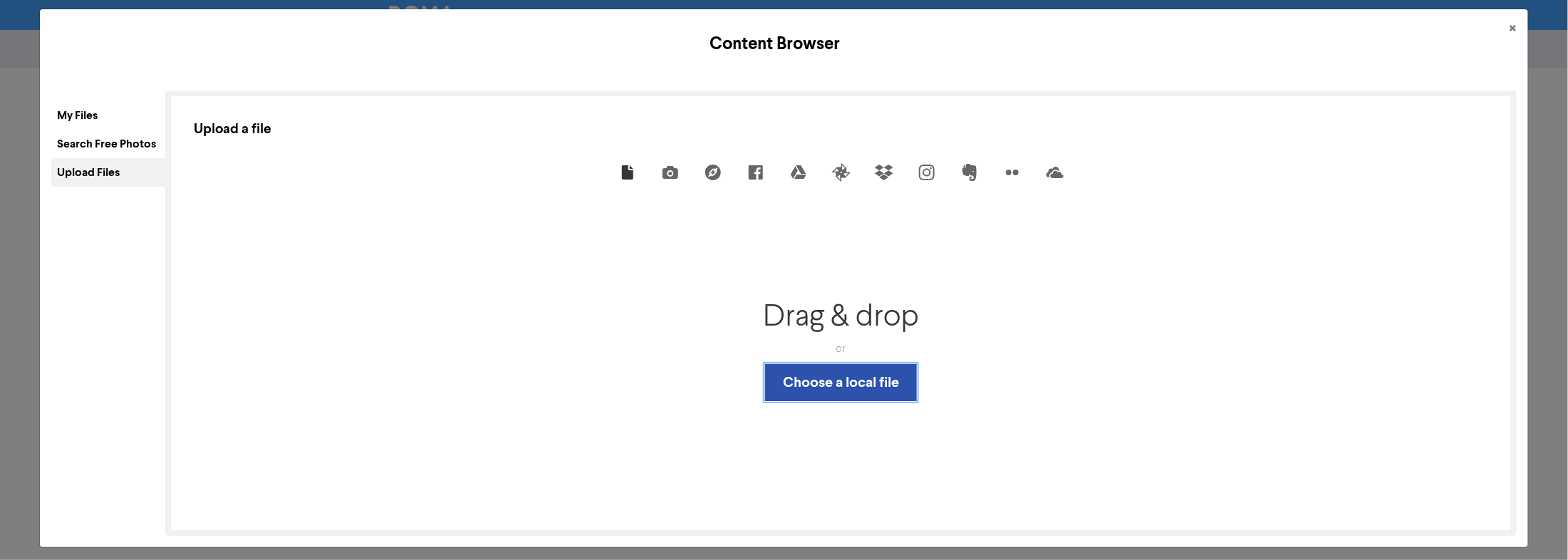
click at [755, 356] on button "Choose a local file" at bounding box center [841, 382] width 152 height 37
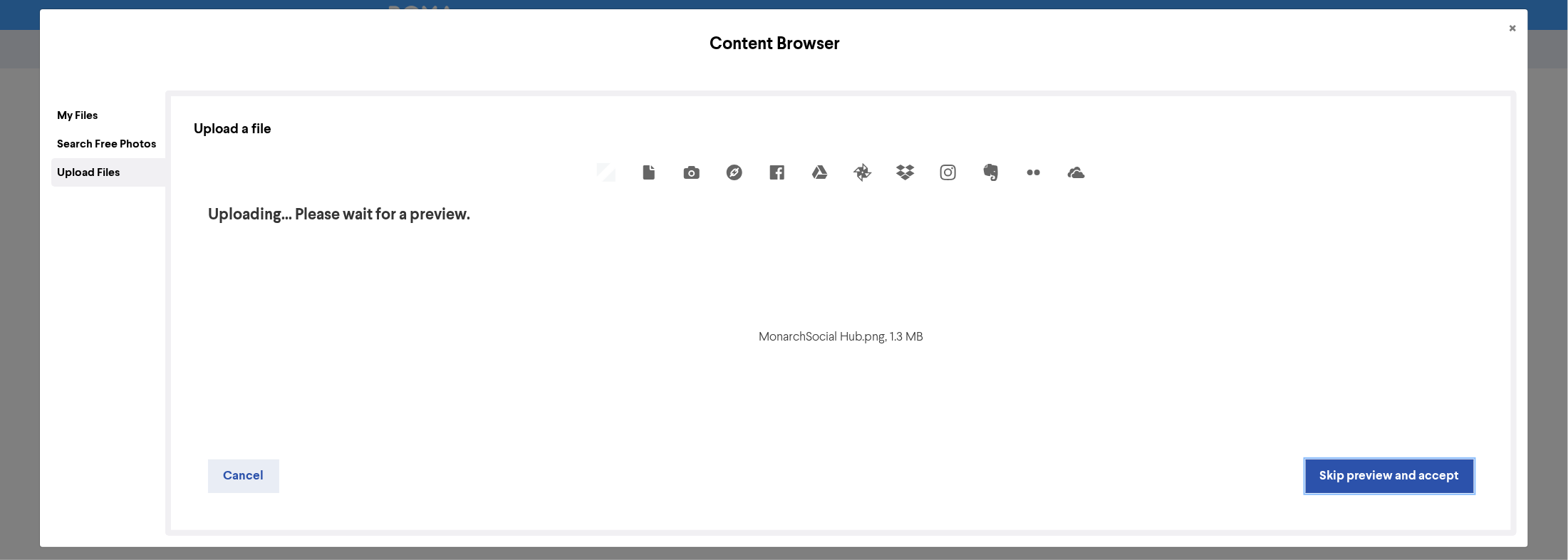
click at [755, 356] on button "Skip preview and accept" at bounding box center [1390, 476] width 168 height 33
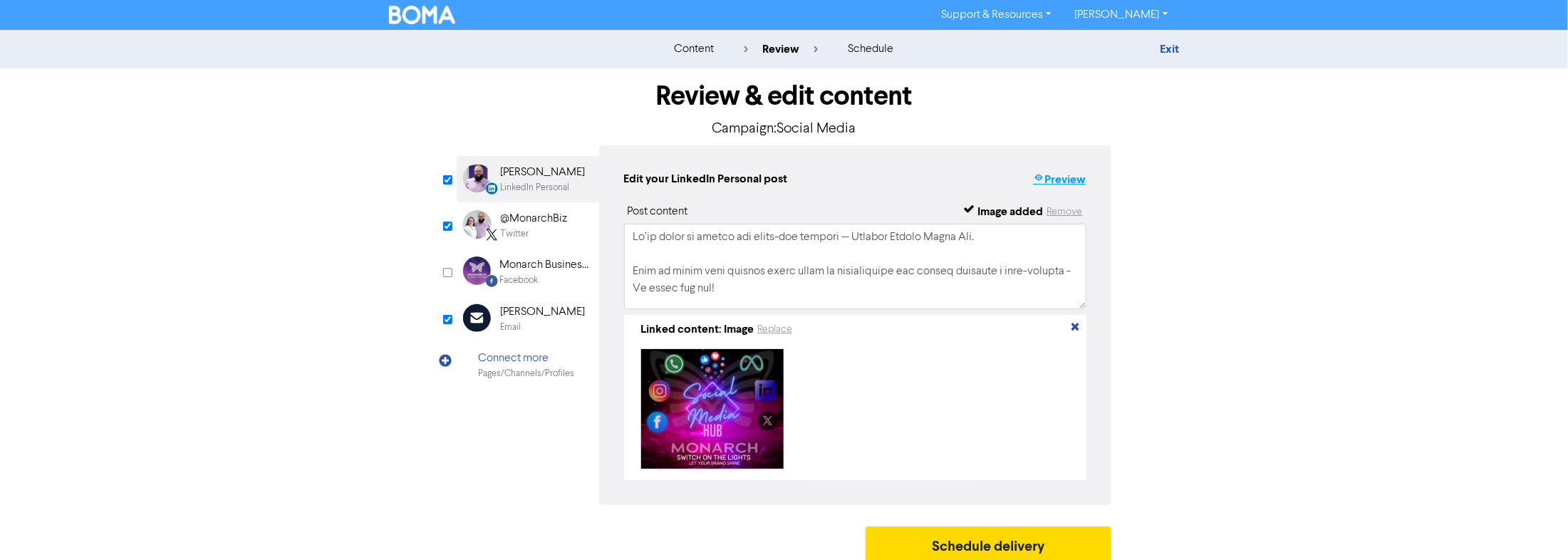
click at [755, 179] on button "Preview" at bounding box center [1059, 180] width 54 height 19
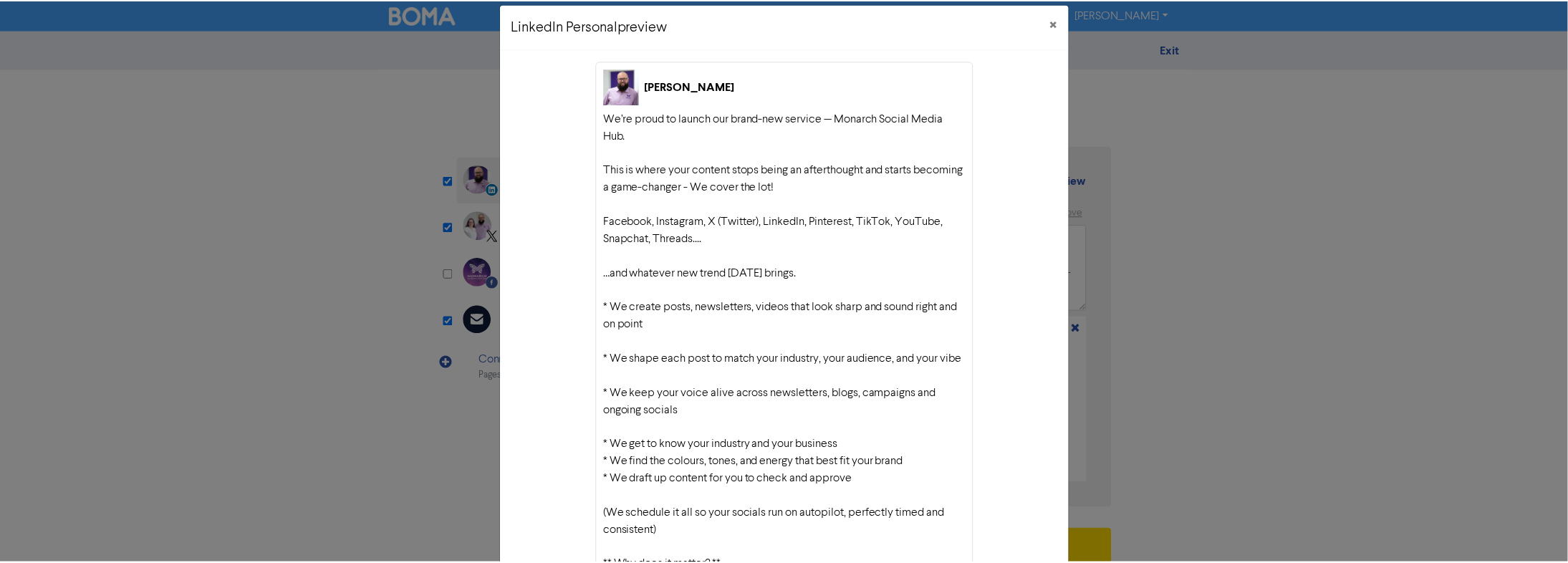
scroll to position [0, 0]
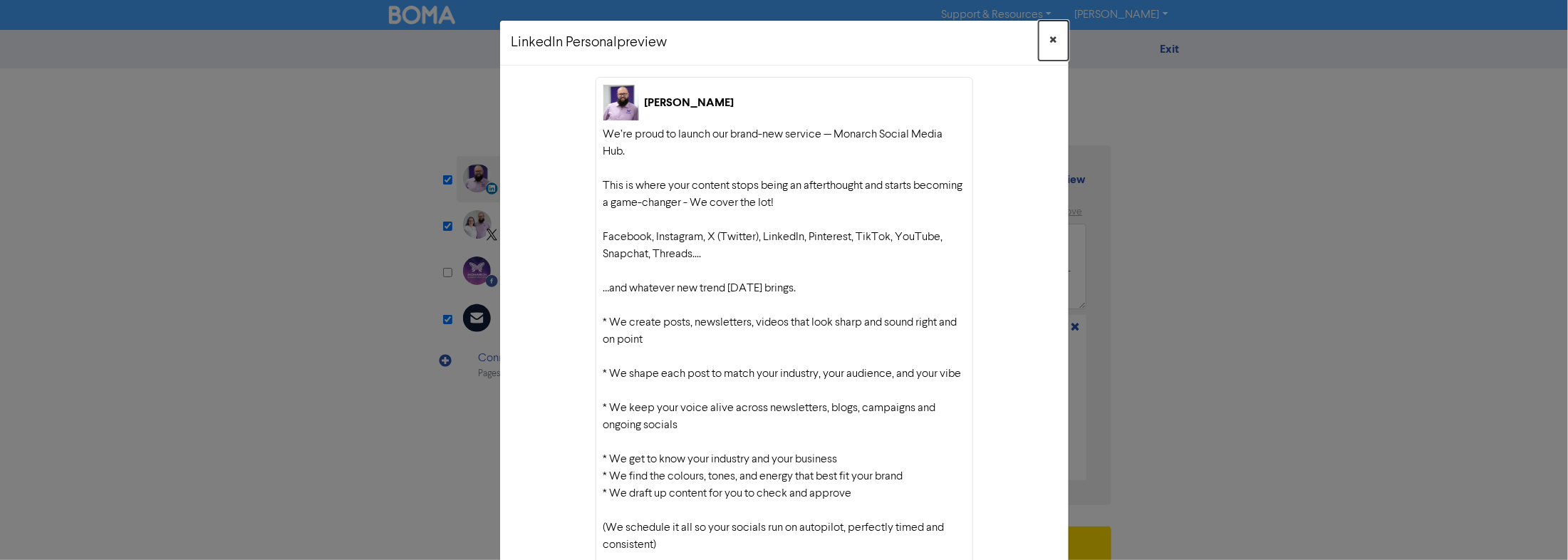
click at [755, 38] on span "×" at bounding box center [1054, 40] width 7 height 21
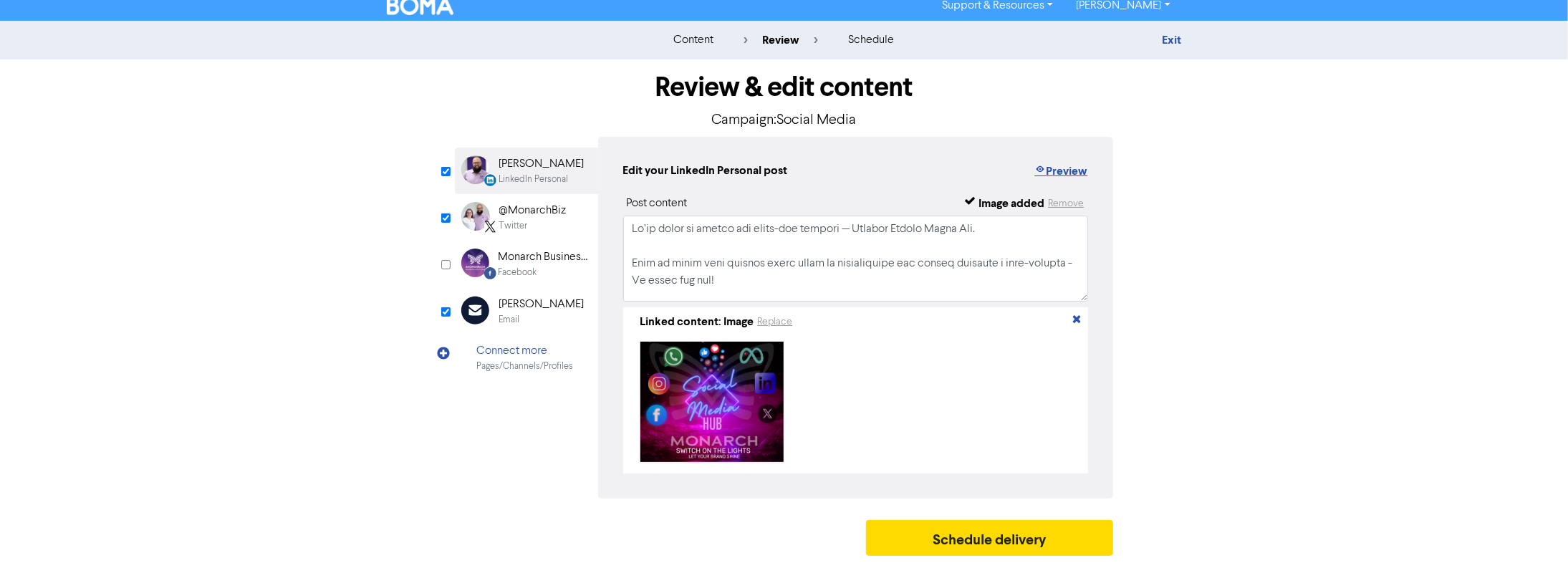
scroll to position [14, 0]
click at [758, 358] on button "Schedule delivery" at bounding box center [989, 538] width 248 height 36
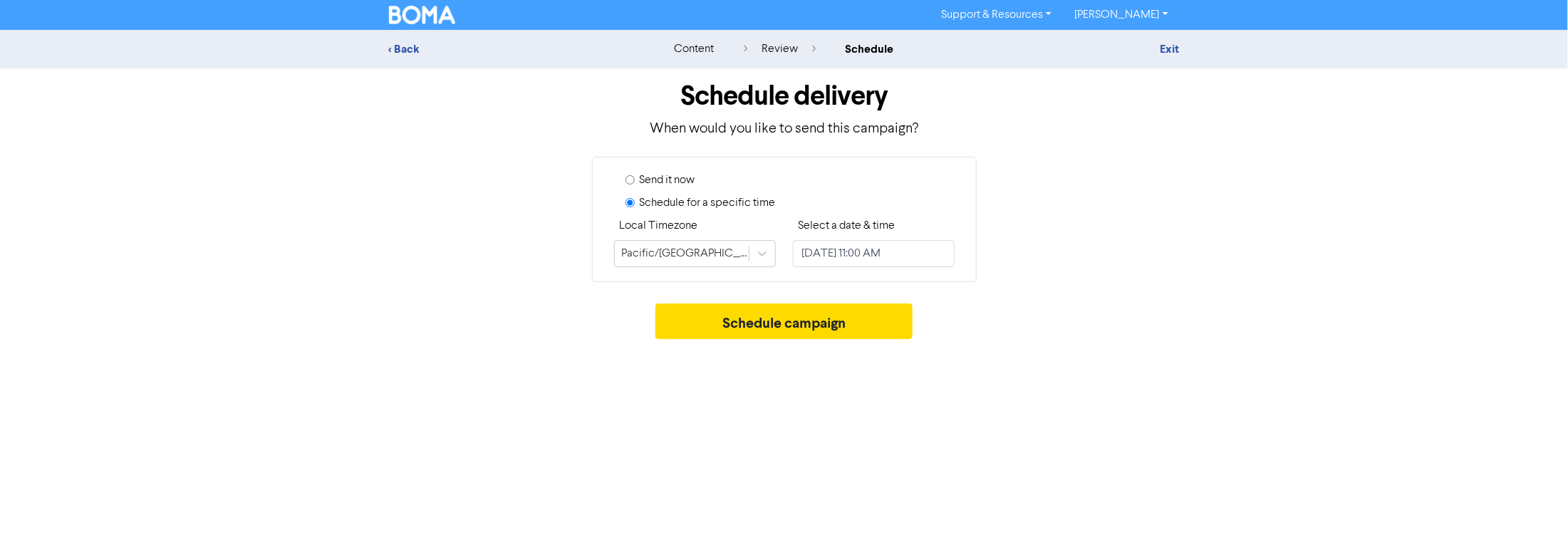
click at [663, 179] on label "Send it now" at bounding box center [668, 180] width 56 height 17
click at [635, 179] on input "Send it now" at bounding box center [630, 180] width 9 height 9
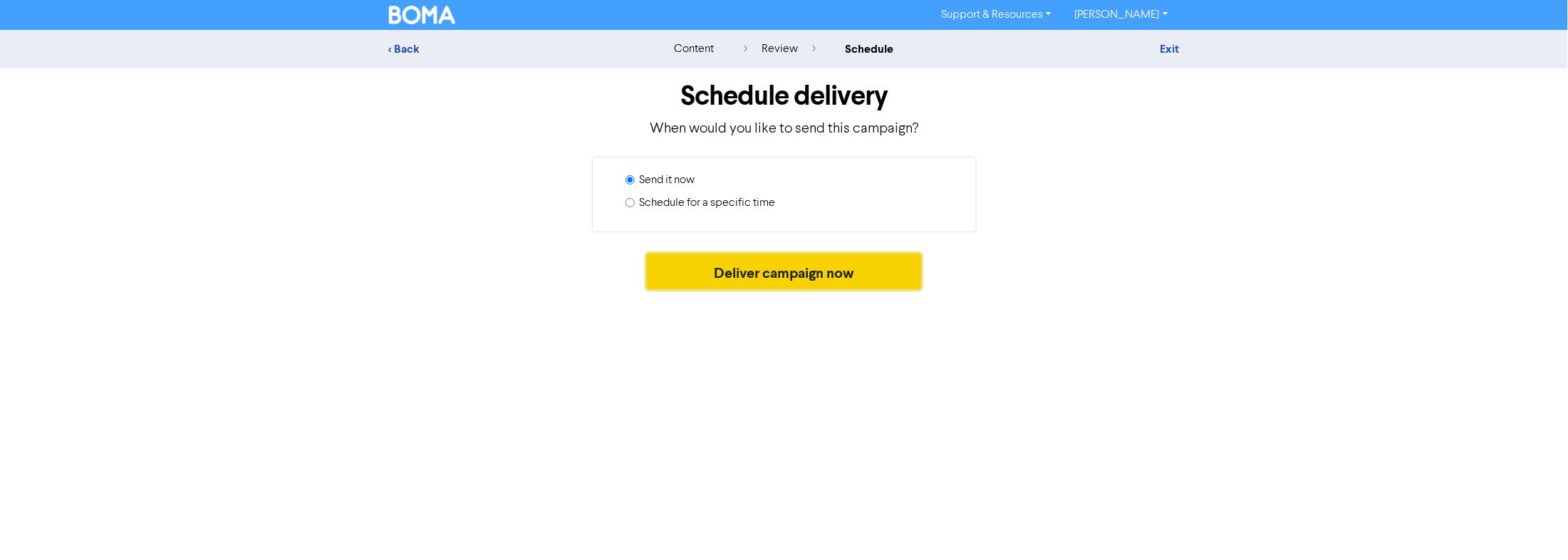
click at [755, 263] on button "Deliver campaign now" at bounding box center [784, 271] width 274 height 35
